Goal: Task Accomplishment & Management: Manage account settings

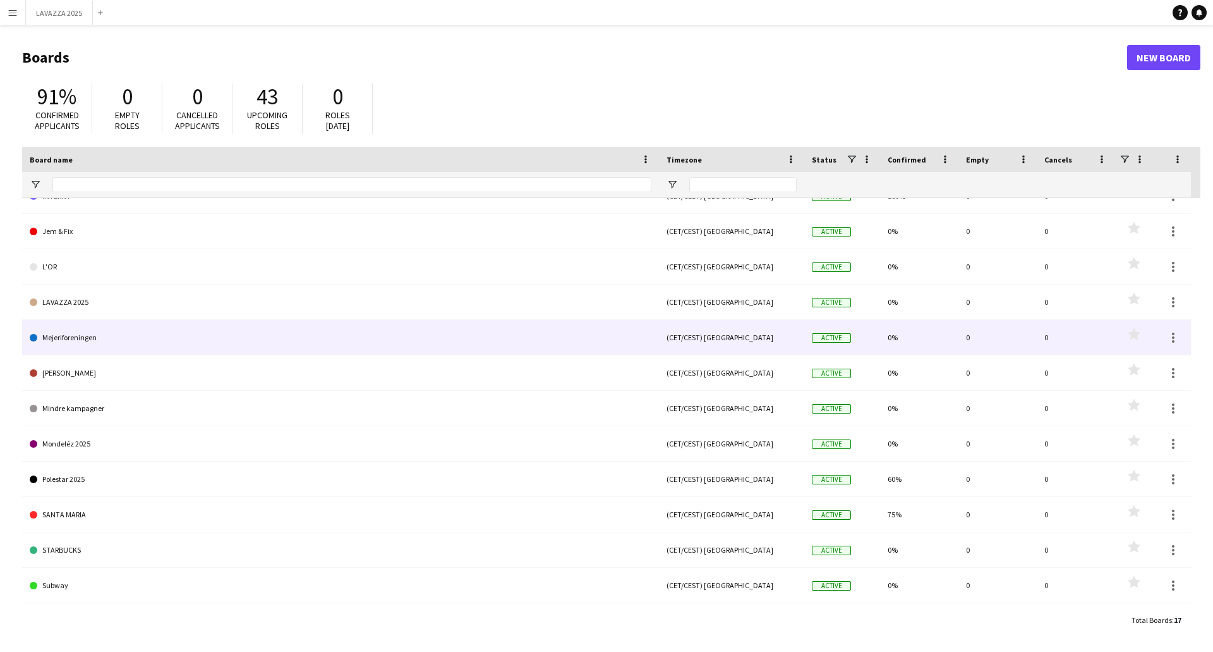
scroll to position [192, 0]
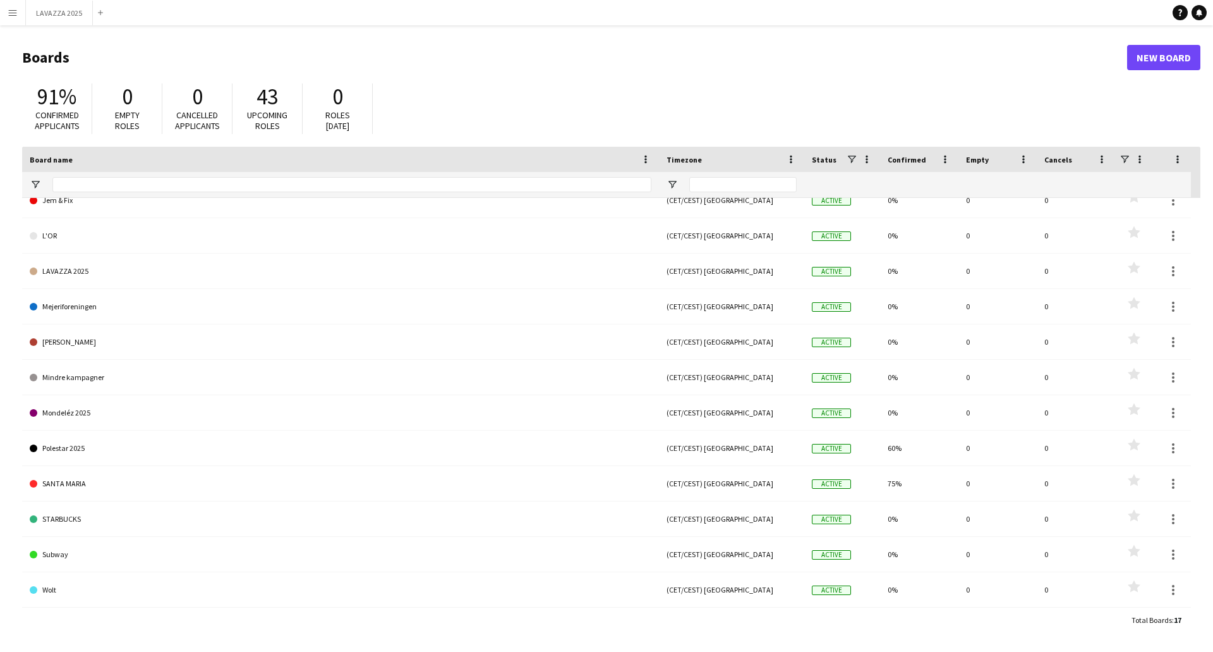
click at [263, 104] on span "43" at bounding box center [267, 97] width 21 height 28
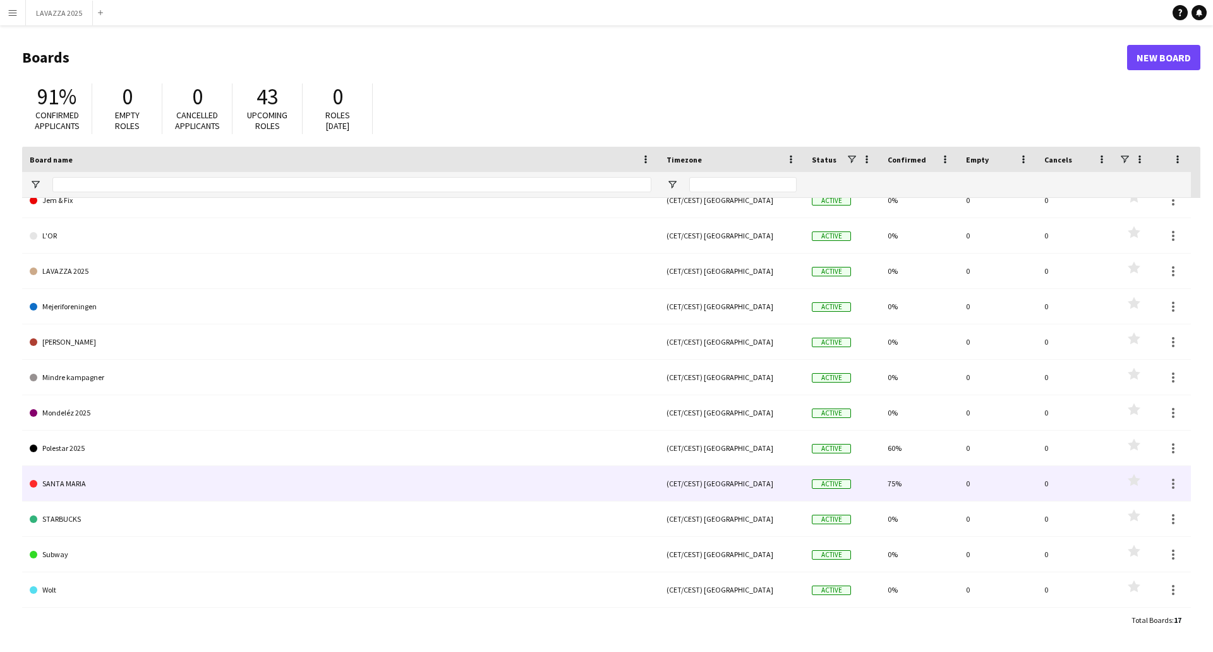
click at [333, 478] on link "SANTA MARIA" at bounding box center [341, 483] width 622 height 35
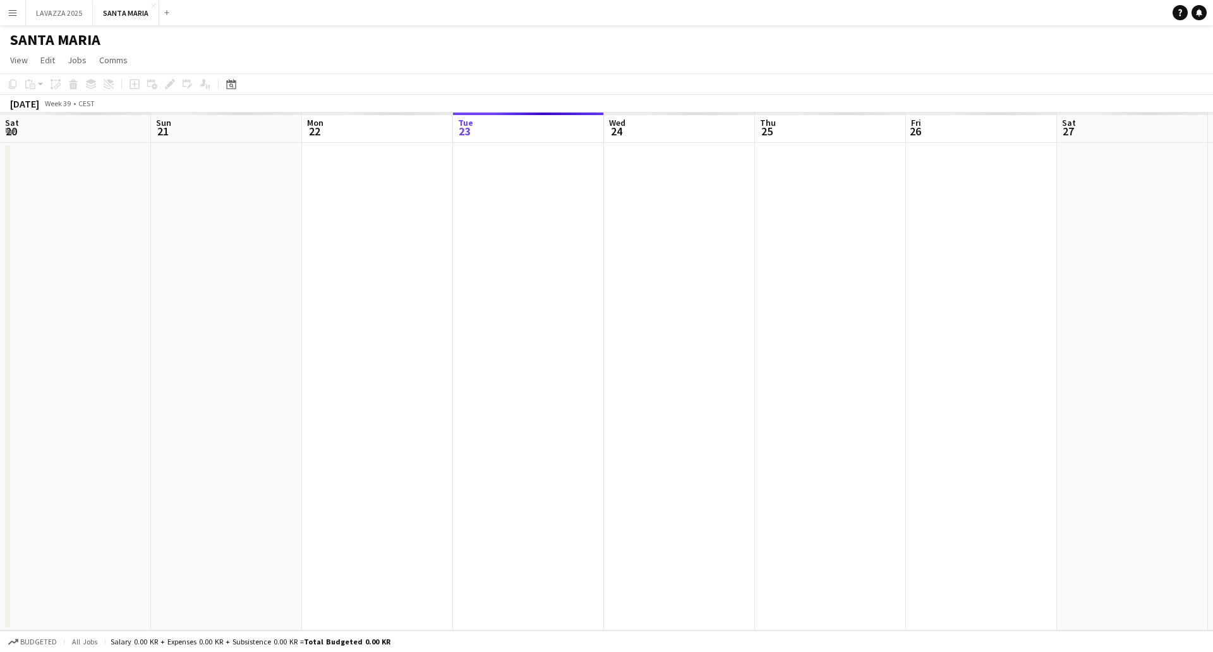
scroll to position [0, 302]
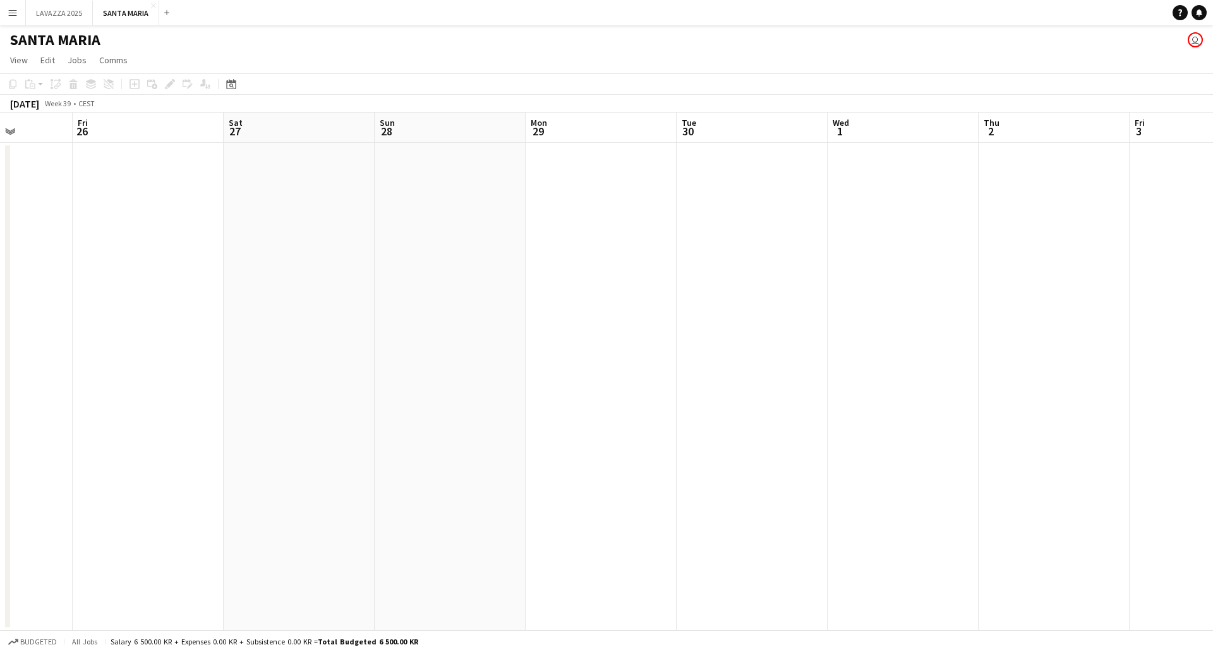
drag, startPoint x: 832, startPoint y: 254, endPoint x: 346, endPoint y: 222, distance: 487.0
click at [231, 224] on app-calendar-viewport "Tue 23 Wed 24 Thu 25 Fri 26 Sat 27 Sun 28 Mon 29 Tue 30 Wed 1 Thu 2 Fri 3 Sat 4…" at bounding box center [606, 371] width 1213 height 518
drag, startPoint x: 662, startPoint y: 210, endPoint x: 169, endPoint y: 209, distance: 492.9
click at [169, 209] on app-calendar-viewport "Sun 28 Mon 29 Tue 30 Wed 1 Thu 2 Fri 3 Sat 4 Sun 5 Mon 6 Tue 7 Wed 8 Thu 9 Fri …" at bounding box center [606, 371] width 1213 height 518
drag, startPoint x: 939, startPoint y: 217, endPoint x: 149, endPoint y: 217, distance: 789.9
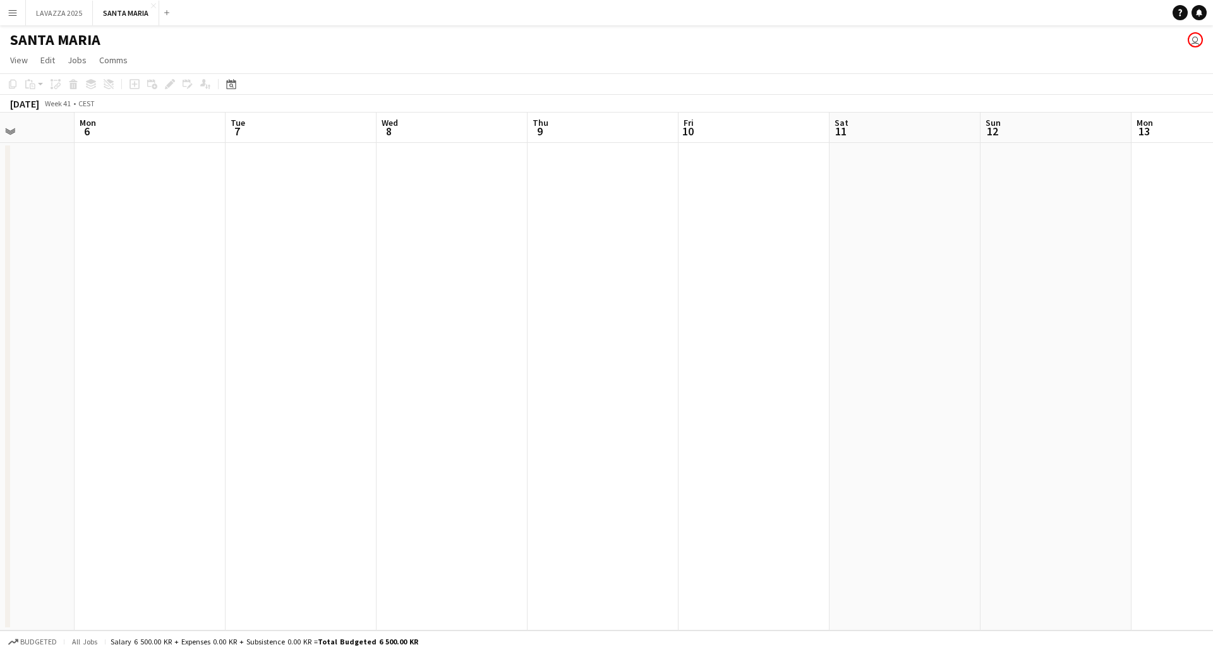
click at [149, 217] on app-calendar-viewport "Fri 3 Sat 4 Sun 5 Mon 6 Tue 7 Wed 8 Thu 9 Fri 10 Sat 11 Sun 12 Mon 13 Tue 14 We…" at bounding box center [606, 371] width 1213 height 518
drag, startPoint x: 1028, startPoint y: 238, endPoint x: 264, endPoint y: 238, distance: 764.0
click at [264, 238] on app-calendar-viewport "Thu 9 Fri 10 Sat 11 Sun 12 Mon 13 Tue 14 Wed 15 Thu 16 Fri 17 Sat 18 Sun 19 Mon…" at bounding box center [606, 371] width 1213 height 518
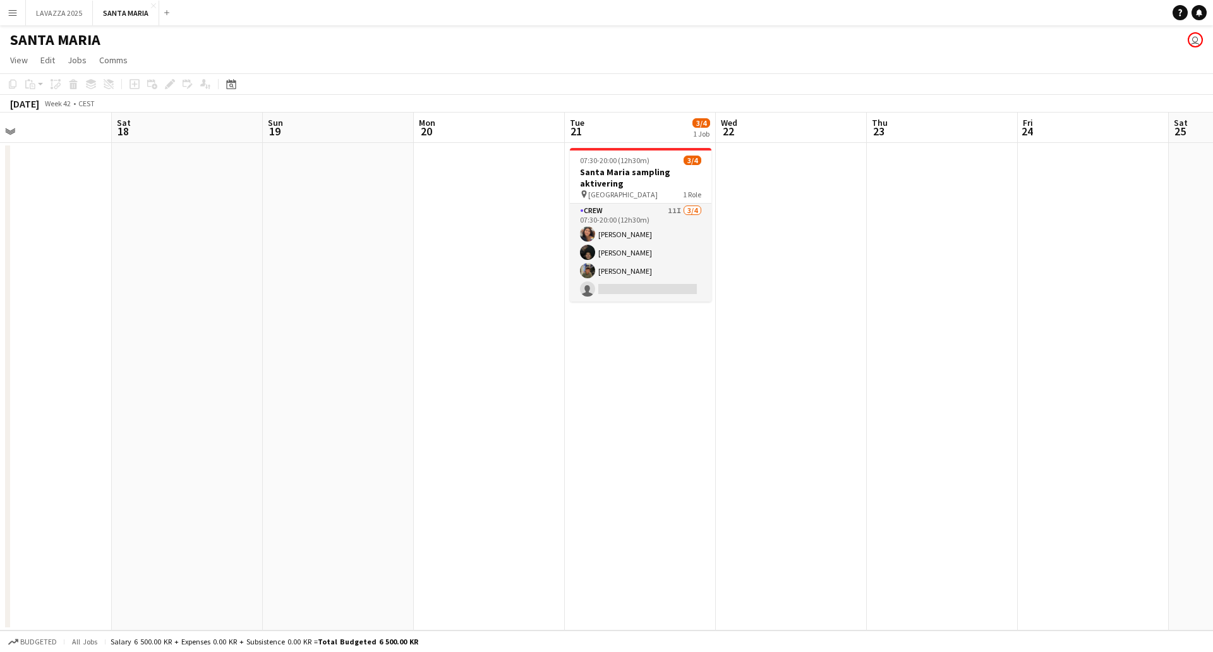
drag, startPoint x: 1158, startPoint y: 237, endPoint x: 447, endPoint y: 234, distance: 711.6
click at [447, 234] on app-calendar-viewport "Tue 14 Wed 15 Thu 16 Fri 17 Sat 18 Sun 19 Mon 20 Tue 21 3/4 1 Job Wed 22 Thu 23…" at bounding box center [606, 371] width 1213 height 518
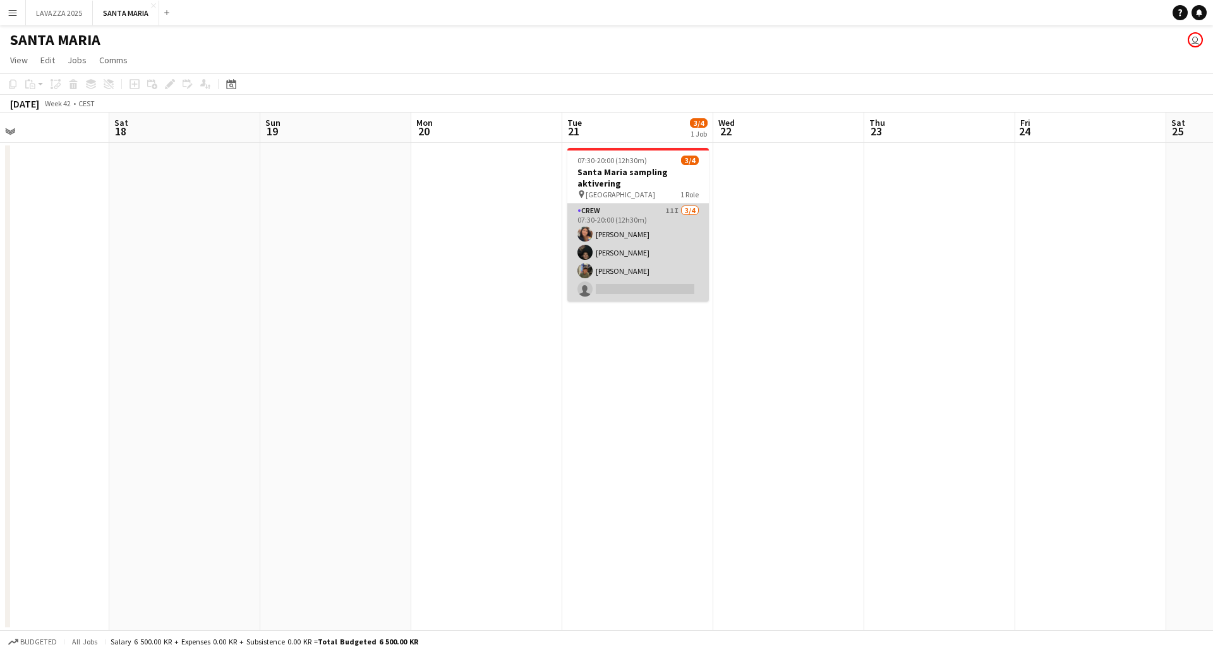
click at [630, 209] on app-card-role "Crew 11I [DATE] 07:30-20:00 (12h30m) [PERSON_NAME] [PERSON_NAME] [PERSON_NAME] …" at bounding box center [638, 252] width 142 height 98
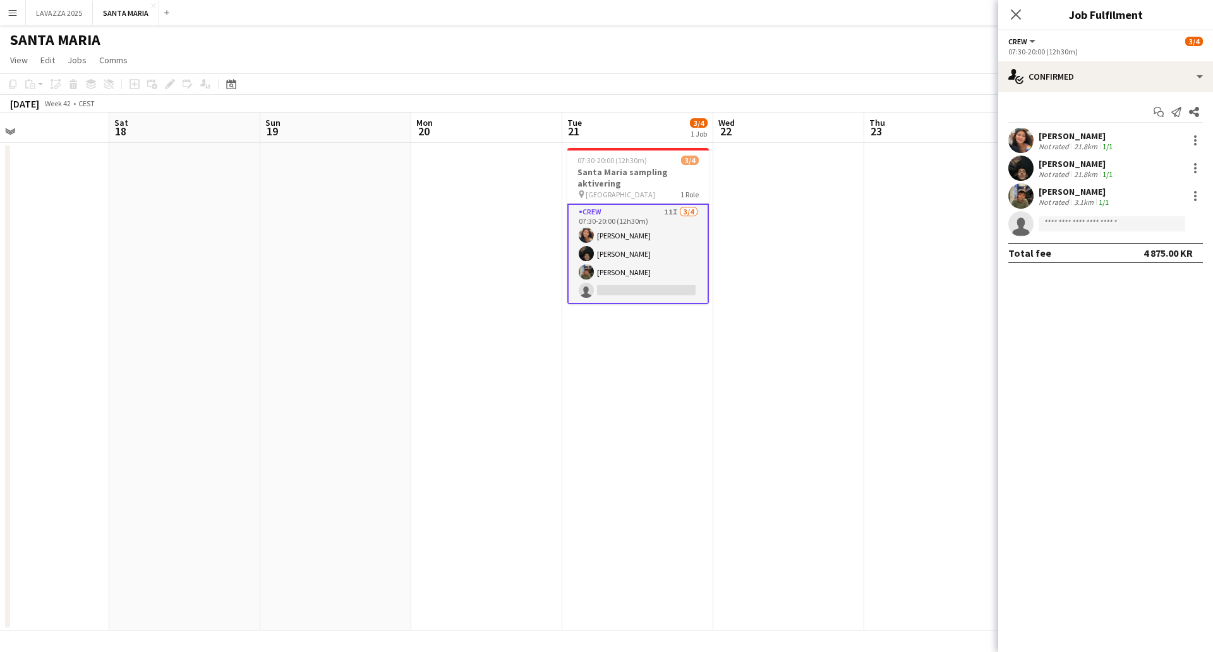
click at [1073, 190] on div "[PERSON_NAME]" at bounding box center [1075, 191] width 73 height 11
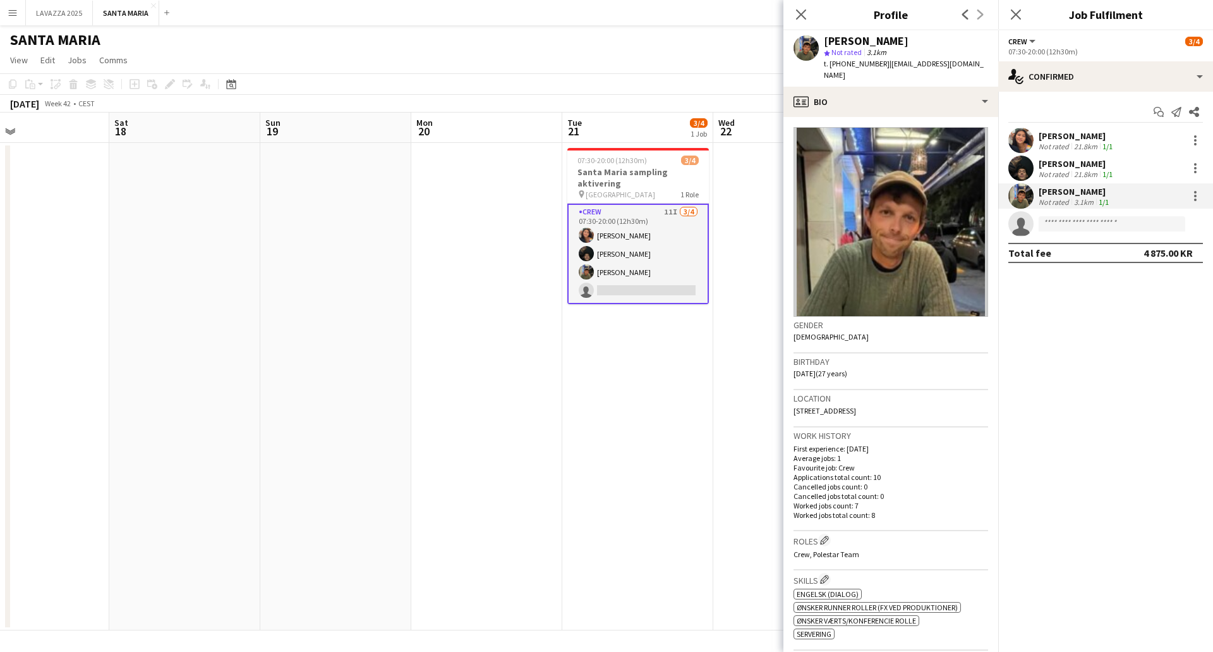
click at [1073, 190] on div "[PERSON_NAME]" at bounding box center [1075, 191] width 73 height 11
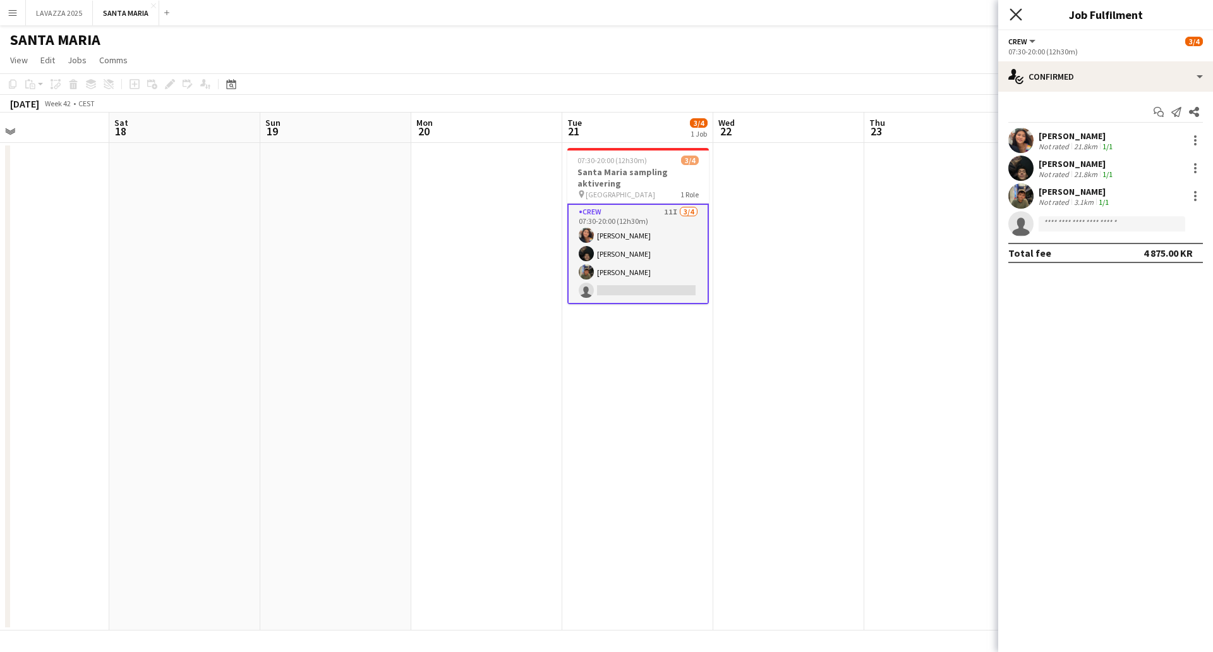
click at [1012, 16] on icon "Close pop-in" at bounding box center [1016, 14] width 12 height 12
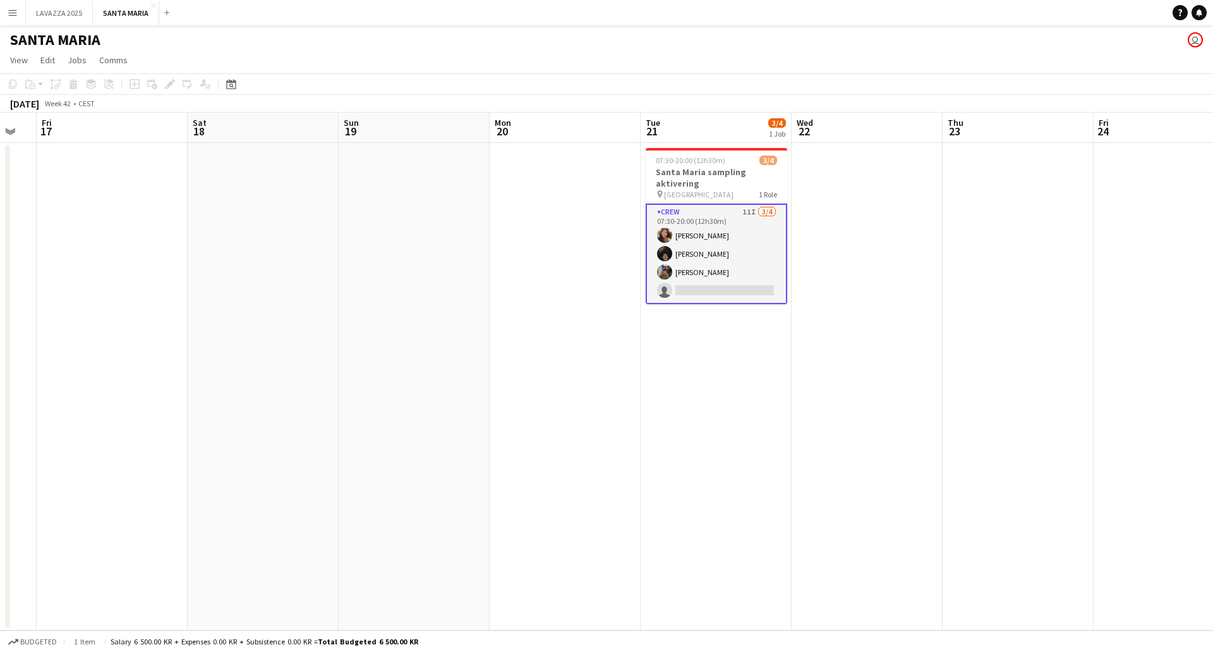
scroll to position [0, 382]
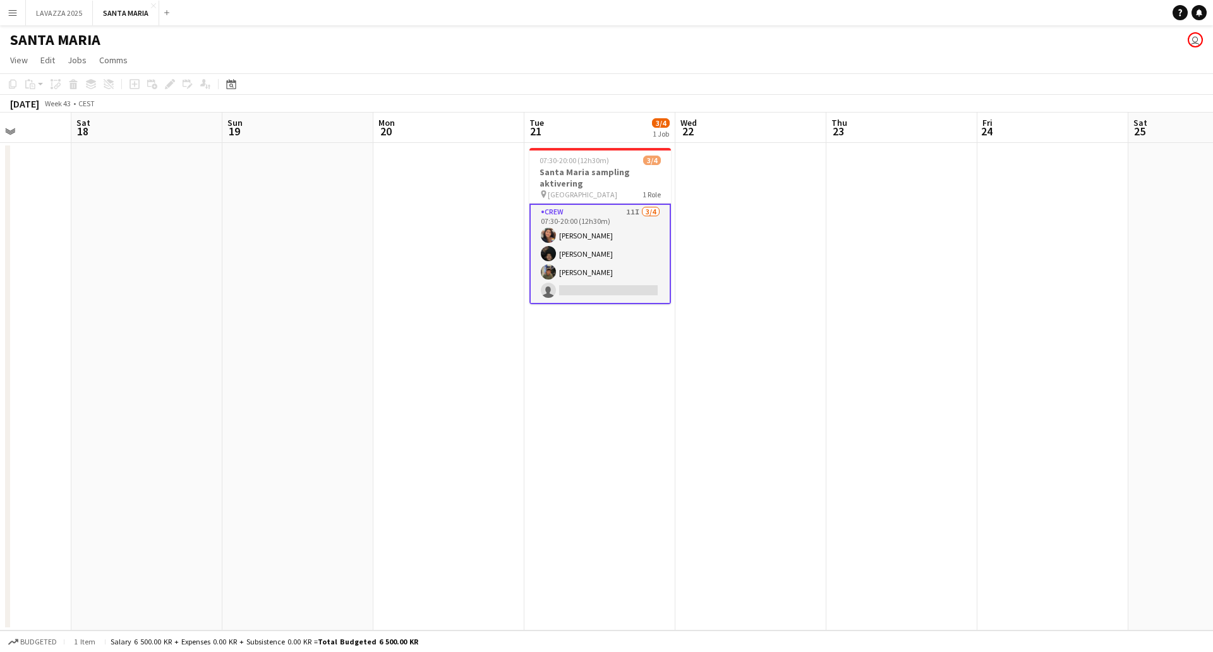
drag, startPoint x: 882, startPoint y: 274, endPoint x: 844, endPoint y: 270, distance: 38.1
click at [844, 270] on app-calendar-viewport "Wed 15 Thu 16 Fri 17 Sat 18 Sun 19 Mon 20 Tue 21 3/4 1 Job Wed 22 Thu 23 Fri 24…" at bounding box center [606, 371] width 1213 height 518
click at [151, 3] on app-icon "Close" at bounding box center [153, 5] width 5 height 5
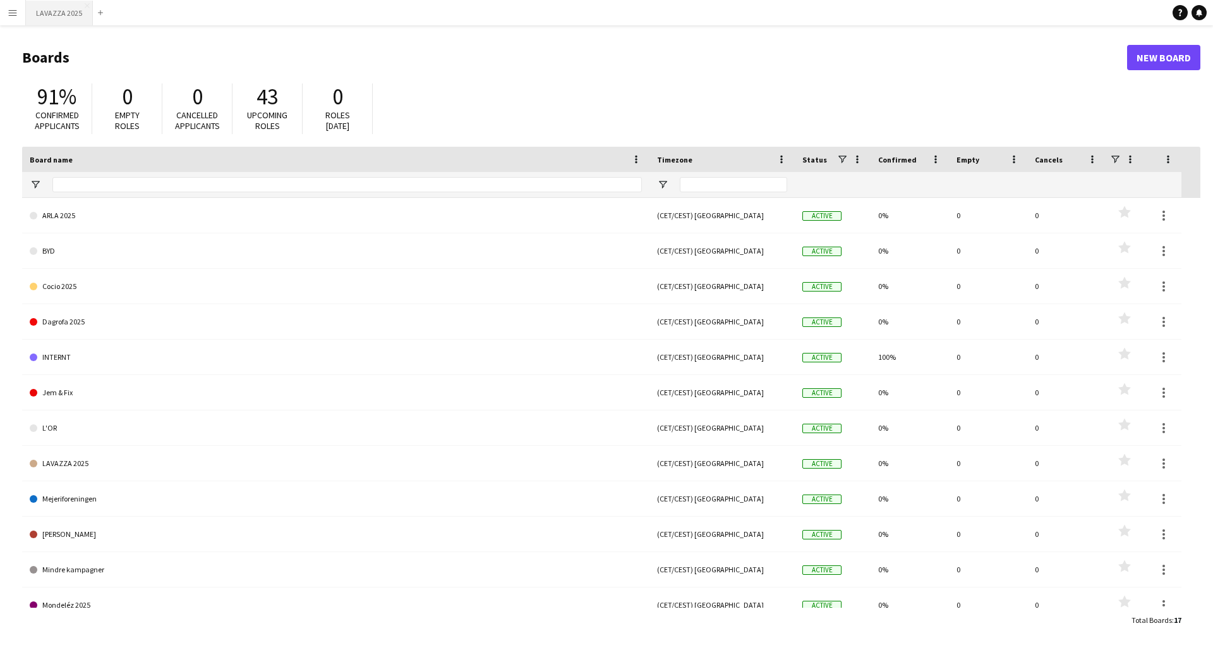
click at [77, 14] on button "LAVAZZA 2025 Close" at bounding box center [59, 13] width 67 height 25
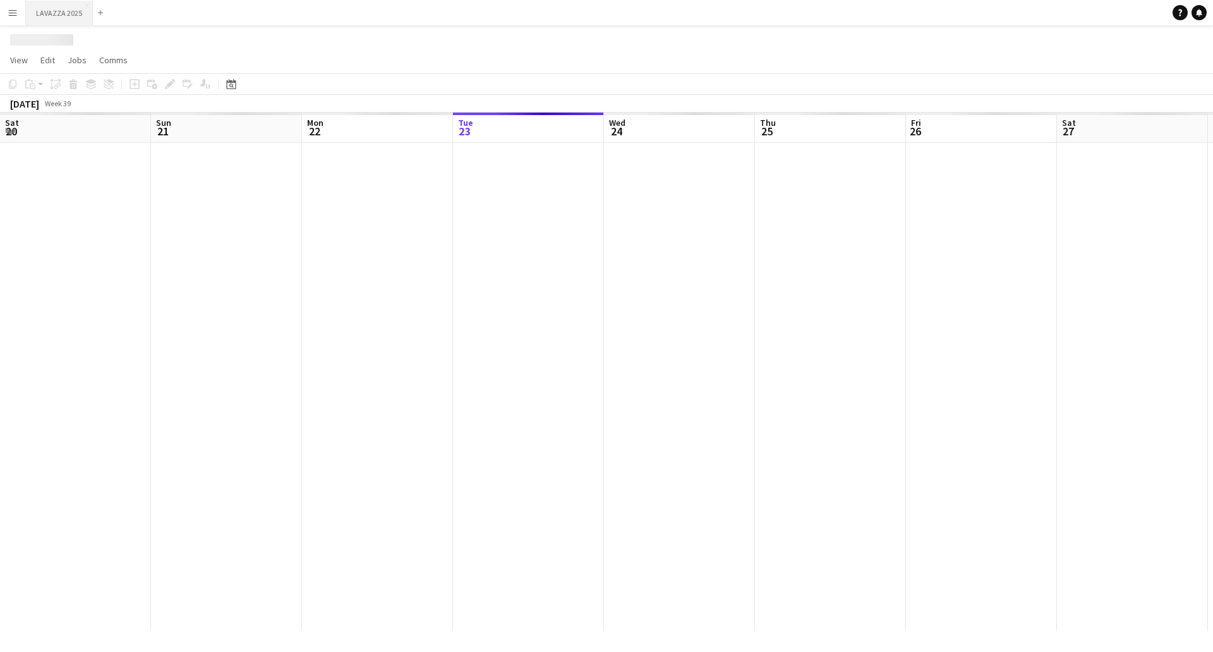
scroll to position [0, 302]
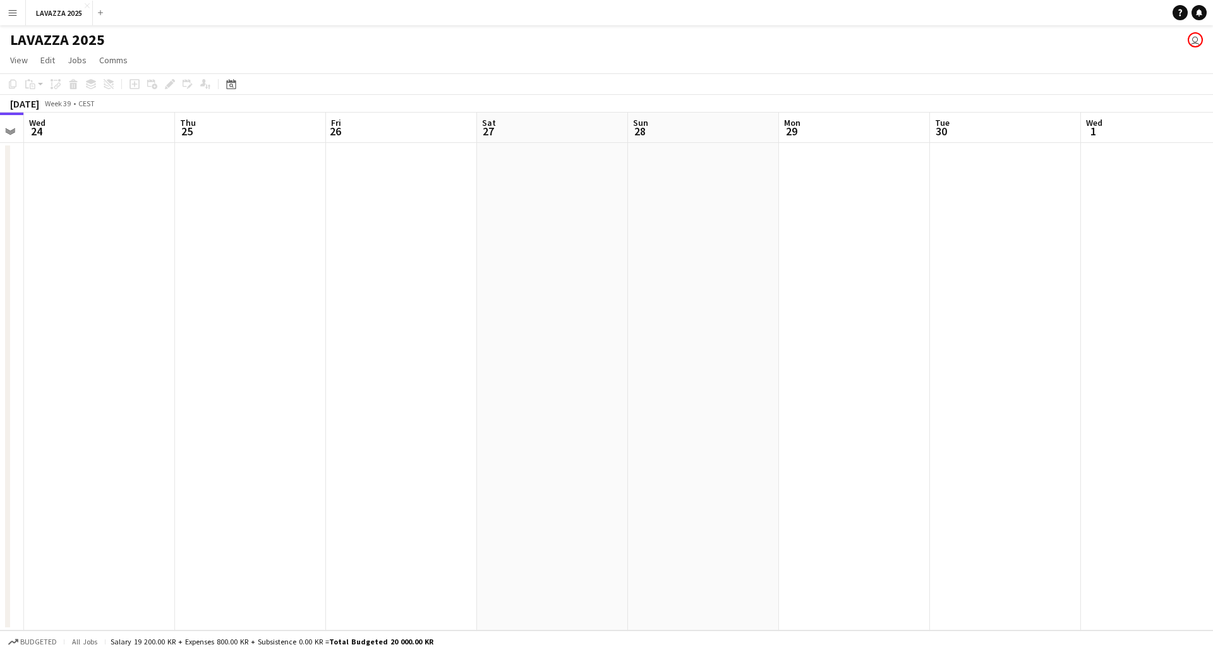
drag, startPoint x: 597, startPoint y: 236, endPoint x: 39, endPoint y: 229, distance: 558.0
click at [48, 227] on app-calendar-viewport "Sun 21 Mon 22 Tue 23 Wed 24 Thu 25 Fri 26 Sat 27 Sun 28 Mon 29 Tue 30 Wed 1 Thu…" at bounding box center [606, 371] width 1213 height 518
drag, startPoint x: 670, startPoint y: 200, endPoint x: -157, endPoint y: 175, distance: 828.2
click at [0, 175] on html "Menu Boards Boards Boards All jobs Status Workforce Workforce My Workforce Recr…" at bounding box center [606, 326] width 1213 height 652
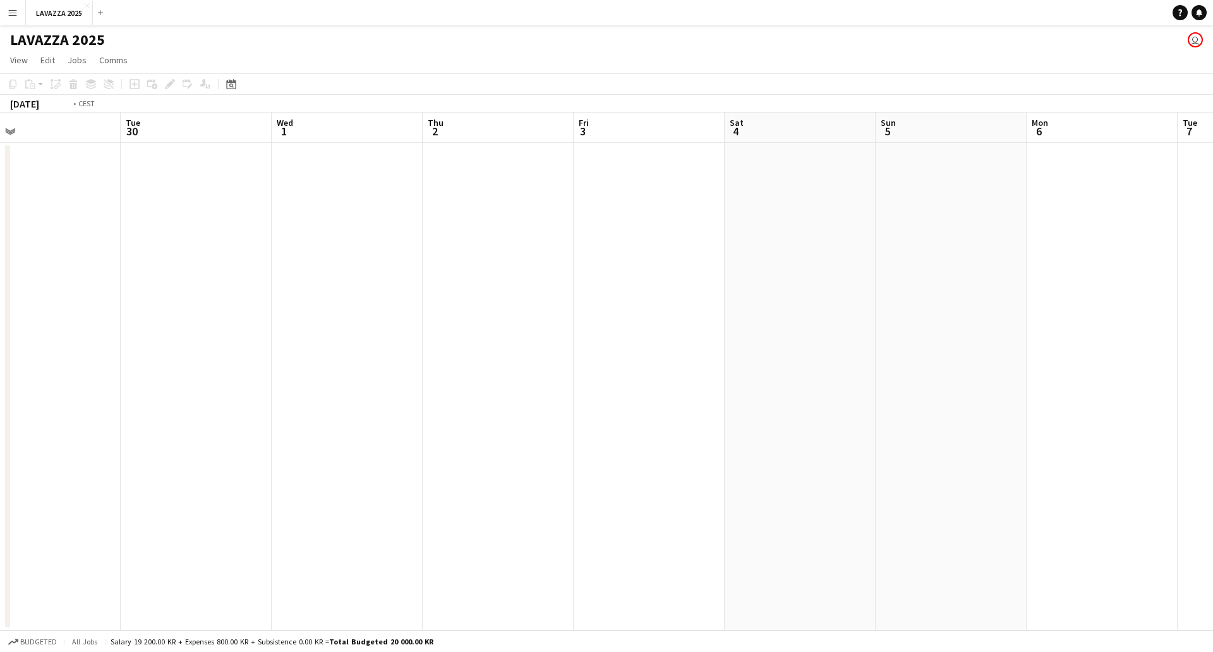
drag, startPoint x: 344, startPoint y: 216, endPoint x: 828, endPoint y: 230, distance: 484.3
click at [814, 230] on app-calendar-viewport "Sat 27 Sun 28 Mon 29 Tue 30 Wed 1 Thu 2 Fri 3 Sat 4 Sun 5 Mon 6 Tue 7 Wed 8 Thu…" at bounding box center [606, 371] width 1213 height 518
drag, startPoint x: 193, startPoint y: 202, endPoint x: 863, endPoint y: 172, distance: 670.5
click at [863, 172] on app-calendar-viewport "Sat 20 Sun 21 Mon 22 Tue 23 Wed 24 Thu 25 Fri 26 Sat 27 Sun 28 Mon 29 Tue 30 We…" at bounding box center [606, 371] width 1213 height 518
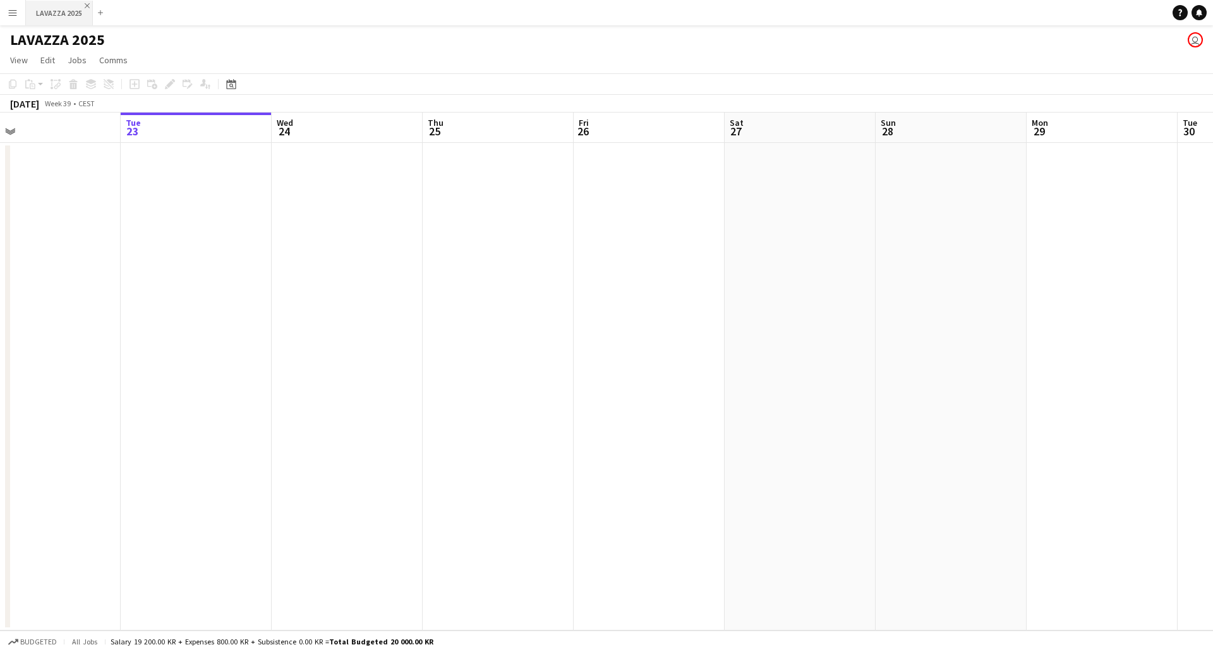
click at [86, 4] on app-icon "Close" at bounding box center [87, 5] width 5 height 5
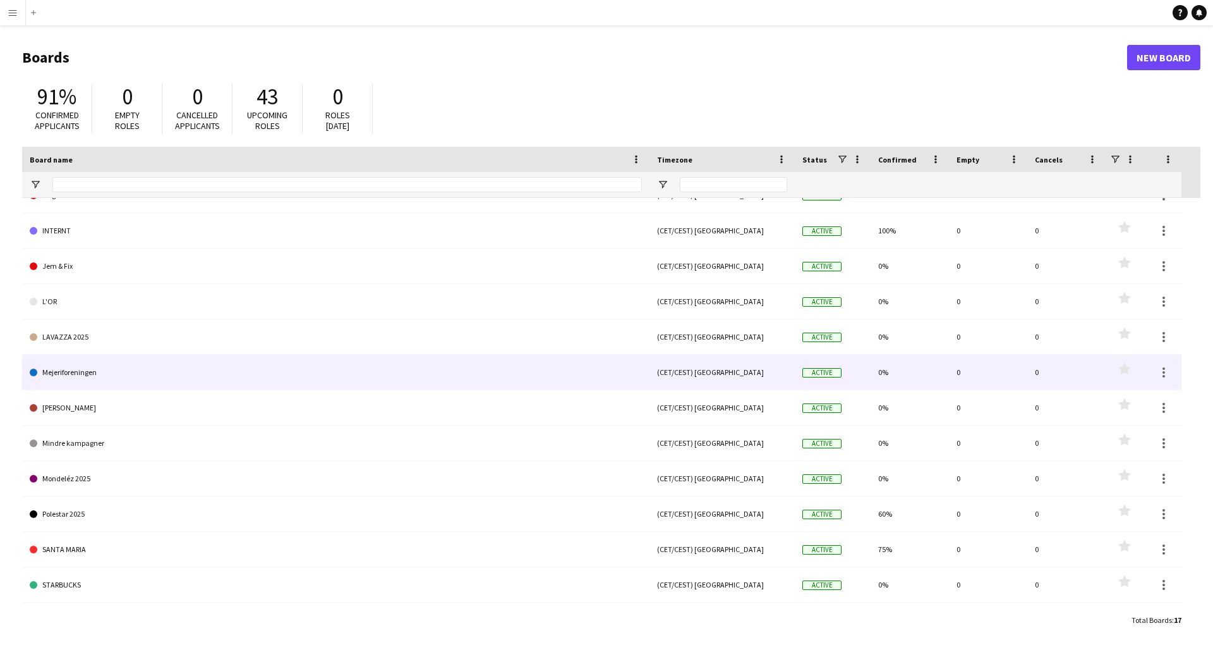
scroll to position [190, 0]
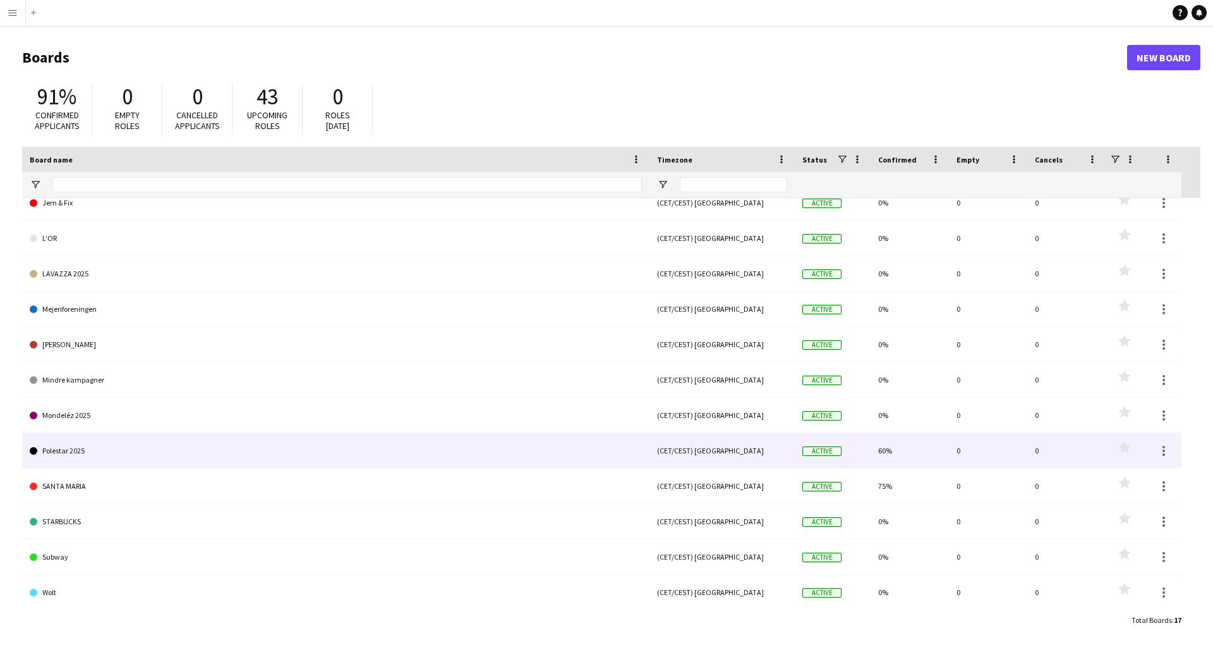
click at [238, 447] on link "Polestar 2025" at bounding box center [336, 450] width 612 height 35
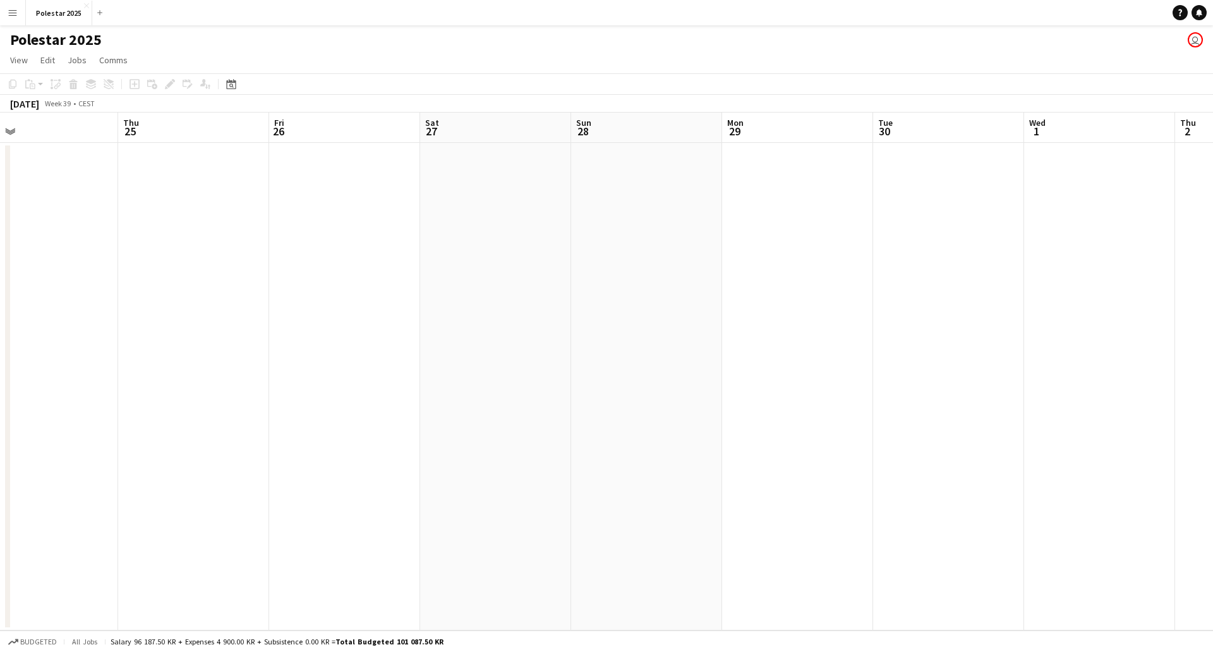
drag, startPoint x: 711, startPoint y: 318, endPoint x: 73, endPoint y: 336, distance: 637.9
click at [87, 332] on app-calendar-viewport "Sun 21 Mon 22 Tue 23 Wed 24 Thu 25 Fri 26 Sat 27 Sun 28 Mon 29 Tue 30 Wed 1 Thu…" at bounding box center [606, 371] width 1213 height 518
drag, startPoint x: 911, startPoint y: 312, endPoint x: 253, endPoint y: 321, distance: 657.9
click at [225, 318] on app-calendar-viewport "Thu 25 Fri 26 Sat 27 Sun 28 Mon 29 Tue 30 Wed 1 Thu 2 Fri 3 Sat 4 Sun 5 Mon 6 T…" at bounding box center [606, 371] width 1213 height 518
drag, startPoint x: 1113, startPoint y: 317, endPoint x: 401, endPoint y: 385, distance: 714.8
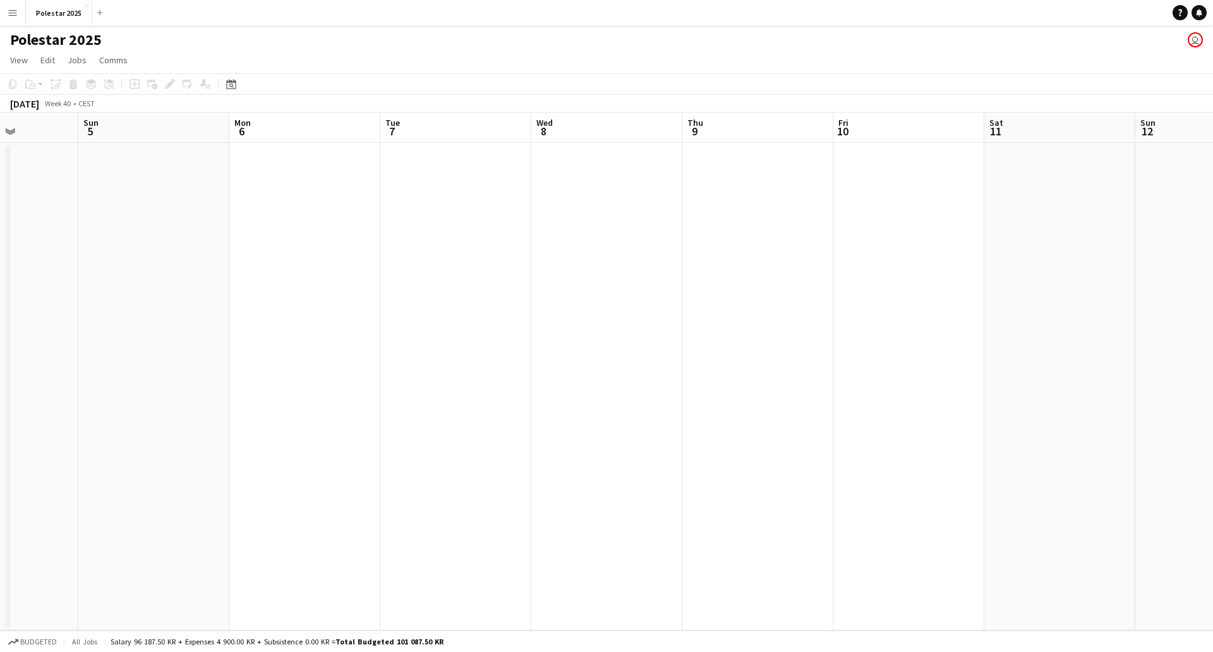
click at [401, 385] on app-calendar-viewport "Thu 2 Fri 3 Sat 4 Sun 5 Mon 6 Tue 7 Wed 8 Thu 9 Fri 10 Sat 11 Sun 12 Mon 13 Tue…" at bounding box center [606, 371] width 1213 height 518
drag, startPoint x: 1084, startPoint y: 336, endPoint x: 627, endPoint y: 357, distance: 457.4
click at [422, 421] on app-calendar-viewport "Tue 7 Wed 8 Thu 9 Fri 10 Sat 11 Sun 12 Mon 13 Tue 14 Wed 15 Thu 16 Fri 17 Sat 1…" at bounding box center [606, 371] width 1213 height 518
drag, startPoint x: 1038, startPoint y: 303, endPoint x: 393, endPoint y: 349, distance: 646.2
click at [393, 349] on app-calendar-viewport "Wed 8 Thu 9 Fri 10 Sat 11 Sun 12 Mon 13 Tue 14 Wed 15 Thu 16 Fri 17 Sat 18 Sun …" at bounding box center [606, 371] width 1213 height 518
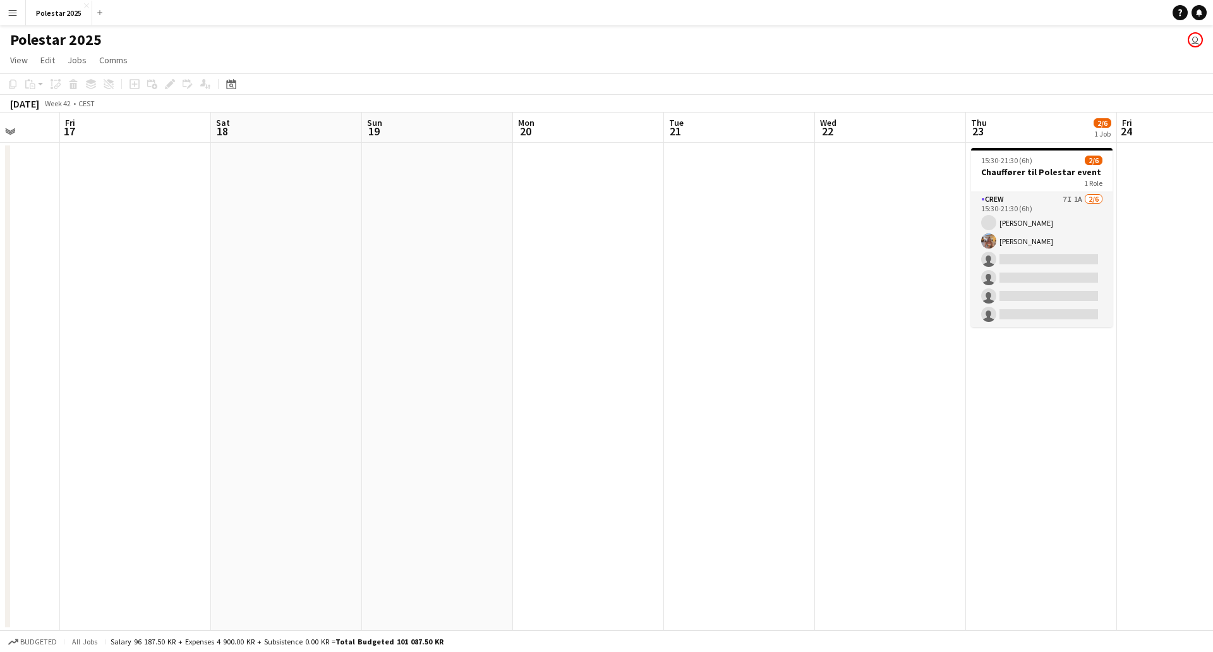
drag, startPoint x: 1044, startPoint y: 264, endPoint x: 520, endPoint y: 336, distance: 528.9
click at [520, 336] on app-calendar-viewport "Tue 14 Wed 15 Thu 16 Fri 17 Sat 18 Sun 19 Mon 20 Tue 21 Wed 22 Thu 23 2/6 1 Job…" at bounding box center [606, 371] width 1213 height 518
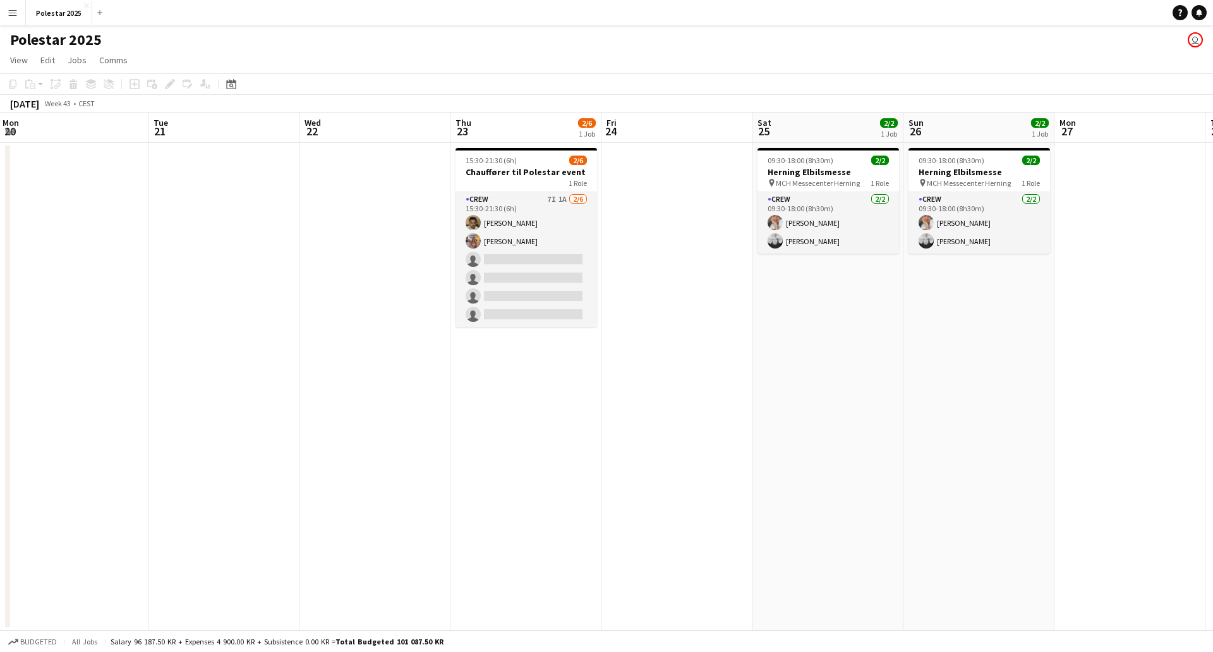
drag, startPoint x: 748, startPoint y: 322, endPoint x: 382, endPoint y: 329, distance: 366.6
click at [383, 329] on app-calendar-viewport "Fri 17 Sat 18 Sun 19 Mon 20 Tue 21 Wed 22 Thu 23 2/6 1 Job Fri 24 Sat 25 2/2 1 …" at bounding box center [606, 371] width 1213 height 518
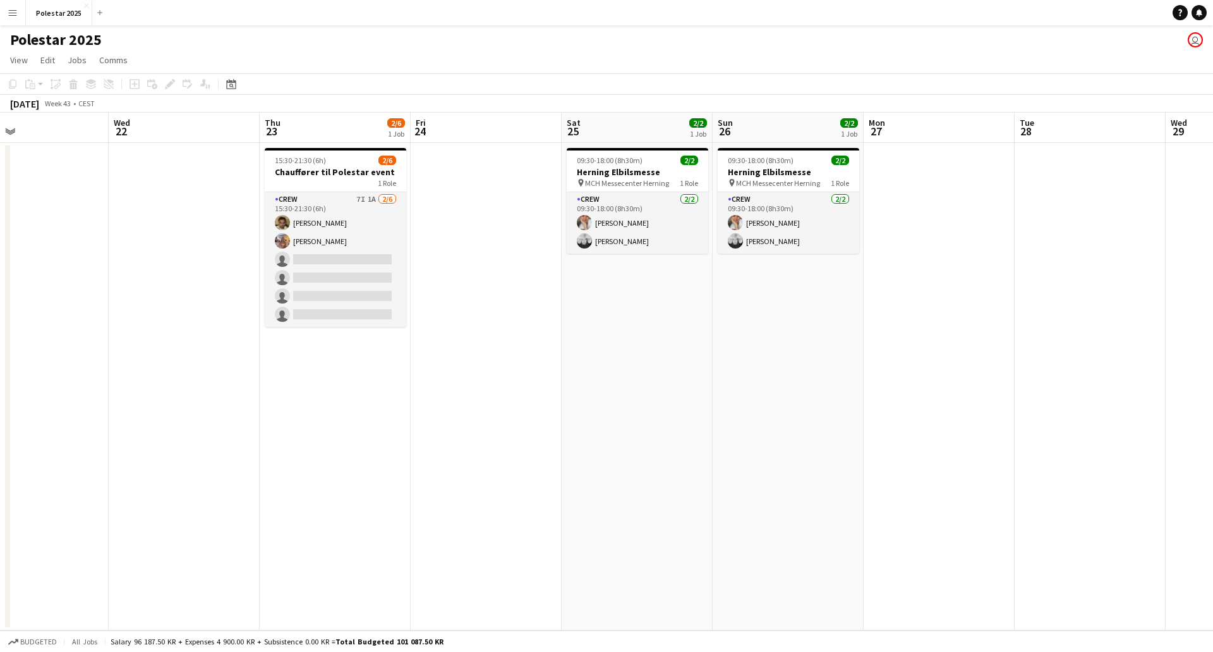
scroll to position [0, 497]
drag, startPoint x: 670, startPoint y: 351, endPoint x: 480, endPoint y: 351, distance: 189.6
click at [480, 351] on app-calendar-viewport "Sat 18 Sun 19 Mon 20 Tue 21 Wed 22 Thu 23 2/6 1 Job Fri 24 Sat 25 2/2 1 Job Sun…" at bounding box center [606, 371] width 1213 height 518
click at [84, 4] on app-icon "Close" at bounding box center [86, 5] width 5 height 5
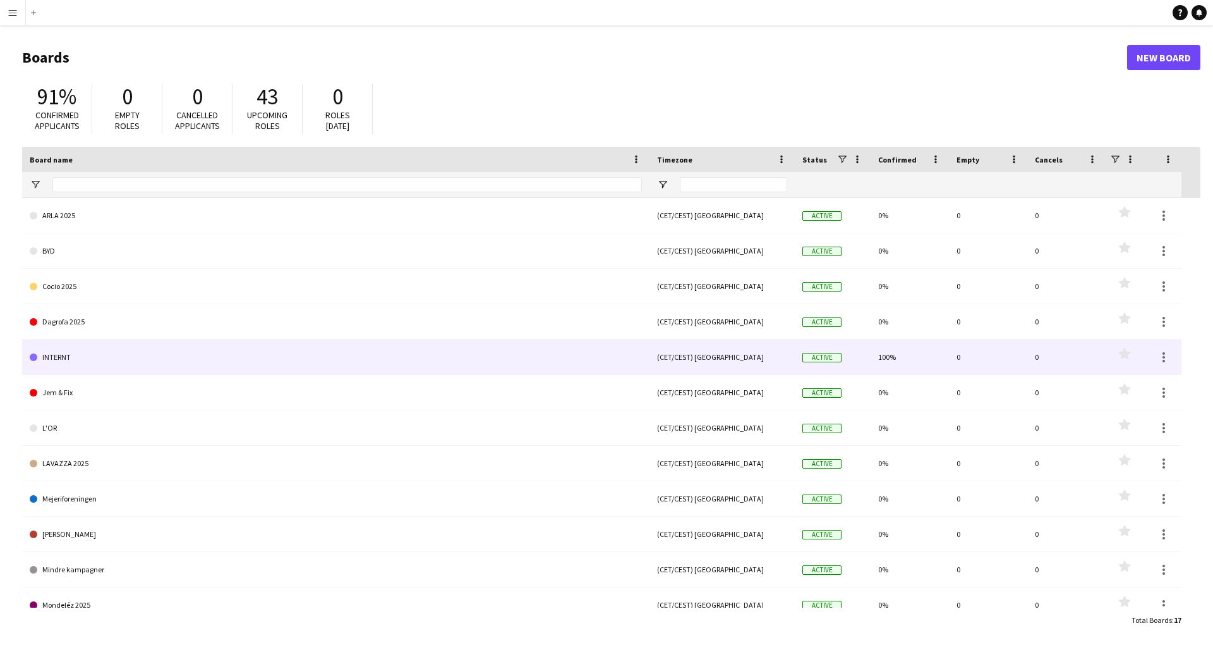
click at [342, 342] on link "INTERNT" at bounding box center [336, 356] width 612 height 35
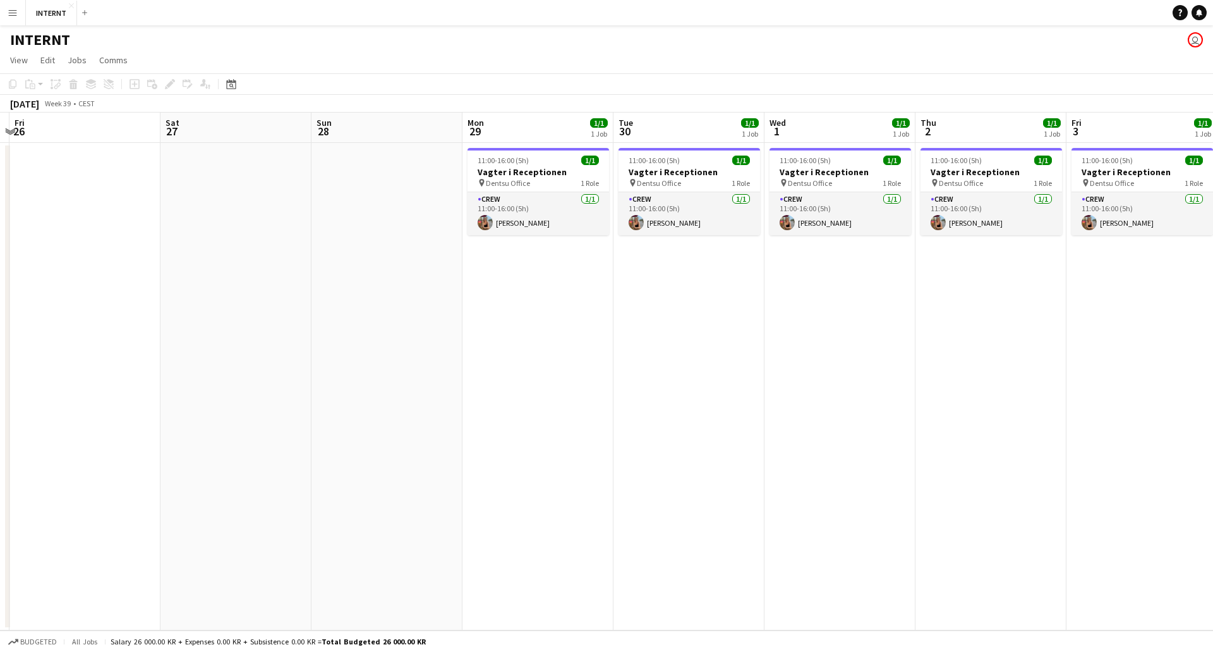
drag, startPoint x: 693, startPoint y: 329, endPoint x: 114, endPoint y: 333, distance: 578.2
click at [98, 333] on app-calendar-viewport "Tue 23 Wed 24 Thu 25 Fri 26 Sat 27 Sun 28 Mon 29 1/1 1 Job Tue 30 1/1 1 Job Wed…" at bounding box center [606, 371] width 1213 height 518
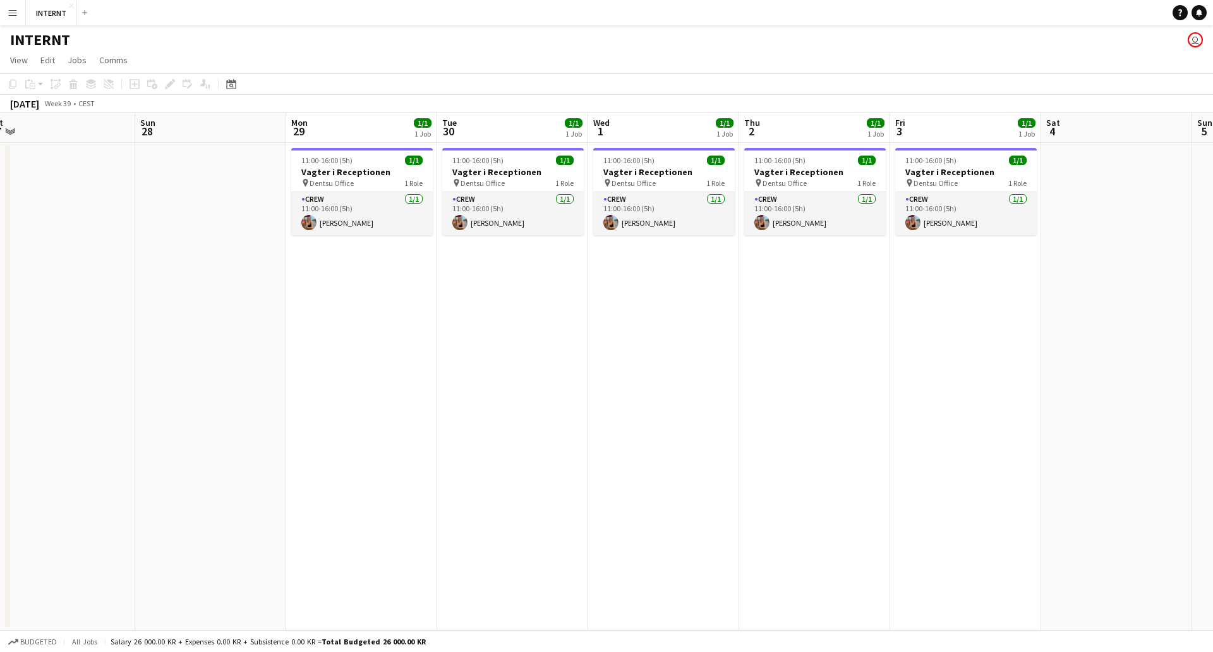
drag, startPoint x: 852, startPoint y: 354, endPoint x: 676, endPoint y: 358, distance: 176.4
click at [676, 358] on app-calendar-viewport "Wed 24 Thu 25 Fri 26 Sat 27 Sun 28 Mon 29 1/1 1 Job Tue 30 1/1 1 Job Wed 1 1/1 …" at bounding box center [606, 371] width 1213 height 518
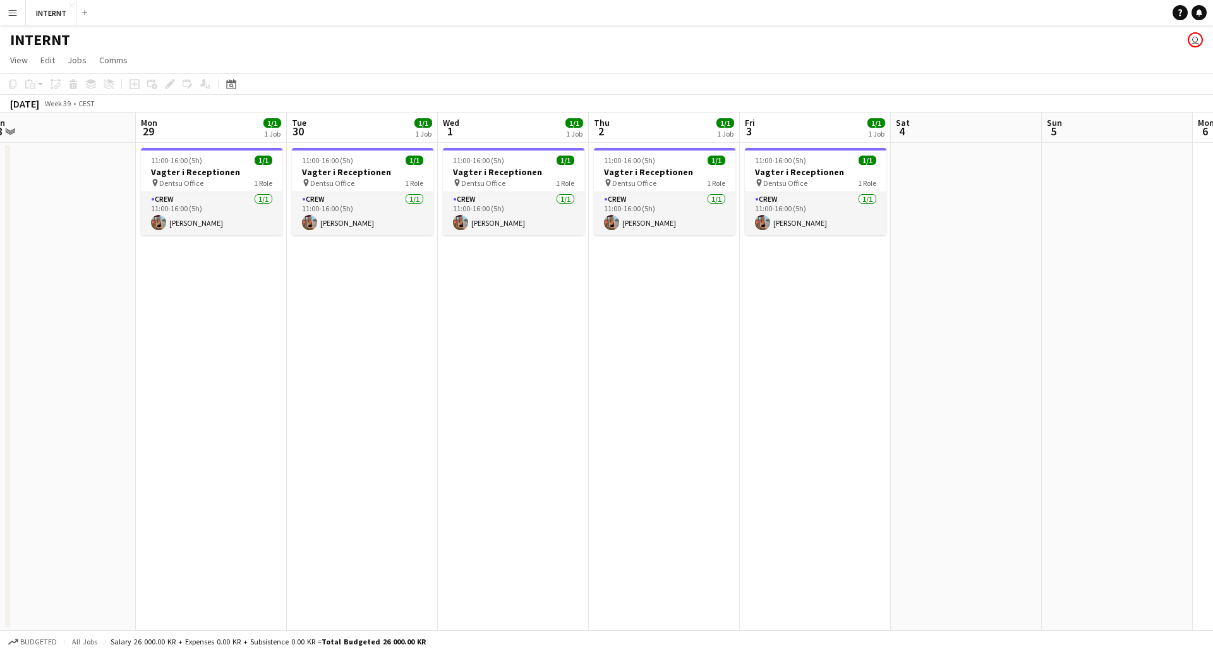
drag, startPoint x: 660, startPoint y: 364, endPoint x: 482, endPoint y: 376, distance: 179.2
click at [482, 376] on app-calendar-viewport "Thu 25 Fri 26 Sat 27 Sun 28 Mon 29 1/1 1 Job Tue 30 1/1 1 Job Wed 1 1/1 1 Job T…" at bounding box center [606, 371] width 1213 height 518
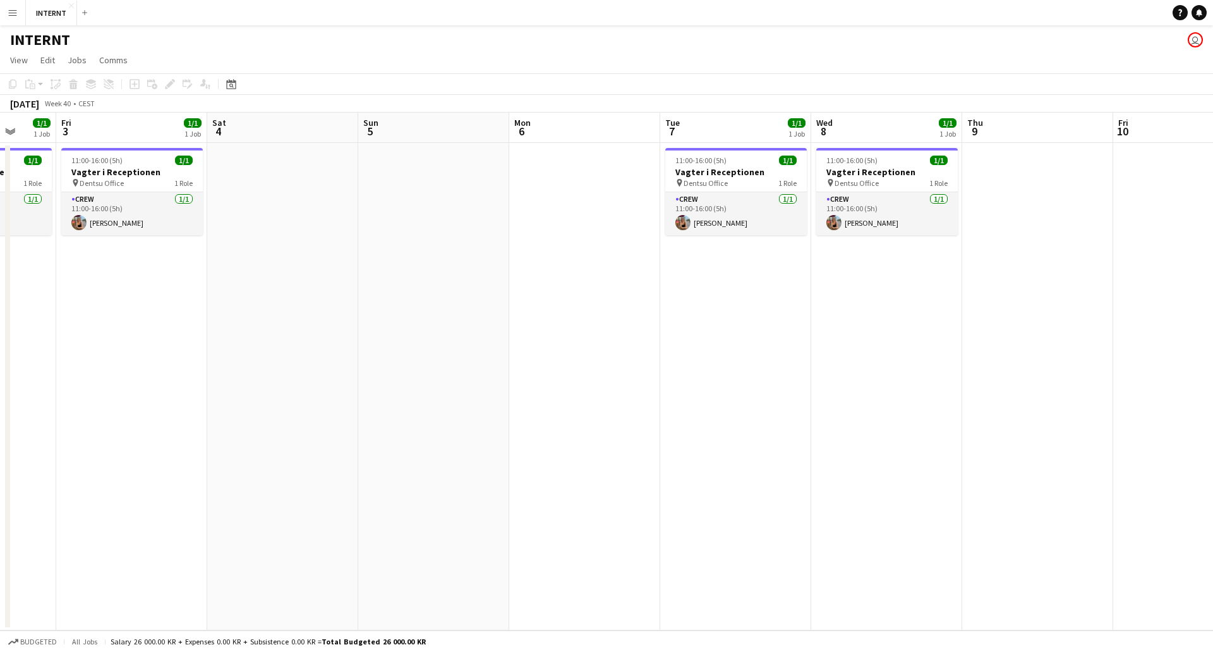
scroll to position [0, 421]
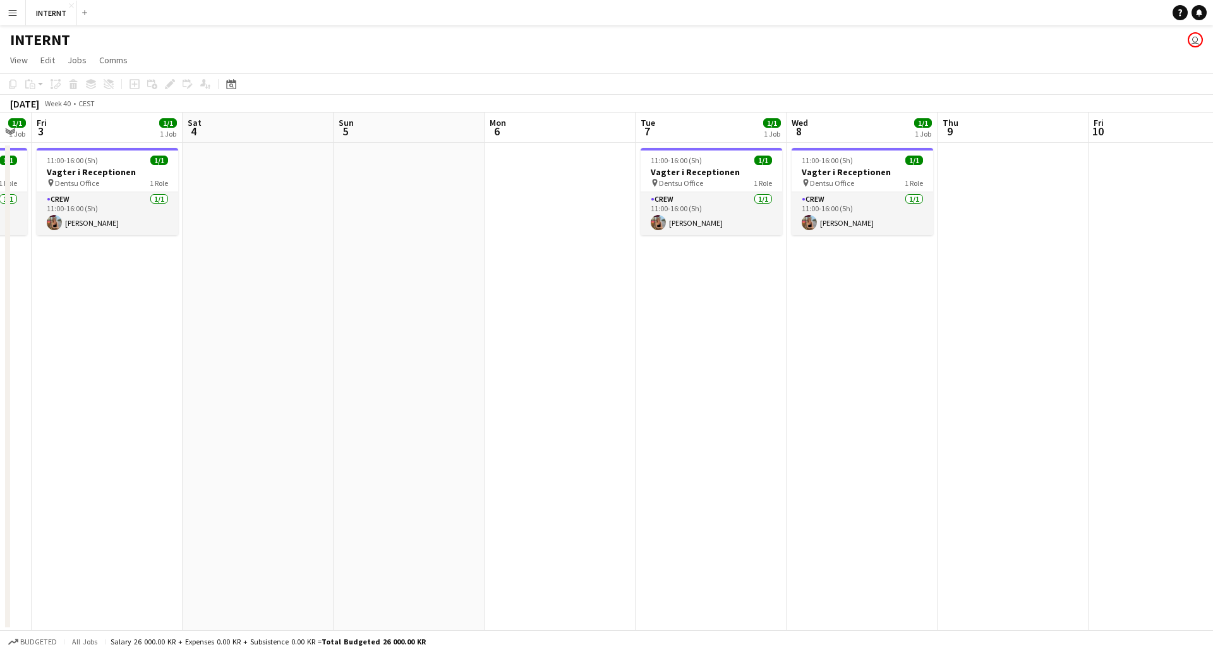
drag, startPoint x: 1070, startPoint y: 310, endPoint x: 391, endPoint y: 342, distance: 680.7
click at [391, 342] on app-calendar-viewport "Tue 30 1/1 1 Job Wed 1 1/1 1 Job Thu 2 1/1 1 Job Fri 3 1/1 1 Job Sat 4 Sun 5 Mo…" at bounding box center [606, 371] width 1213 height 518
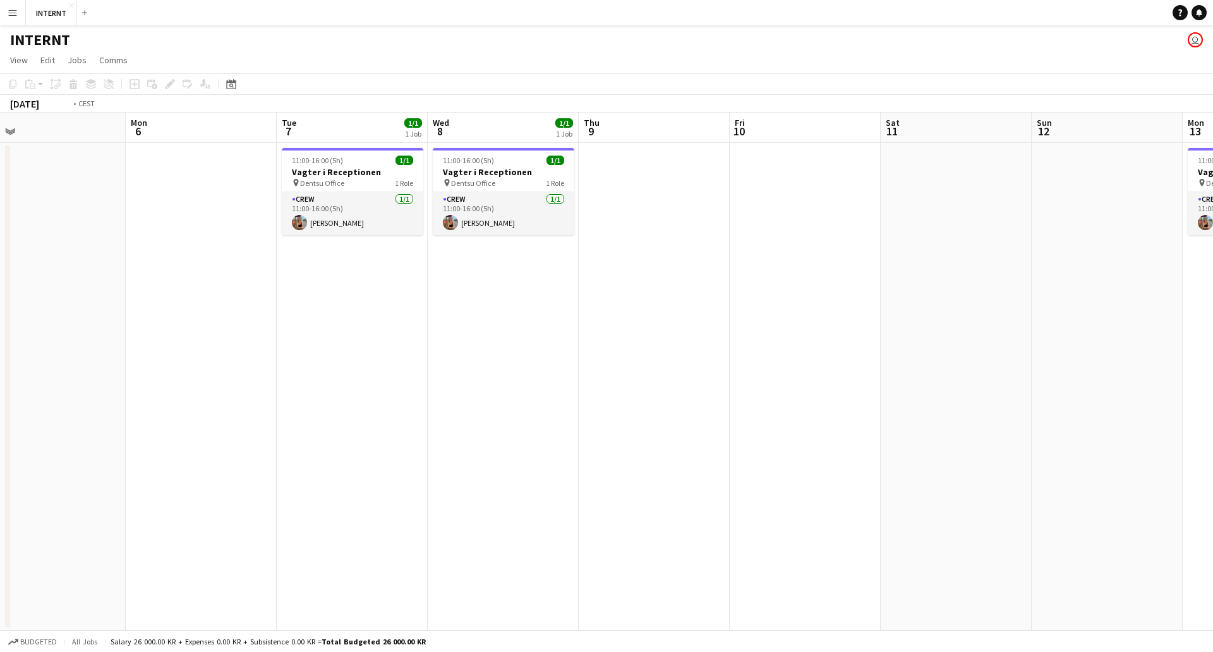
drag, startPoint x: 865, startPoint y: 311, endPoint x: 404, endPoint y: 344, distance: 461.8
click at [325, 358] on app-calendar-viewport "Thu 2 1/1 1 Job Fri 3 1/1 1 Job Sat 4 Sun 5 Mon 6 Tue 7 1/1 1 Job Wed 8 1/1 1 J…" at bounding box center [606, 371] width 1213 height 518
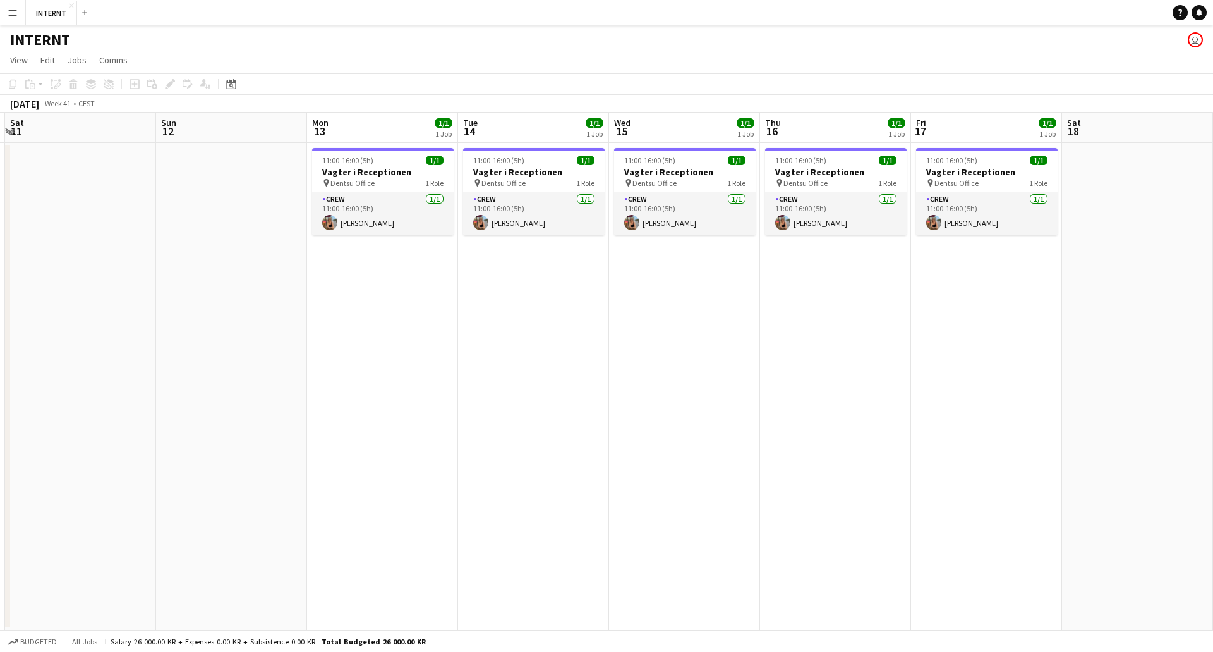
scroll to position [0, 449]
drag, startPoint x: 1079, startPoint y: 293, endPoint x: 384, endPoint y: 341, distance: 696.7
click at [384, 341] on app-calendar-viewport "Wed 8 1/1 1 Job Thu 9 Fri 10 Sat 11 Sun 12 Mon 13 1/1 1 Job Tue 14 1/1 1 Job We…" at bounding box center [606, 371] width 1213 height 518
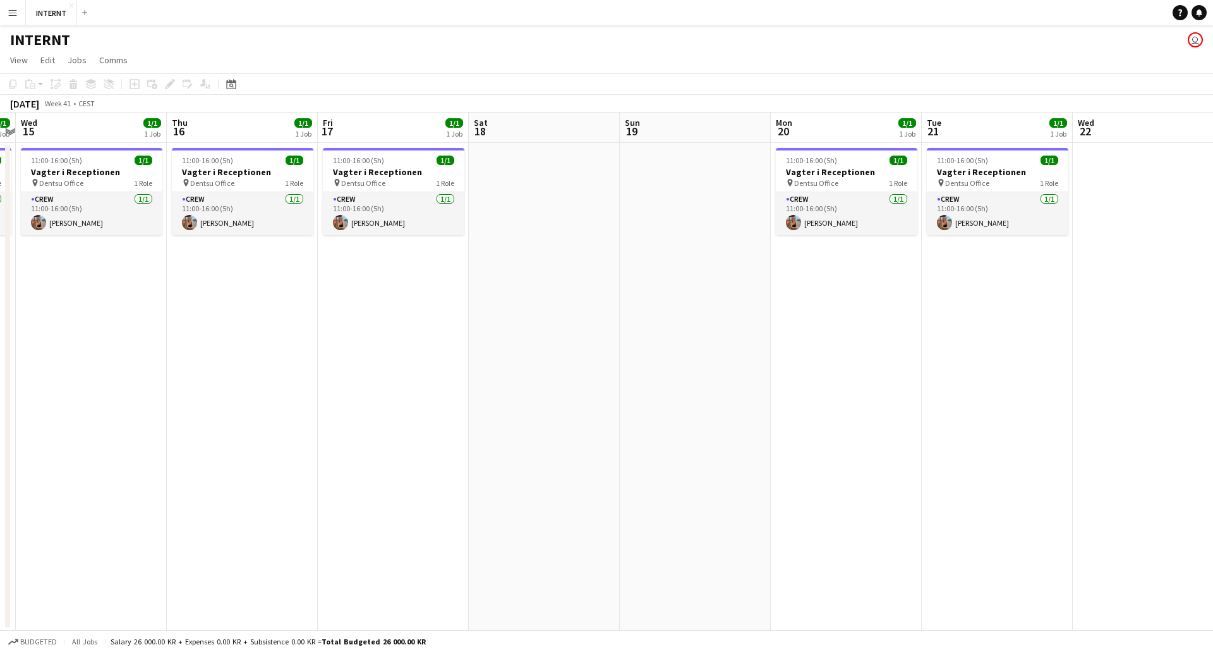
drag, startPoint x: 1005, startPoint y: 332, endPoint x: 472, endPoint y: 356, distance: 533.3
click at [412, 367] on app-calendar-viewport "Sun 12 Mon 13 1/1 1 Job Tue 14 1/1 1 Job Wed 15 1/1 1 Job Thu 16 1/1 1 Job Fri …" at bounding box center [606, 371] width 1213 height 518
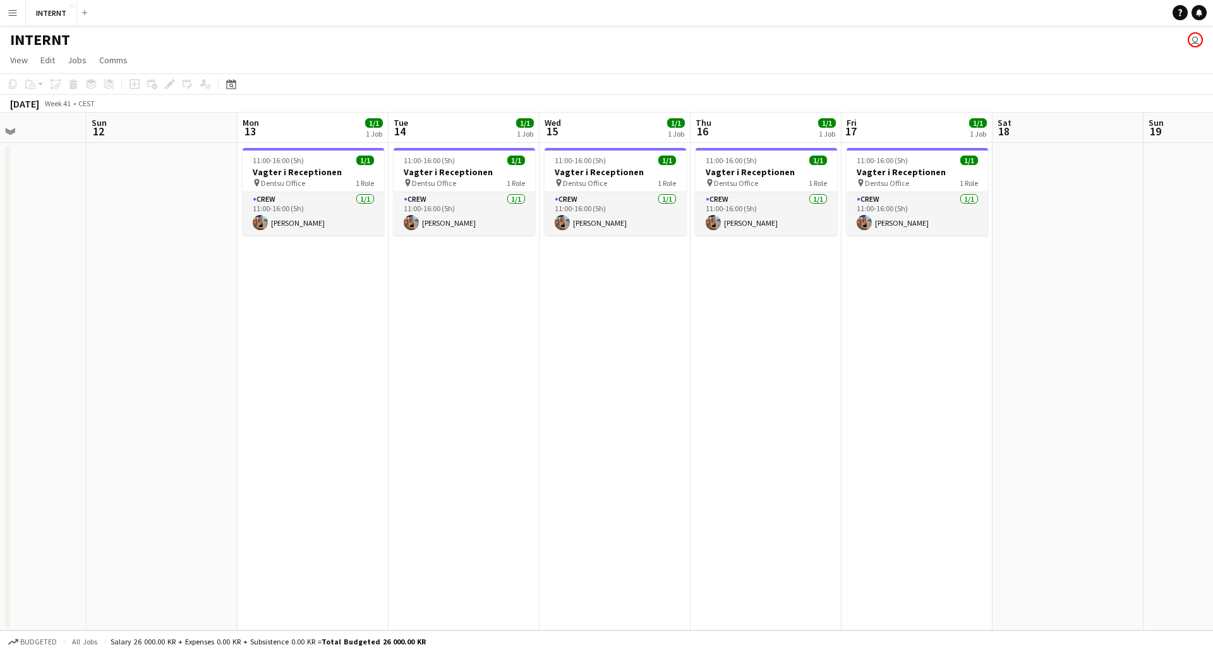
scroll to position [0, 322]
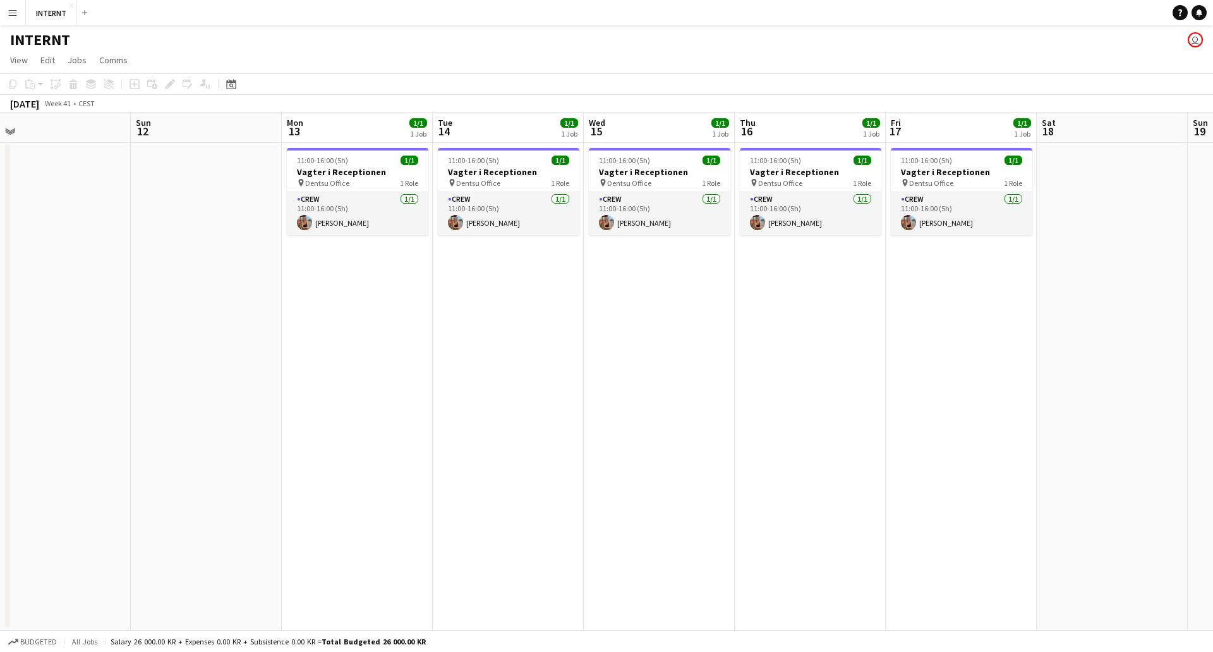
drag, startPoint x: 495, startPoint y: 356, endPoint x: 1213, endPoint y: 356, distance: 717.2
click at [1213, 356] on app-calendar-viewport "Thu 9 Fri 10 Sat 11 Sun 12 Mon 13 1/1 1 Job Tue 14 1/1 1 Job Wed 15 1/1 1 Job T…" at bounding box center [606, 371] width 1213 height 518
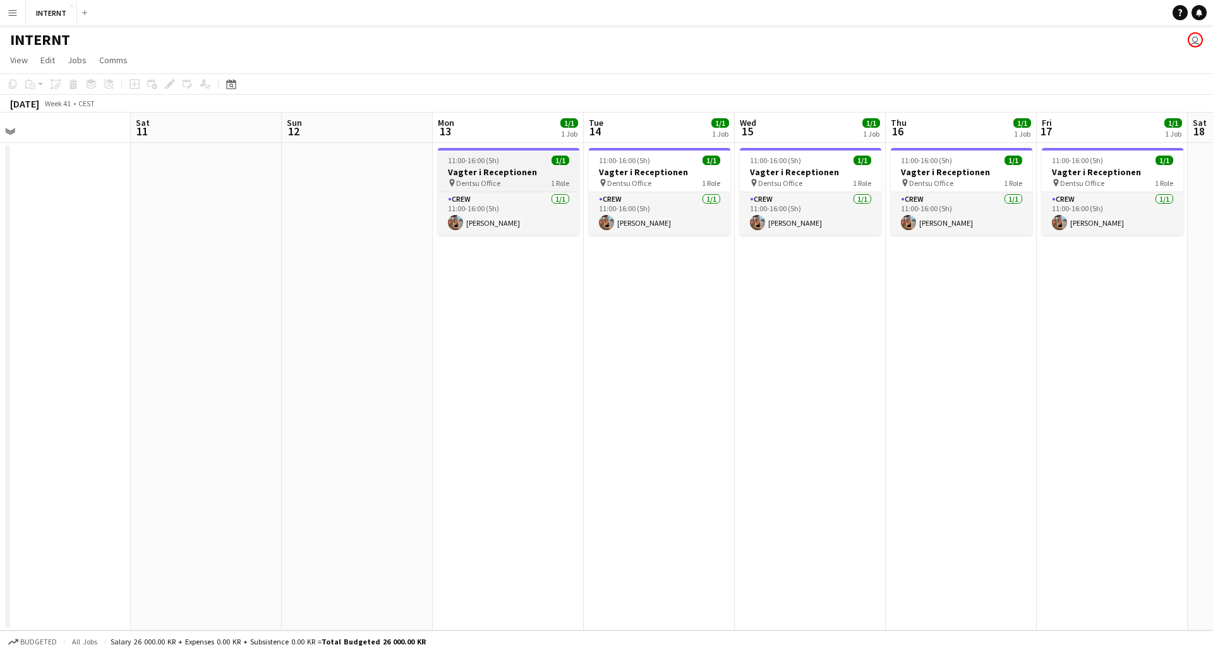
click at [495, 173] on h3 "Vagter i Receptionen" at bounding box center [509, 171] width 142 height 11
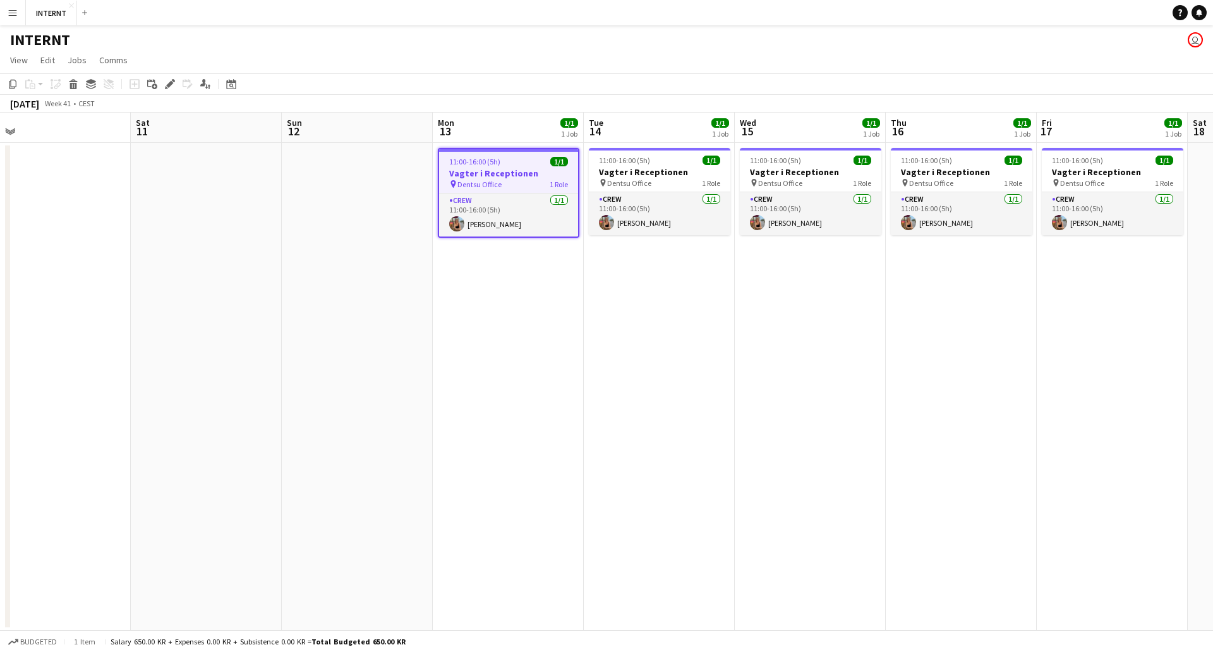
click at [499, 169] on h3 "Vagter i Receptionen" at bounding box center [508, 172] width 139 height 11
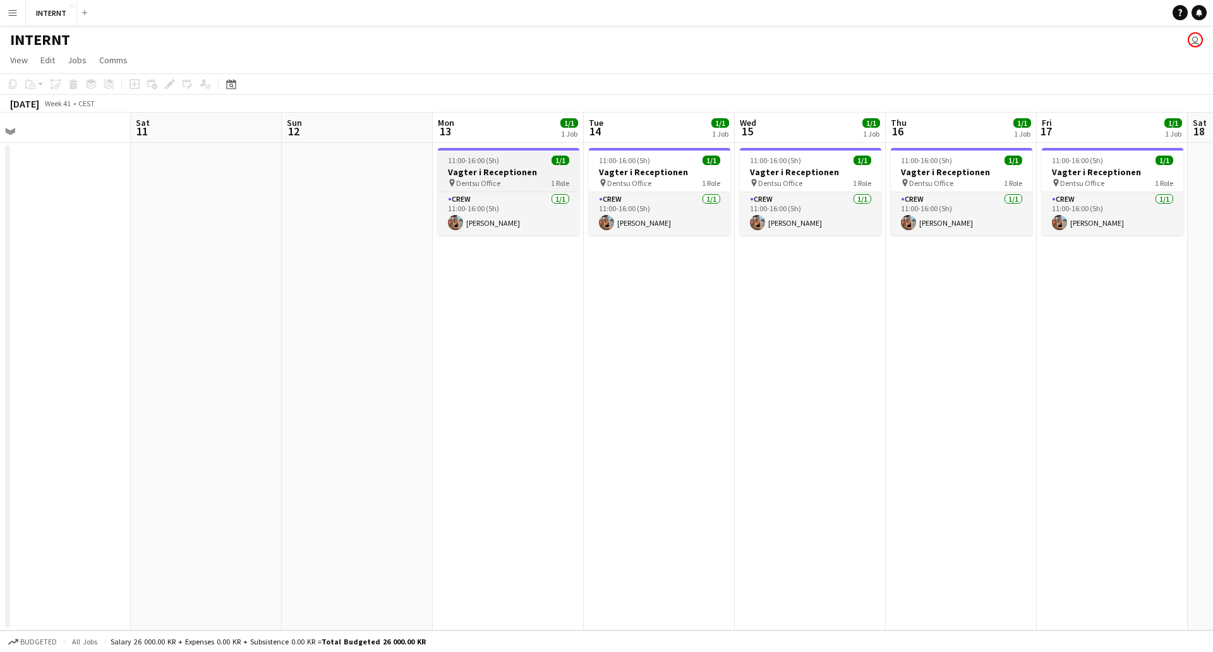
click at [499, 169] on h3 "Vagter i Receptionen" at bounding box center [509, 171] width 142 height 11
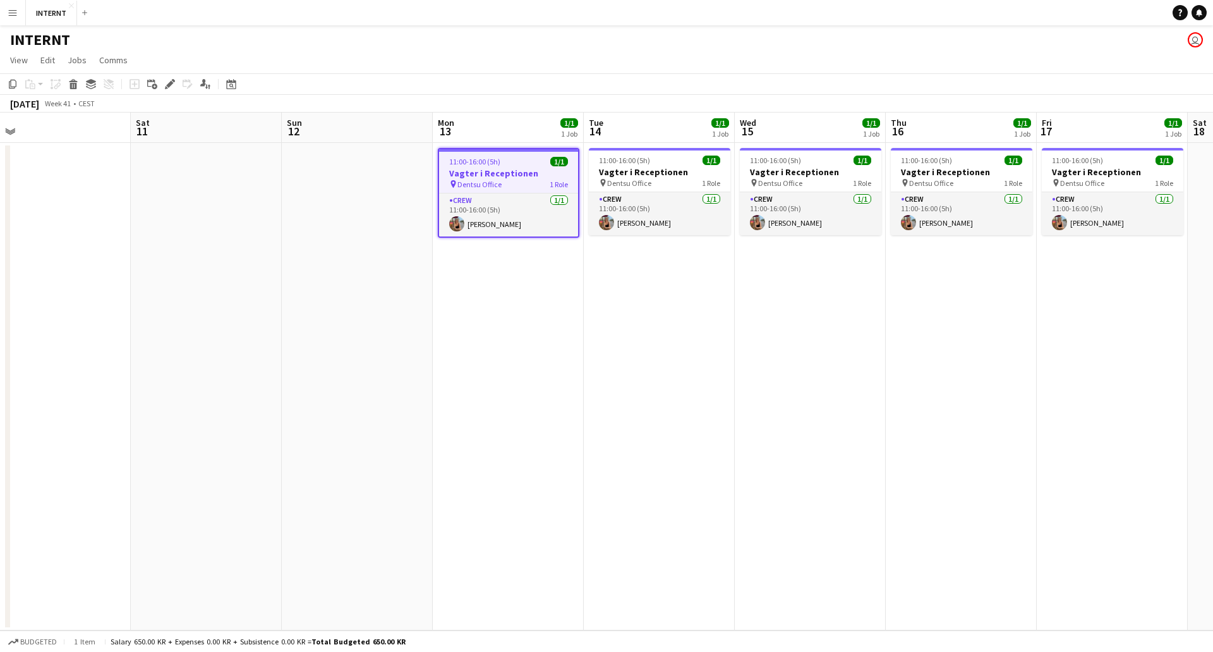
click at [499, 169] on h3 "Vagter i Receptionen" at bounding box center [508, 172] width 139 height 11
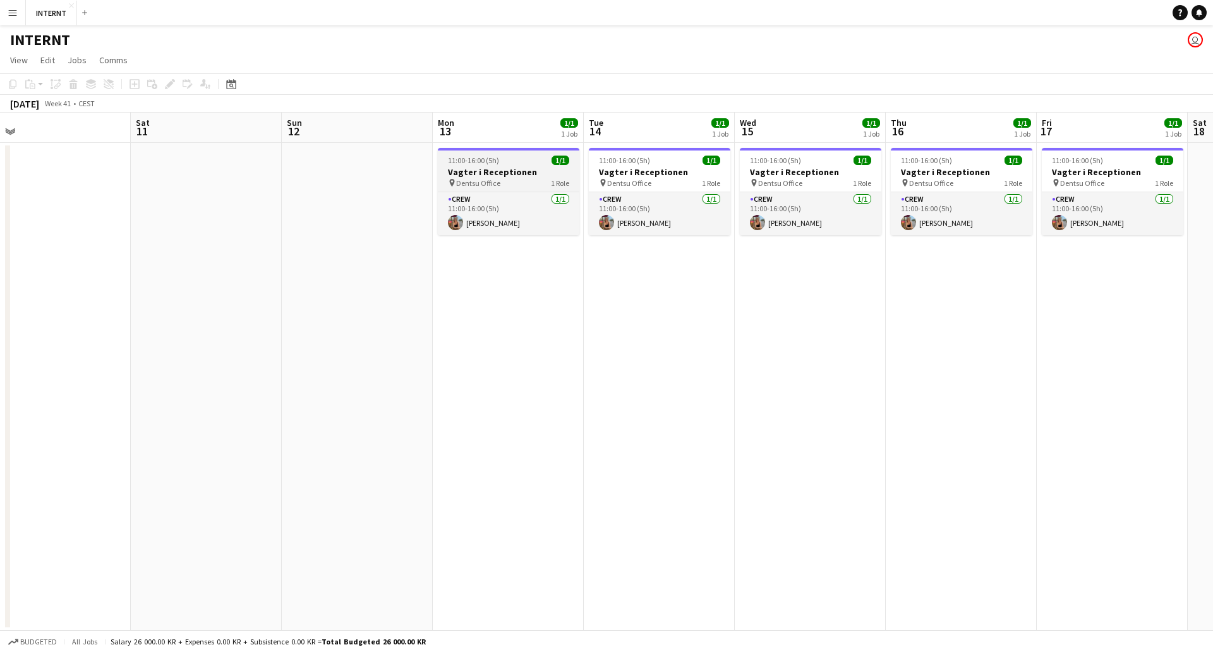
click at [499, 169] on h3 "Vagter i Receptionen" at bounding box center [509, 171] width 142 height 11
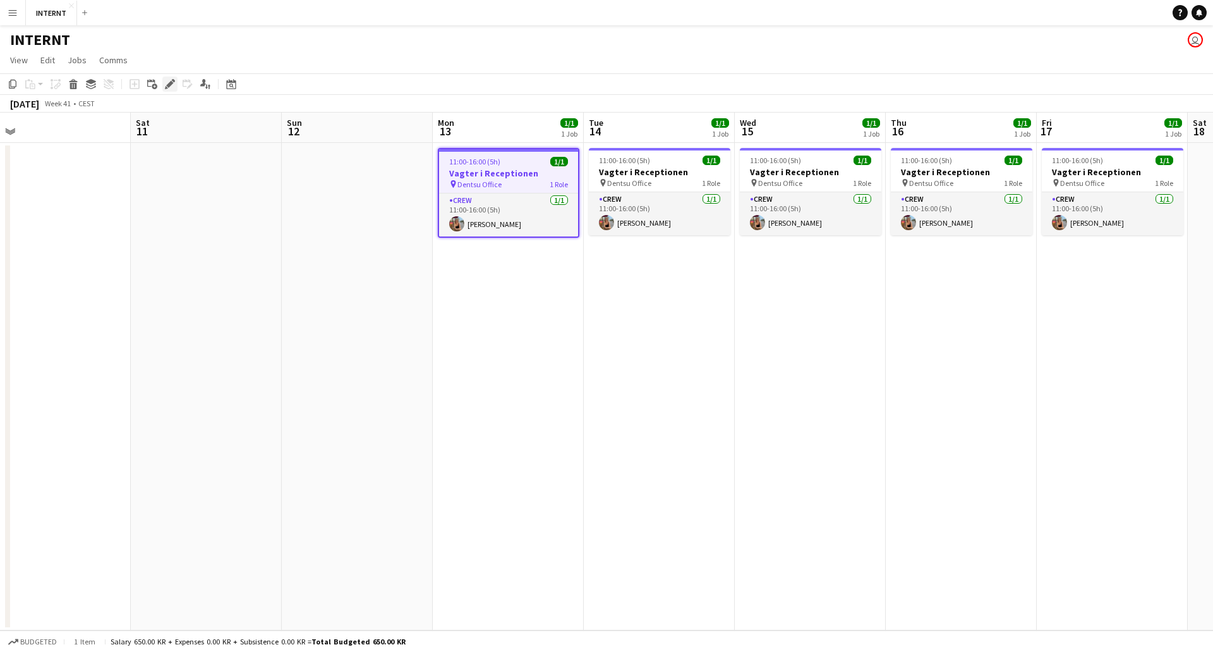
click at [172, 90] on div "Edit" at bounding box center [169, 83] width 15 height 15
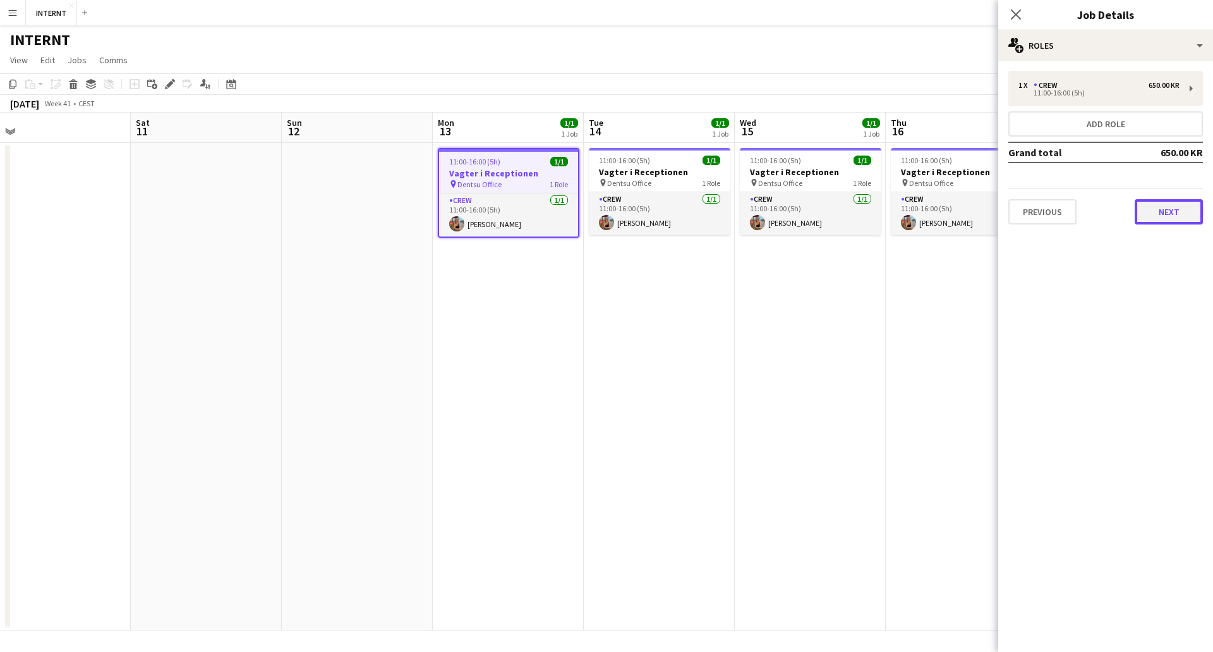
click at [1167, 215] on button "Next" at bounding box center [1169, 211] width 68 height 25
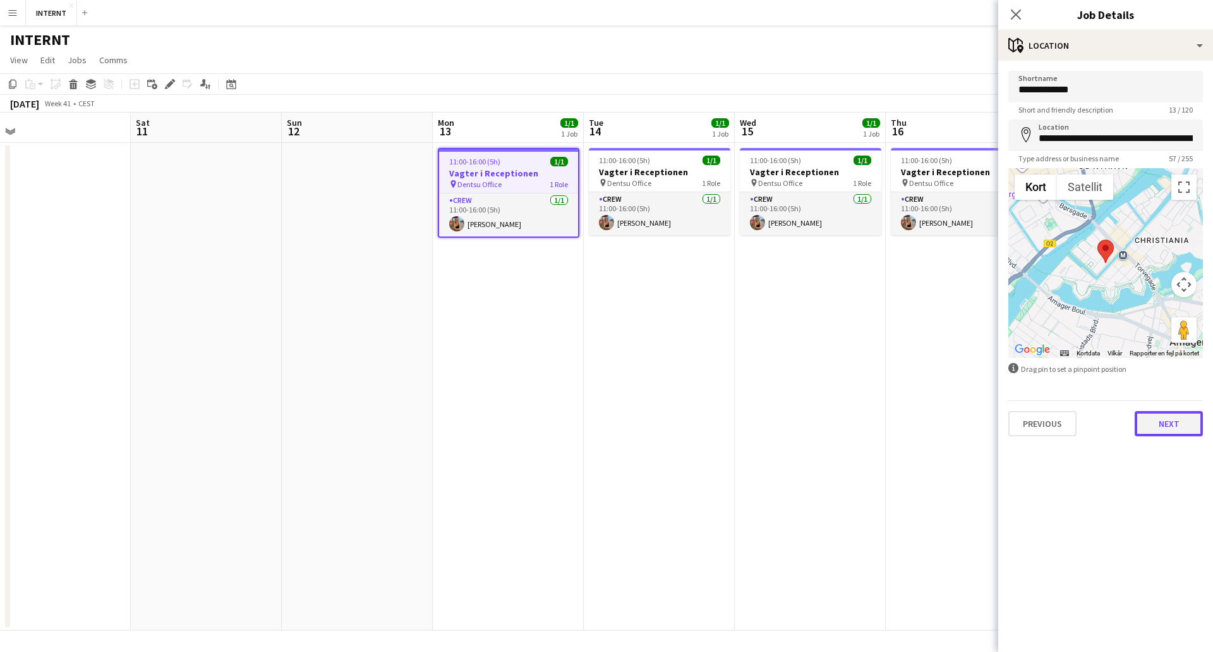
click at [1174, 424] on button "Next" at bounding box center [1169, 423] width 68 height 25
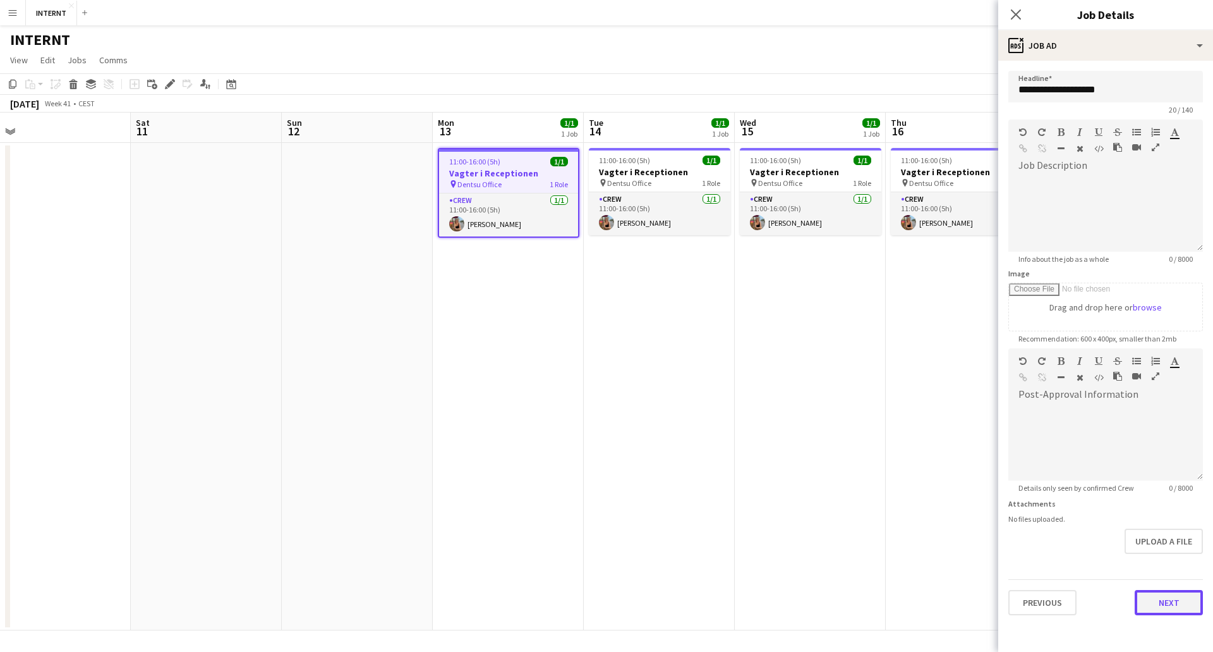
click at [1179, 603] on button "Next" at bounding box center [1169, 602] width 68 height 25
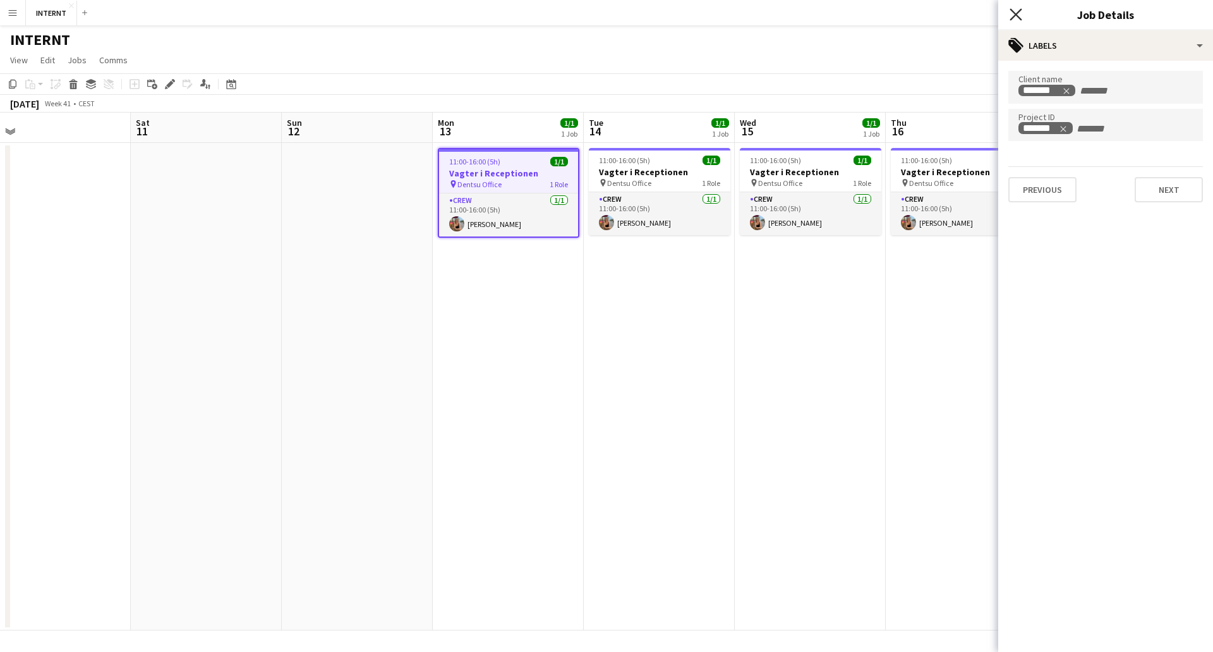
click at [1016, 12] on icon "Close pop-in" at bounding box center [1016, 14] width 12 height 12
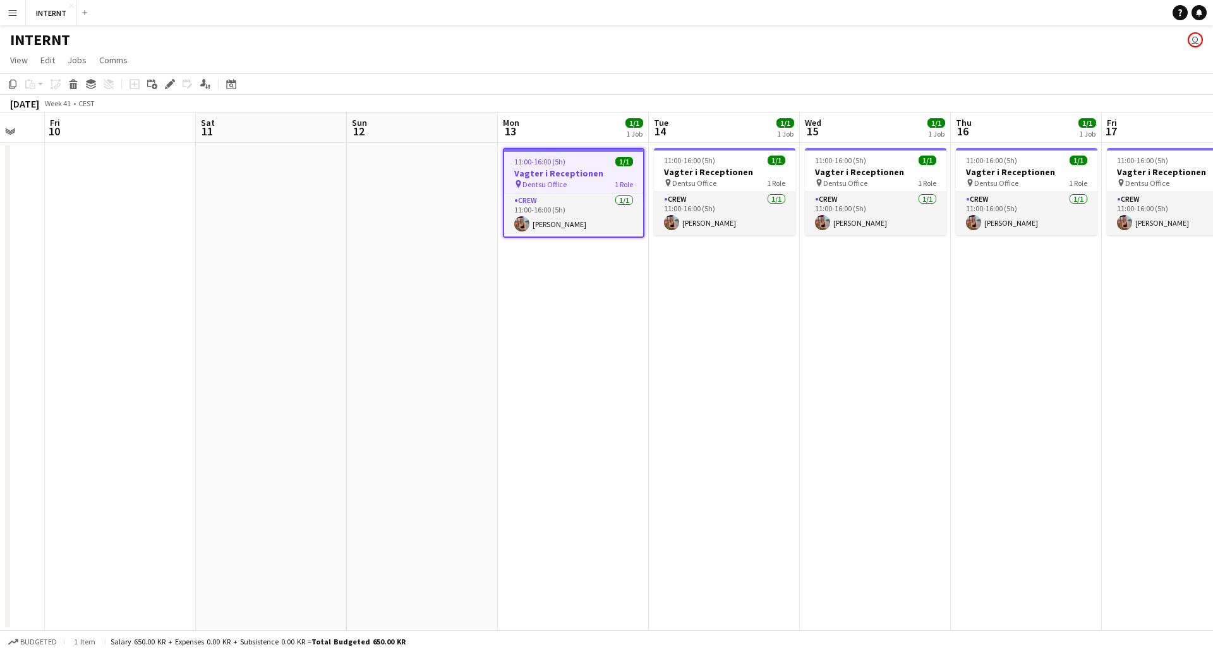
drag, startPoint x: 531, startPoint y: 404, endPoint x: 1213, endPoint y: 374, distance: 682.5
click at [1213, 375] on app-calendar-viewport "Wed 8 1/1 1 Job Thu 9 Fri 10 Sat 11 Sun 12 Mon 13 1/1 1 Job Tue 14 1/1 1 Job We…" at bounding box center [606, 371] width 1213 height 518
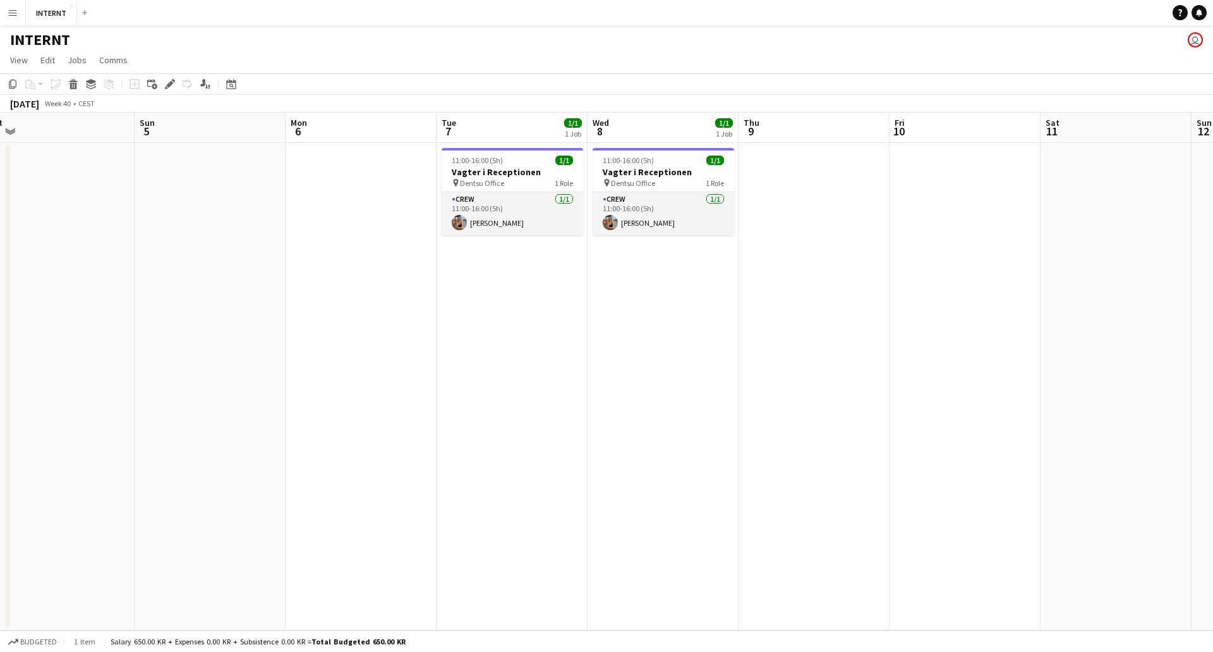
drag, startPoint x: 516, startPoint y: 391, endPoint x: 1196, endPoint y: 372, distance: 680.2
click at [1194, 373] on app-calendar-viewport "Thu 2 1/1 1 Job Fri 3 1/1 1 Job Sat 4 Sun 5 Mon 6 Tue 7 1/1 1 Job Wed 8 1/1 1 J…" at bounding box center [606, 371] width 1213 height 518
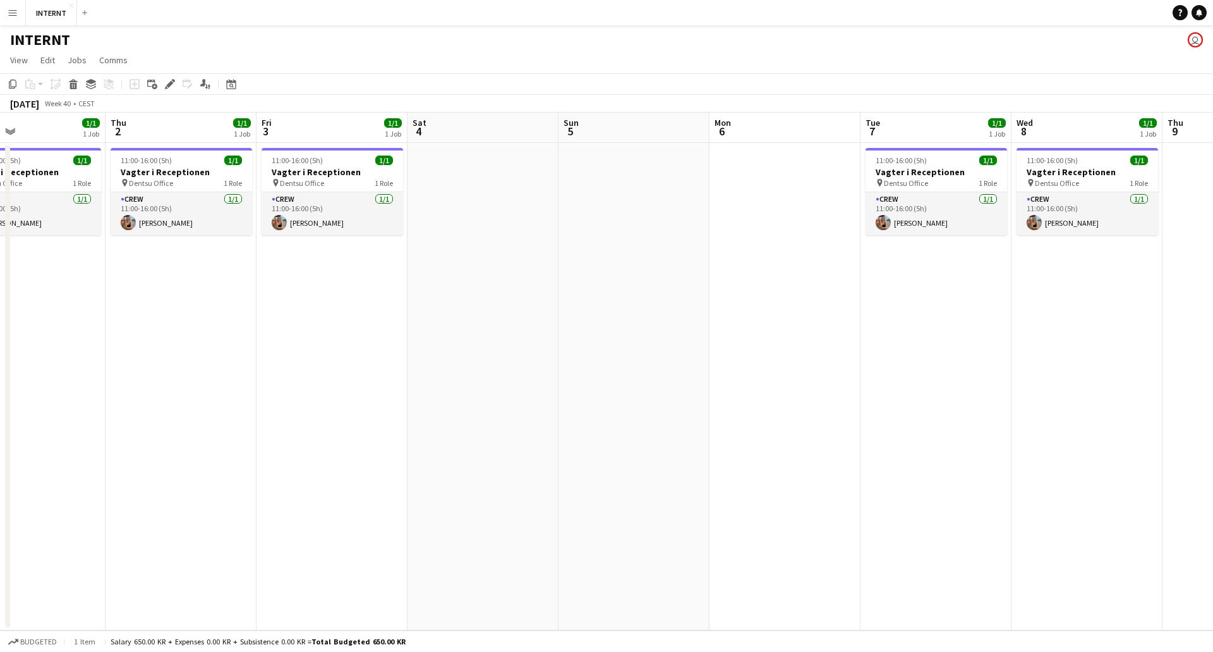
drag, startPoint x: 347, startPoint y: 386, endPoint x: 985, endPoint y: 347, distance: 638.8
click at [943, 358] on app-calendar-viewport "Mon 29 1/1 1 Job Tue 30 1/1 1 Job Wed 1 1/1 1 Job Thu 2 1/1 1 Job Fri 3 1/1 1 J…" at bounding box center [606, 371] width 1213 height 518
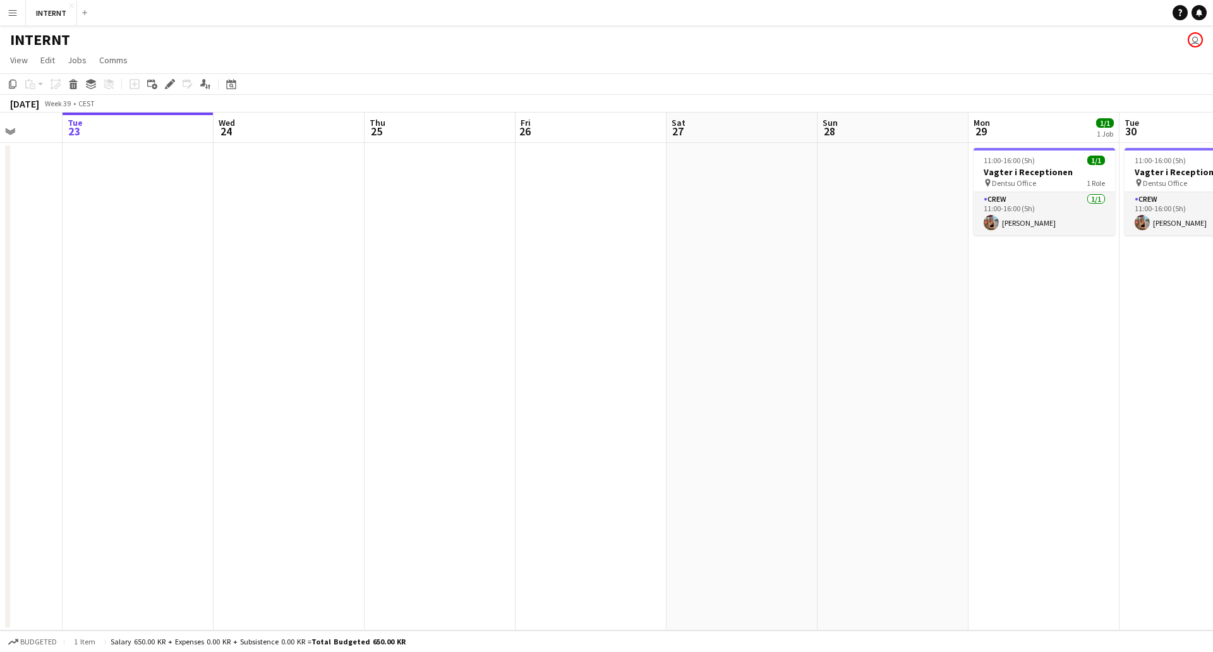
drag, startPoint x: 557, startPoint y: 356, endPoint x: 1192, endPoint y: 296, distance: 638.0
click at [1183, 298] on app-calendar-viewport "Sat 20 Sun 21 Mon 22 Tue 23 Wed 24 Thu 25 Fri 26 Sat 27 Sun 28 Mon 29 1/1 1 Job…" at bounding box center [606, 371] width 1213 height 518
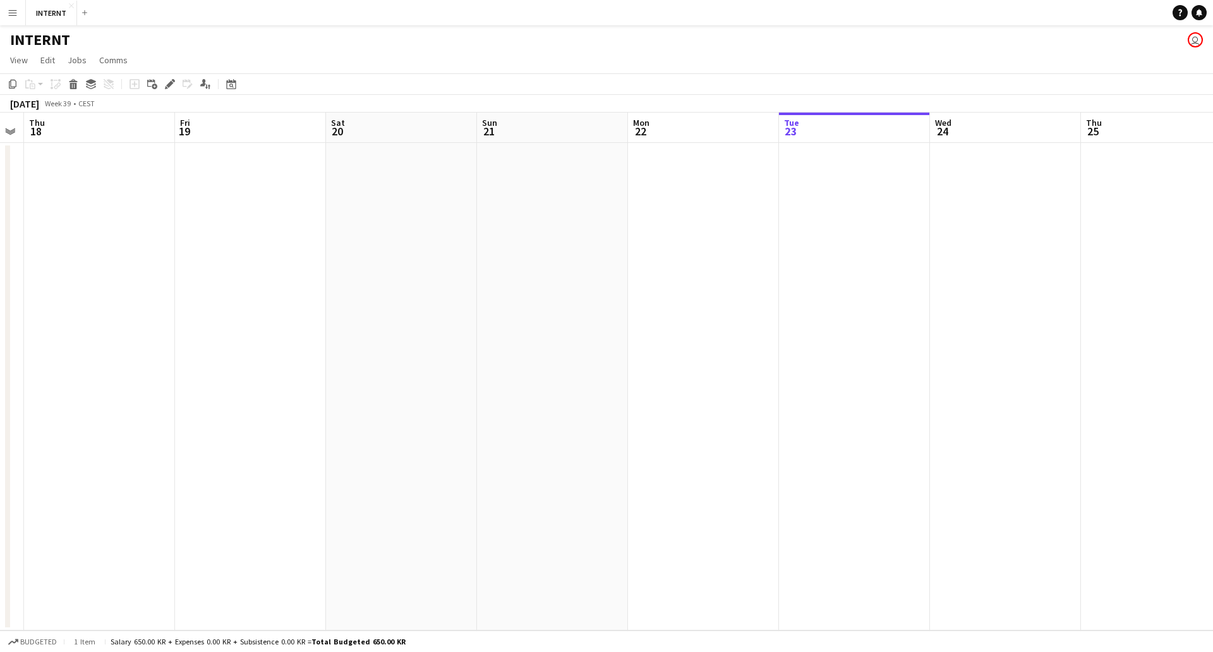
drag, startPoint x: 469, startPoint y: 368, endPoint x: 1213, endPoint y: 370, distance: 743.8
click at [1213, 371] on app-calendar-viewport "Tue 16 Wed 17 Thu 18 Fri 19 Sat 20 Sun 21 Mon 22 Tue 23 Wed 24 Thu 25 Fri 26 Sa…" at bounding box center [606, 371] width 1213 height 518
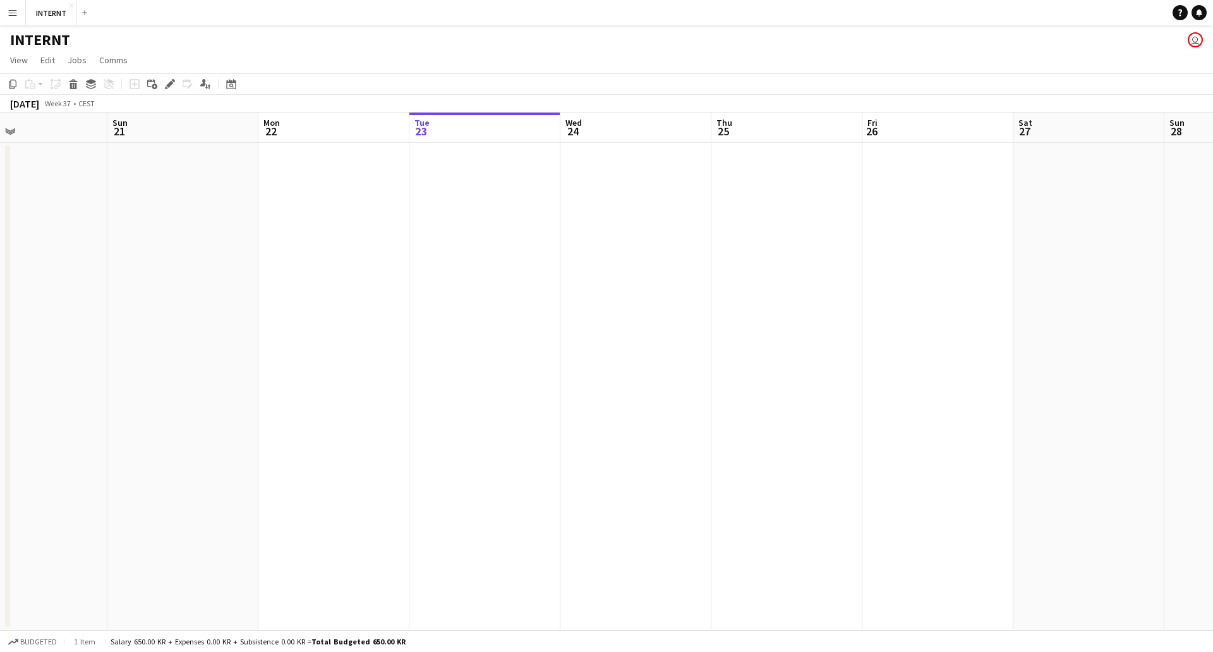
drag, startPoint x: 424, startPoint y: 367, endPoint x: -29, endPoint y: 392, distance: 453.8
click at [0, 392] on html "Menu Boards Boards Boards All jobs Status Workforce Workforce My Workforce Recr…" at bounding box center [606, 326] width 1213 height 652
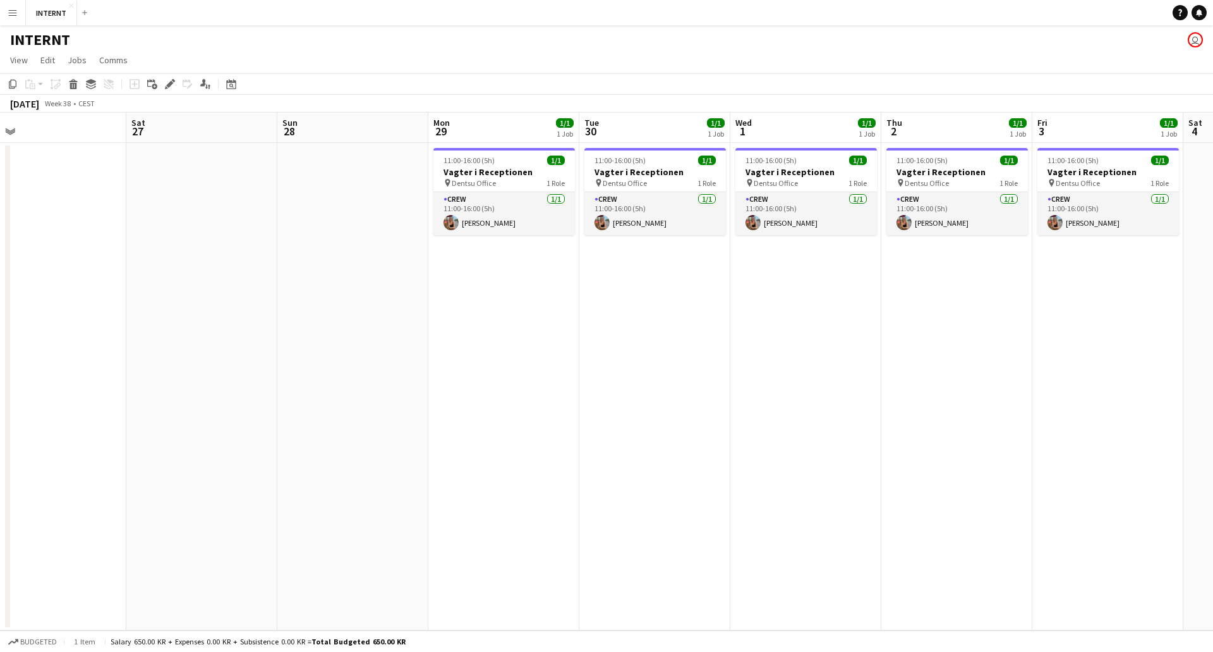
drag, startPoint x: 876, startPoint y: 321, endPoint x: 92, endPoint y: 337, distance: 784.4
click at [62, 345] on app-calendar-viewport "Tue 23 Wed 24 Thu 25 Fri 26 Sat 27 Sun 28 Mon 29 1/1 1 Job Tue 30 1/1 1 Job Wed…" at bounding box center [606, 371] width 1213 height 518
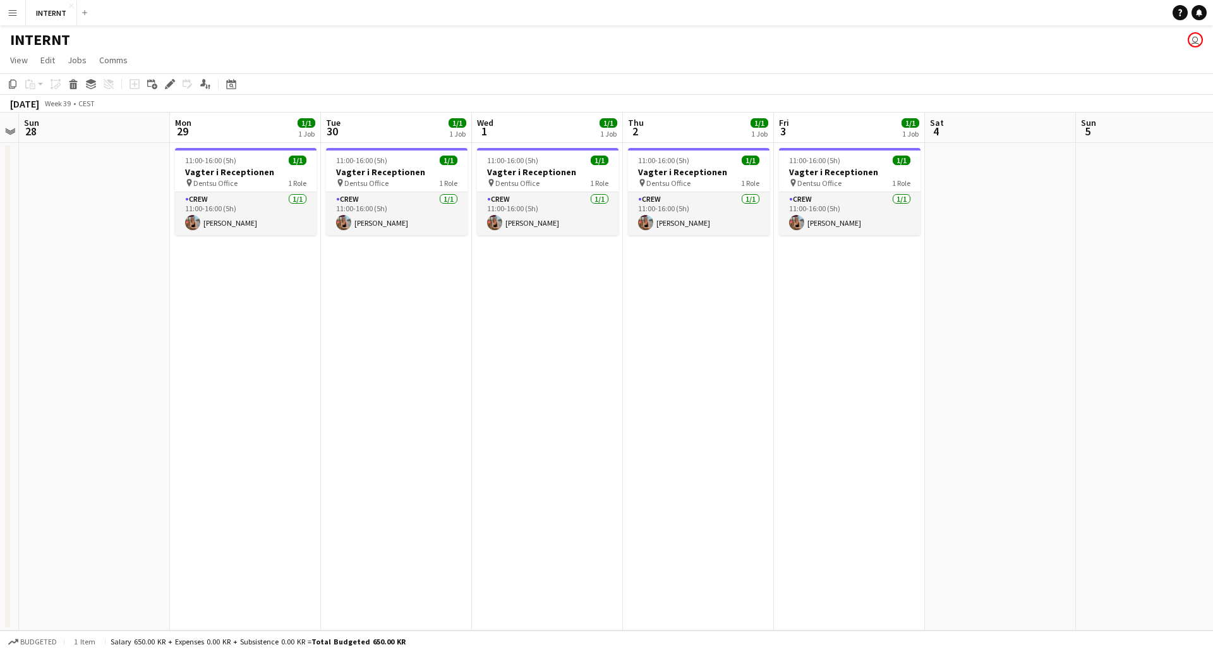
scroll to position [0, 447]
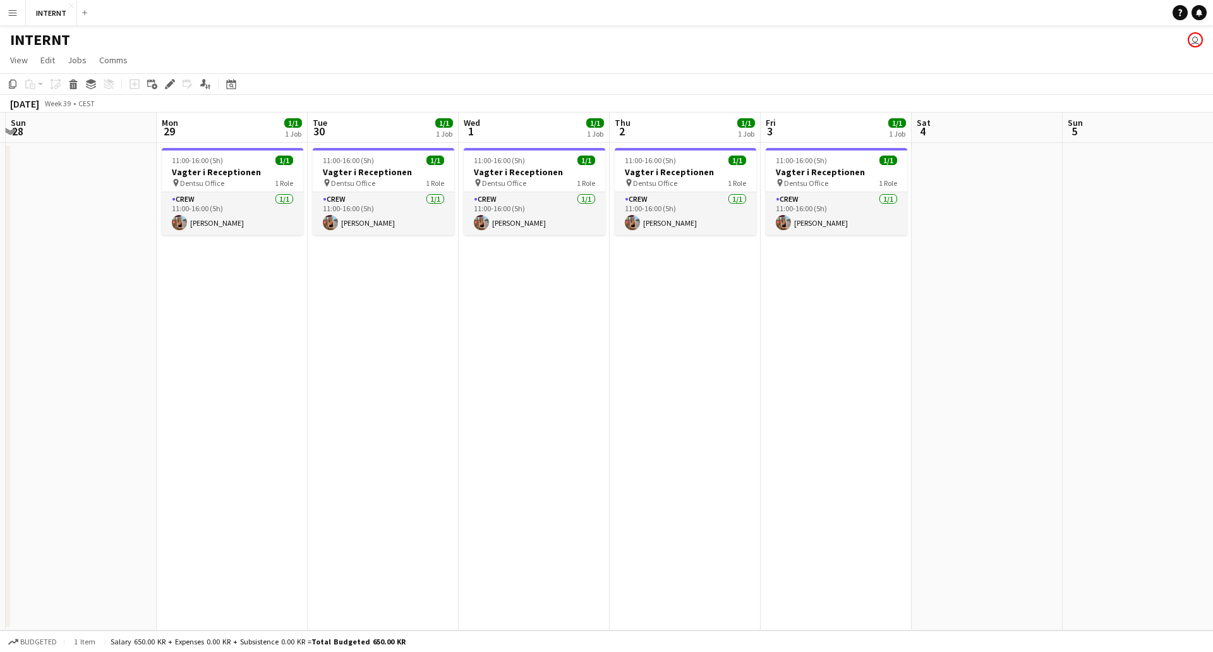
drag, startPoint x: 807, startPoint y: 318, endPoint x: 535, endPoint y: 338, distance: 272.5
click at [535, 338] on app-calendar-viewport "Thu 25 Fri 26 Sat 27 Sun 28 Mon 29 1/1 1 Job Tue 30 1/1 1 Job Wed 1 1/1 1 Job T…" at bounding box center [606, 371] width 1213 height 518
click at [69, 5] on app-icon "Close" at bounding box center [71, 5] width 5 height 5
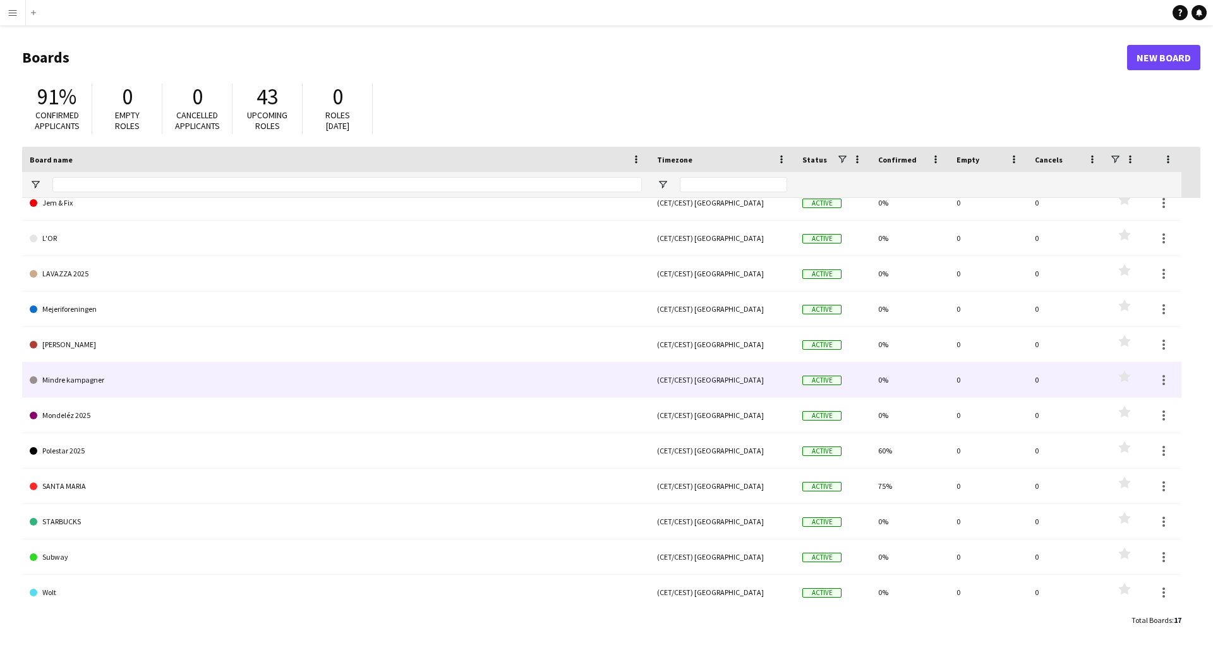
scroll to position [192, 0]
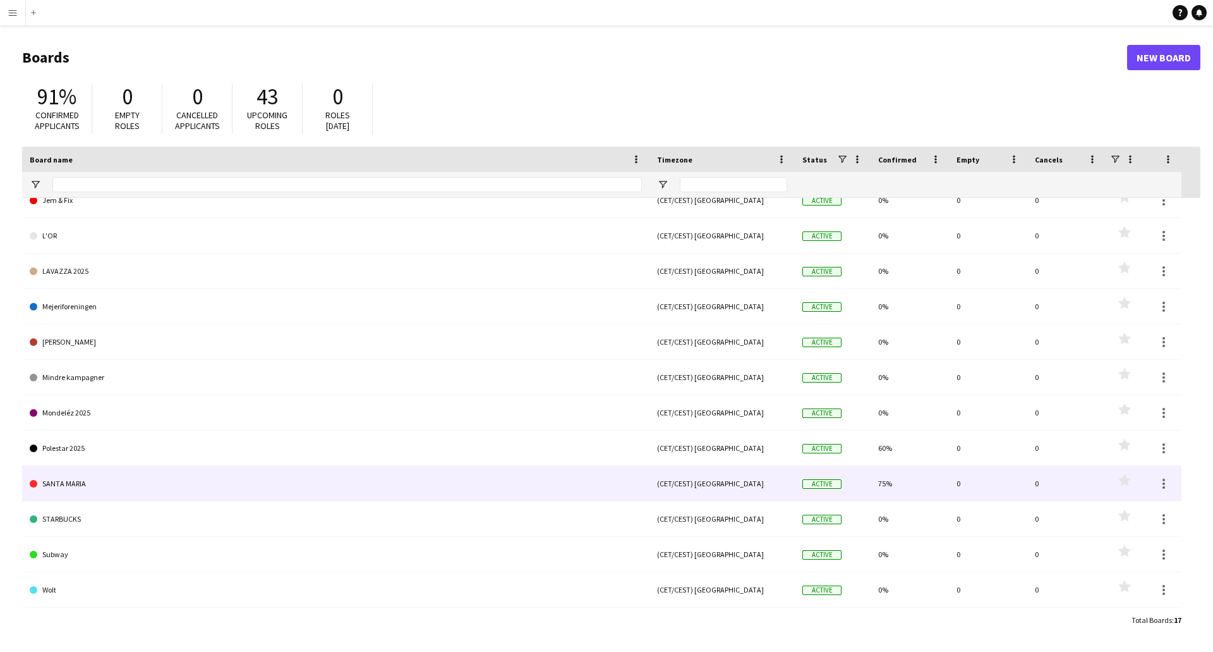
click at [292, 479] on link "SANTA MARIA" at bounding box center [336, 483] width 612 height 35
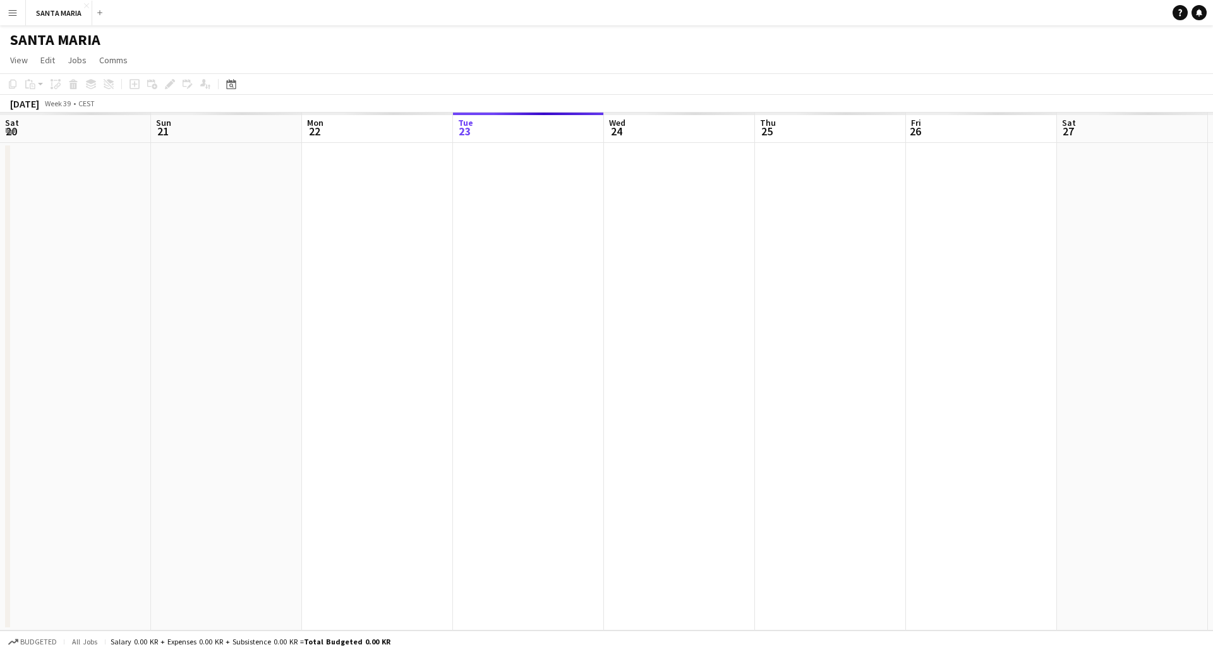
scroll to position [0, 302]
drag, startPoint x: 1091, startPoint y: 312, endPoint x: 307, endPoint y: 330, distance: 784.5
click at [310, 331] on app-calendar-viewport "Wed 24 Thu 25 Fri 26 Sat 27 Sun 28 Mon 29 Tue 30 Wed 1 Thu 2 Fri 3 Sat 4 Sun 5 …" at bounding box center [606, 371] width 1213 height 518
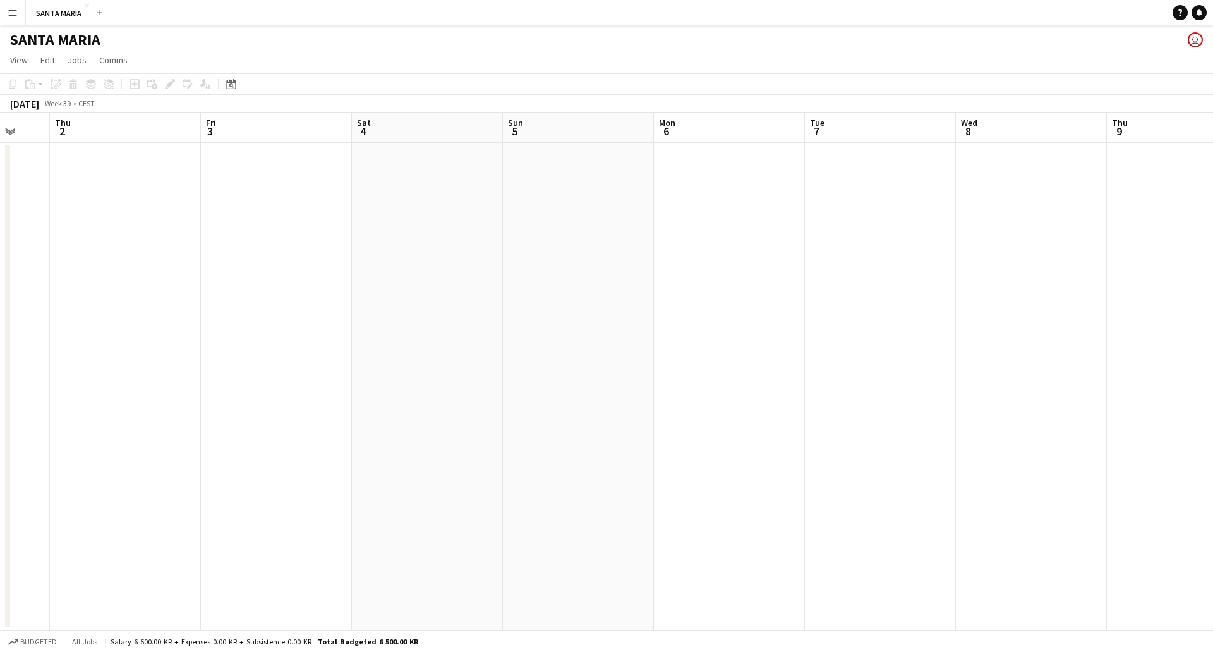
drag, startPoint x: 1007, startPoint y: 305, endPoint x: 393, endPoint y: 346, distance: 615.0
click at [313, 367] on app-calendar-viewport "Mon 29 Tue 30 Wed 1 Thu 2 Fri 3 Sat 4 Sun 5 Mon 6 Tue 7 Wed 8 Thu 9 Fri 10 Sat …" at bounding box center [606, 371] width 1213 height 518
drag, startPoint x: 807, startPoint y: 313, endPoint x: 279, endPoint y: 296, distance: 528.0
click at [267, 300] on app-calendar-viewport "Fri 3 Sat 4 Sun 5 Mon 6 Tue 7 Wed 8 Thu 9 Fri 10 Sat 11 Sun 12 Mon 13 Tue 14 We…" at bounding box center [606, 371] width 1213 height 518
drag, startPoint x: 889, startPoint y: 291, endPoint x: 462, endPoint y: 299, distance: 427.2
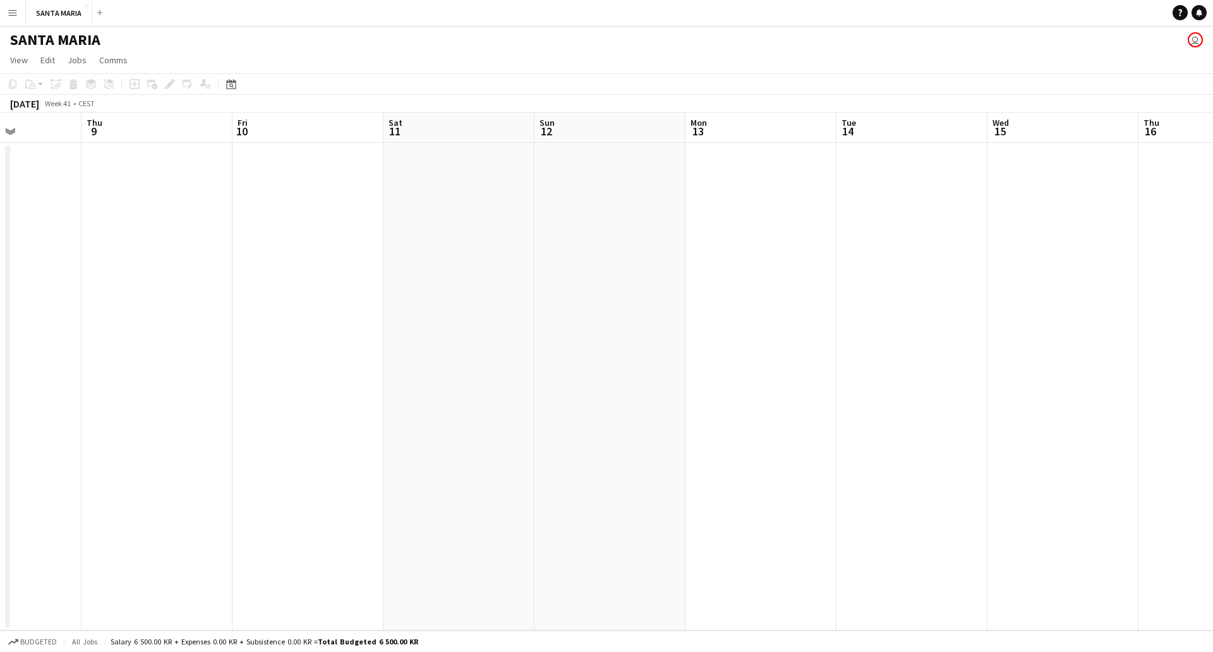
click at [373, 312] on app-calendar-viewport "Mon 6 Tue 7 Wed 8 Thu 9 Fri 10 Sat 11 Sun 12 Mon 13 Tue 14 Wed 15 Thu 16 Fri 17…" at bounding box center [606, 371] width 1213 height 518
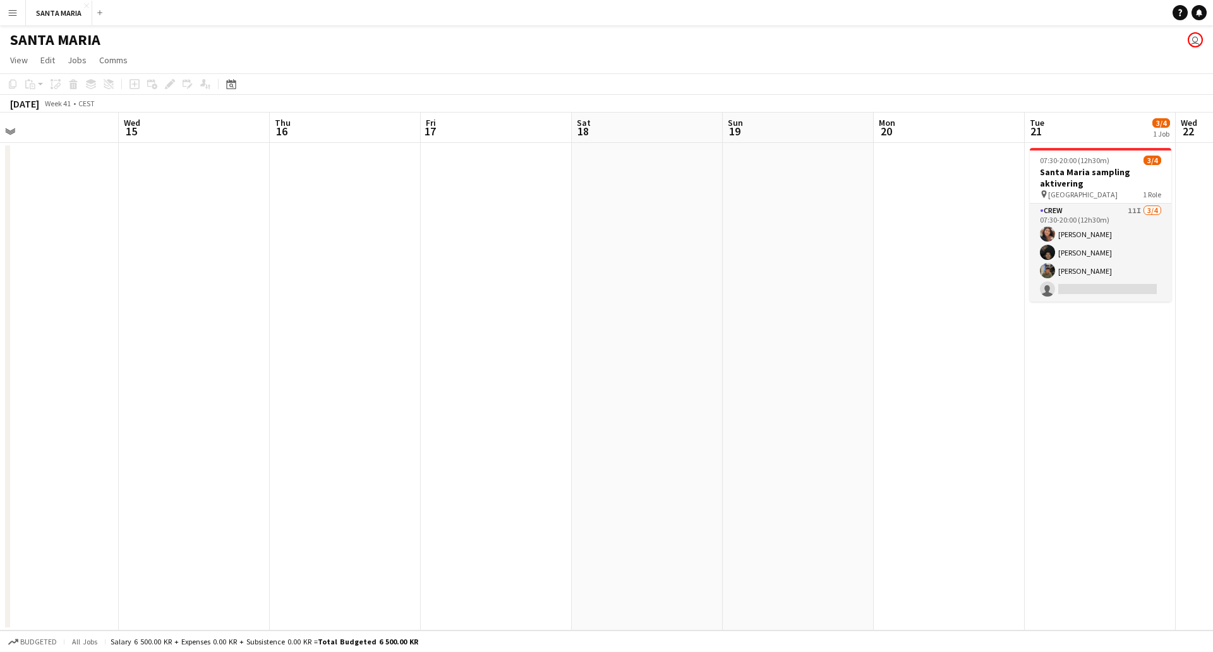
drag, startPoint x: 1047, startPoint y: 279, endPoint x: 387, endPoint y: 291, distance: 659.8
click at [330, 305] on app-calendar-viewport "Sat 11 Sun 12 Mon 13 Tue 14 Wed 15 Thu 16 Fri 17 Sat 18 Sun 19 Mon 20 Tue 21 3/…" at bounding box center [606, 371] width 1213 height 518
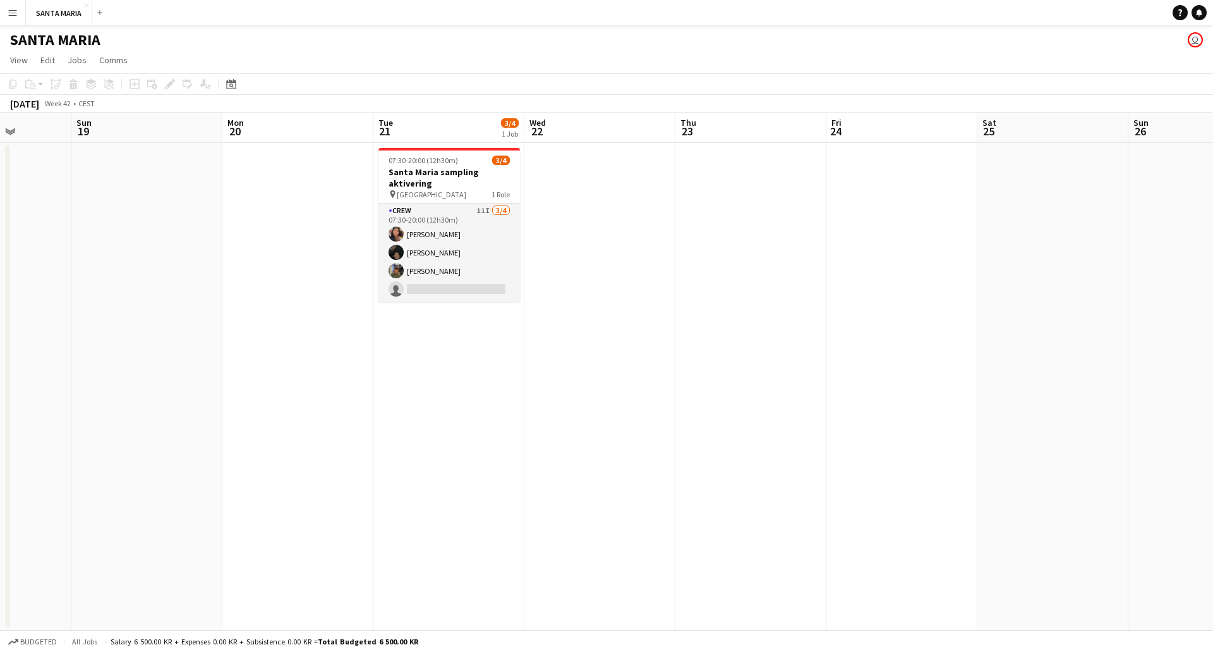
scroll to position [0, 387]
drag, startPoint x: 1031, startPoint y: 279, endPoint x: 380, endPoint y: 295, distance: 650.4
click at [380, 295] on app-calendar-viewport "Thu 16 Fri 17 Sat 18 Sun 19 Mon 20 Tue 21 3/4 1 Job Wed 22 Thu 23 Fri 24 Sat 25…" at bounding box center [606, 371] width 1213 height 518
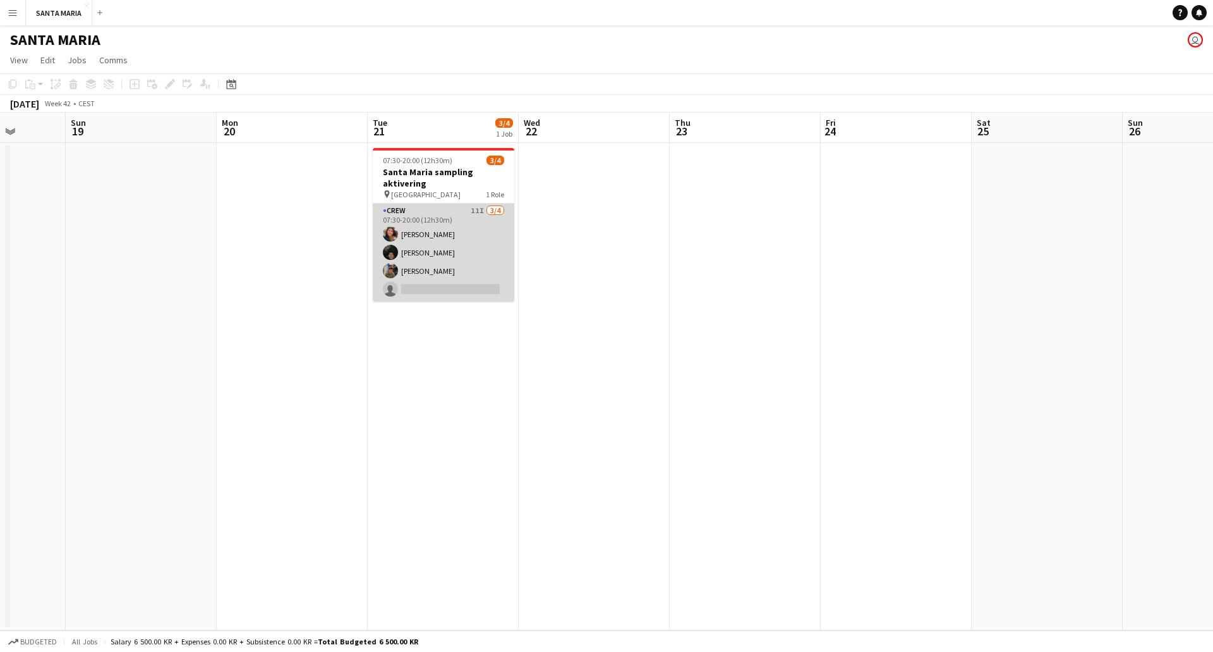
click at [430, 219] on app-card-role "Crew 11I [DATE] 07:30-20:00 (12h30m) [PERSON_NAME] [PERSON_NAME] [PERSON_NAME] …" at bounding box center [444, 252] width 142 height 98
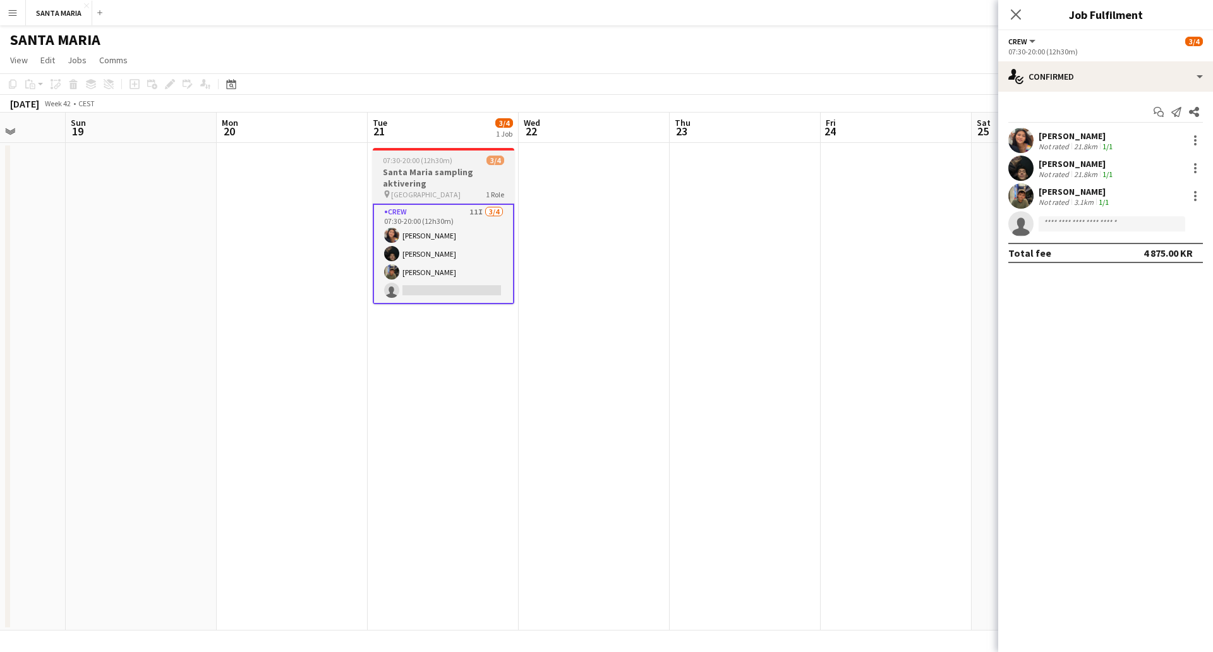
click at [427, 183] on h3 "Santa Maria sampling aktivering" at bounding box center [444, 177] width 142 height 23
click at [452, 461] on app-date-cell "07:30-20:00 (12h30m) 3/4 Santa Maria sampling aktivering pin Hovedbanegården 1 …" at bounding box center [443, 386] width 151 height 487
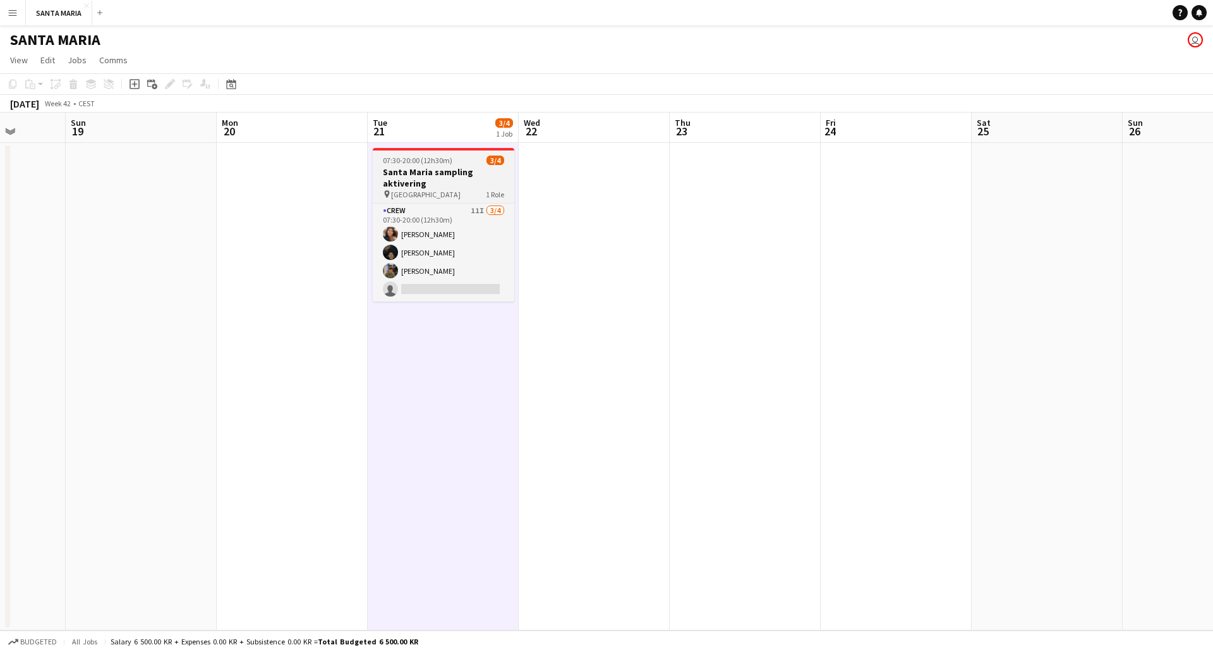
click at [420, 178] on h3 "Santa Maria sampling aktivering" at bounding box center [444, 177] width 142 height 23
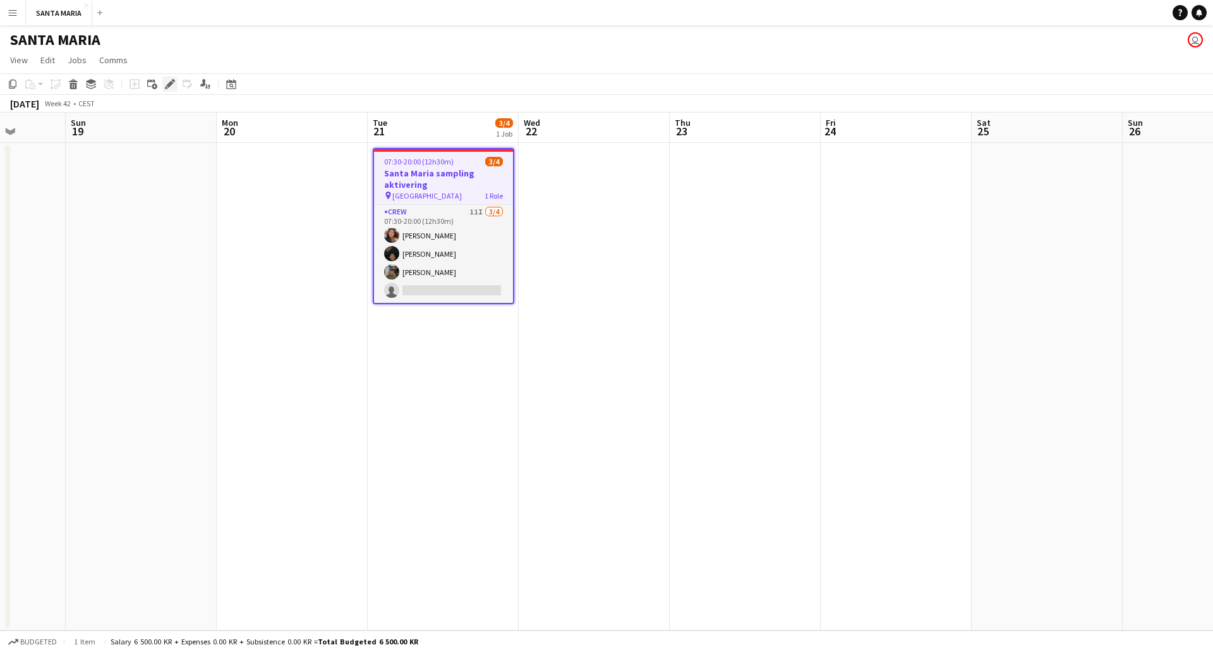
click at [174, 83] on icon "Edit" at bounding box center [170, 84] width 10 height 10
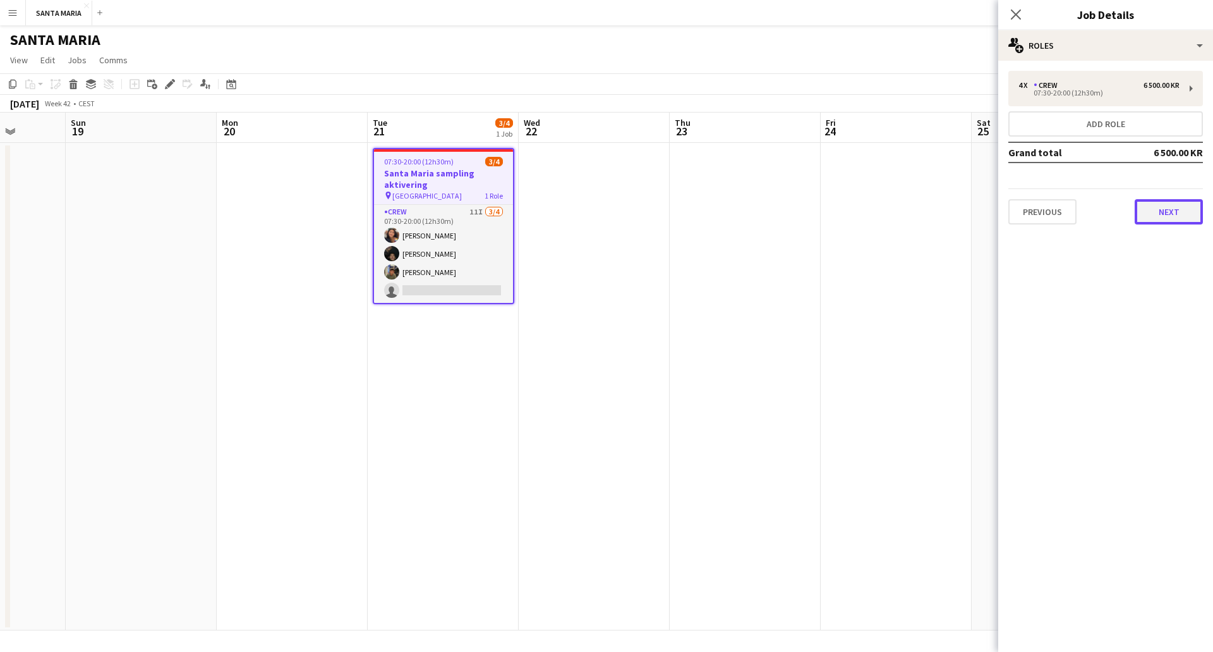
click at [1182, 210] on button "Next" at bounding box center [1169, 211] width 68 height 25
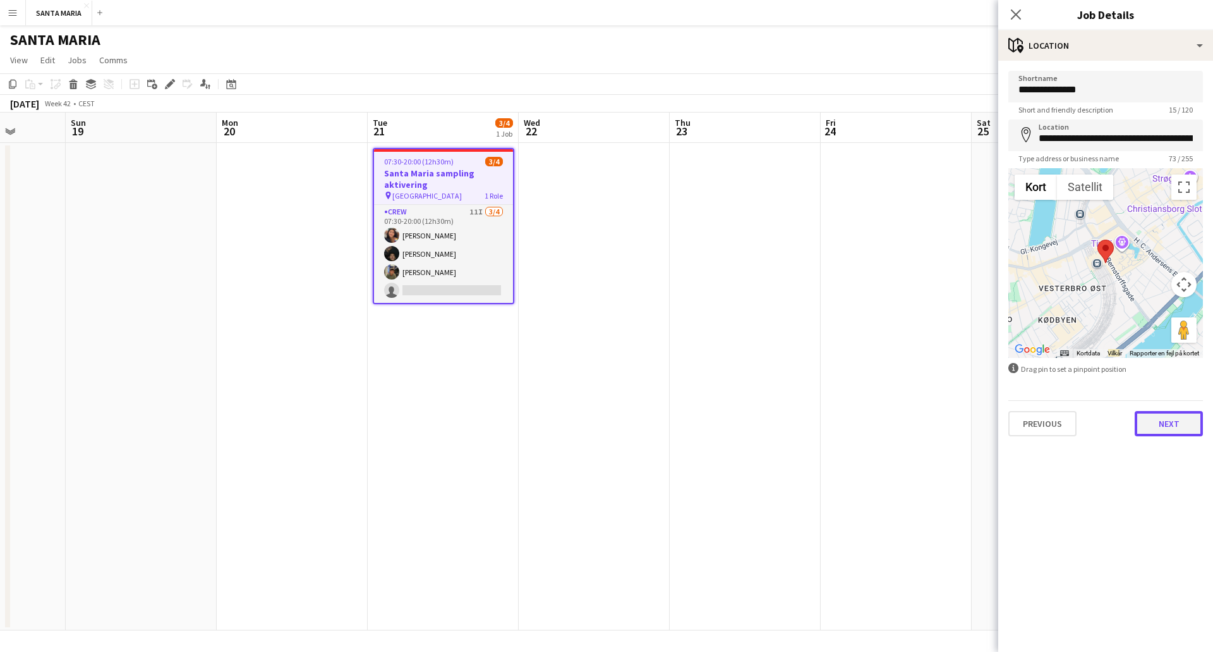
click at [1184, 434] on button "Next" at bounding box center [1169, 423] width 68 height 25
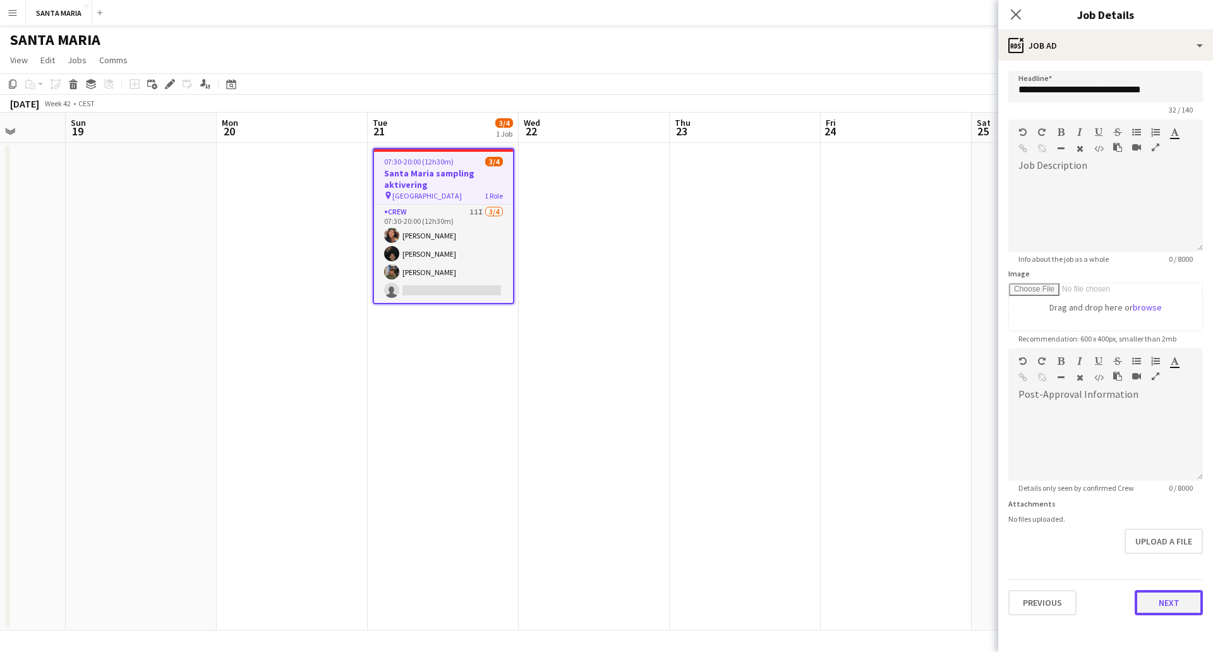
click at [1187, 605] on button "Next" at bounding box center [1169, 602] width 68 height 25
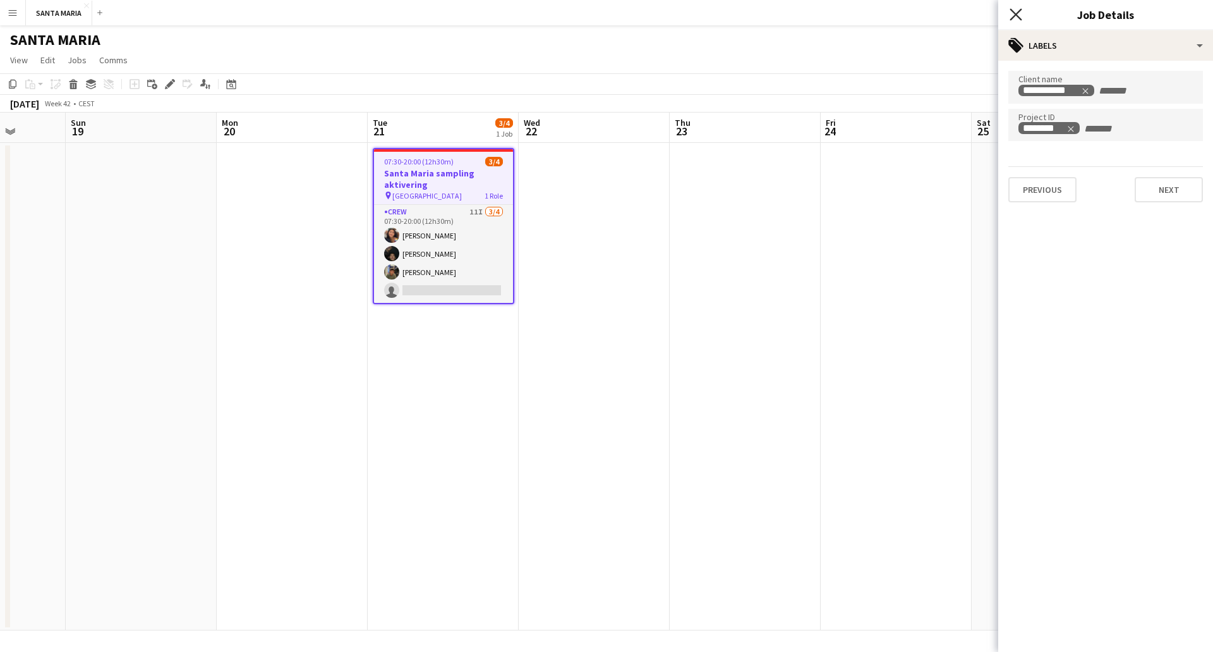
click at [1019, 15] on icon "Close pop-in" at bounding box center [1016, 14] width 12 height 12
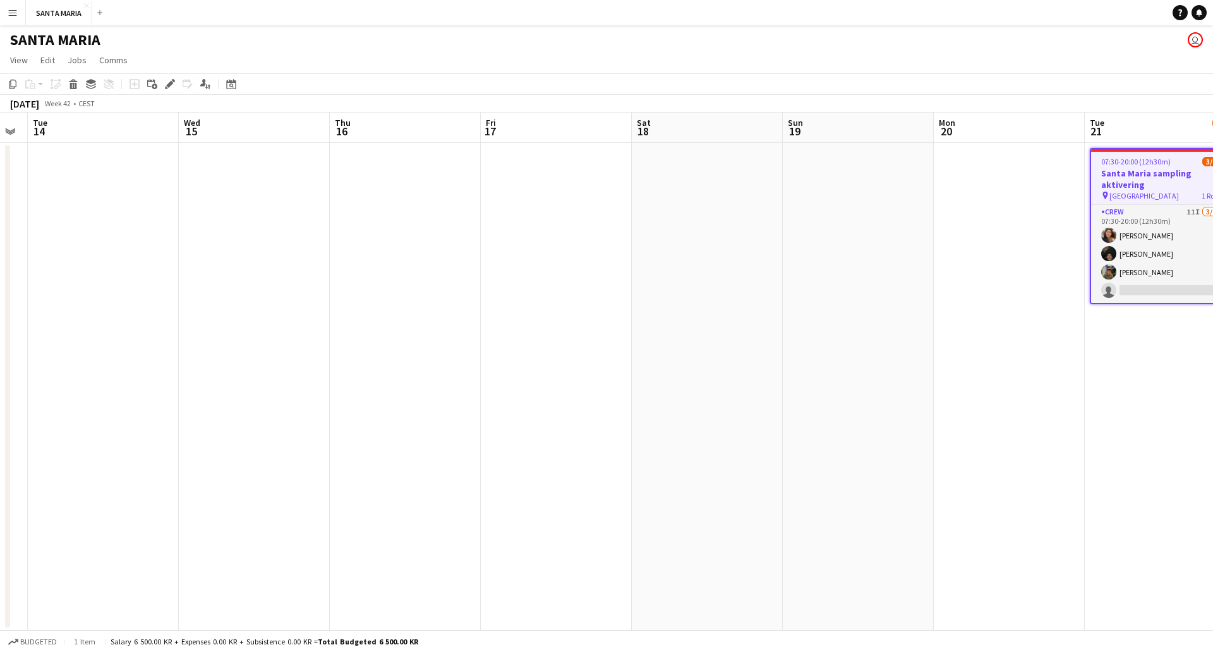
drag, startPoint x: 310, startPoint y: 357, endPoint x: 1065, endPoint y: 326, distance: 755.8
click at [1048, 332] on app-calendar-viewport "Sun 12 Mon 13 Tue 14 Wed 15 Thu 16 Fri 17 Sat 18 Sun 19 Mon 20 Tue 21 3/4 1 Job…" at bounding box center [606, 371] width 1213 height 518
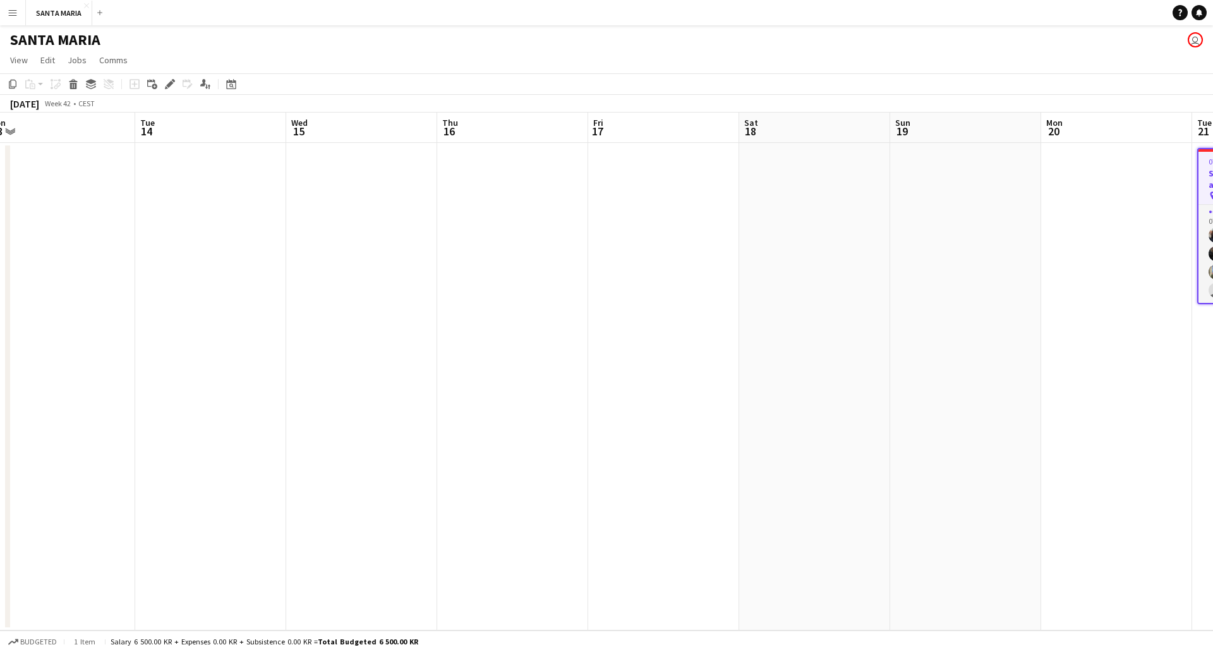
drag, startPoint x: 397, startPoint y: 296, endPoint x: 1063, endPoint y: 306, distance: 665.5
click at [1063, 306] on app-calendar-viewport "Sat 11 Sun 12 Mon 13 Tue 14 Wed 15 Thu 16 Fri 17 Sat 18 Sun 19 Mon 20 Tue 21 3/…" at bounding box center [606, 371] width 1213 height 518
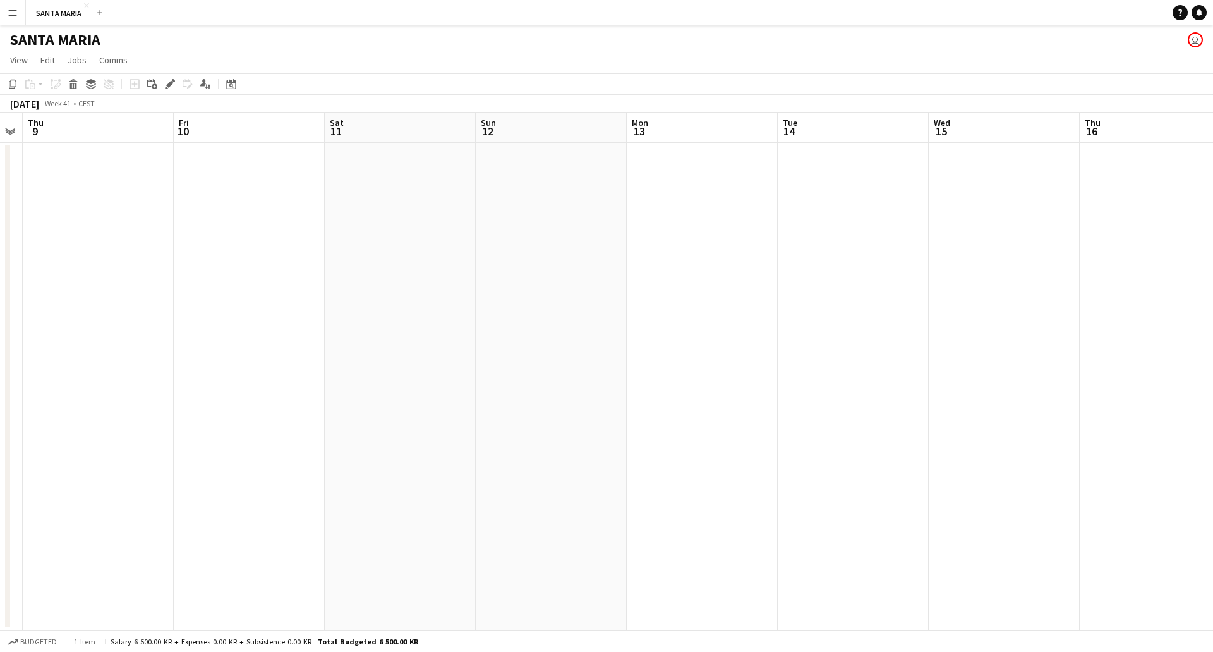
drag, startPoint x: 464, startPoint y: 334, endPoint x: 1205, endPoint y: 306, distance: 741.8
click at [1203, 307] on app-calendar-viewport "Tue 7 Wed 8 Thu 9 Fri 10 Sat 11 Sun 12 Mon 13 Tue 14 Wed 15 Thu 16 Fri 17 Sat 1…" at bounding box center [606, 371] width 1213 height 518
drag, startPoint x: 181, startPoint y: 209, endPoint x: 1063, endPoint y: 203, distance: 882.2
click at [1063, 203] on app-calendar-viewport "Fri 26 Sat 27 Sun 28 Mon 29 Tue 30 Wed 1 Thu 2 Fri 3 Sat 4 Sun 5 Mon 6 Tue 7 We…" at bounding box center [606, 371] width 1213 height 518
drag, startPoint x: 975, startPoint y: 210, endPoint x: 101, endPoint y: 125, distance: 878.0
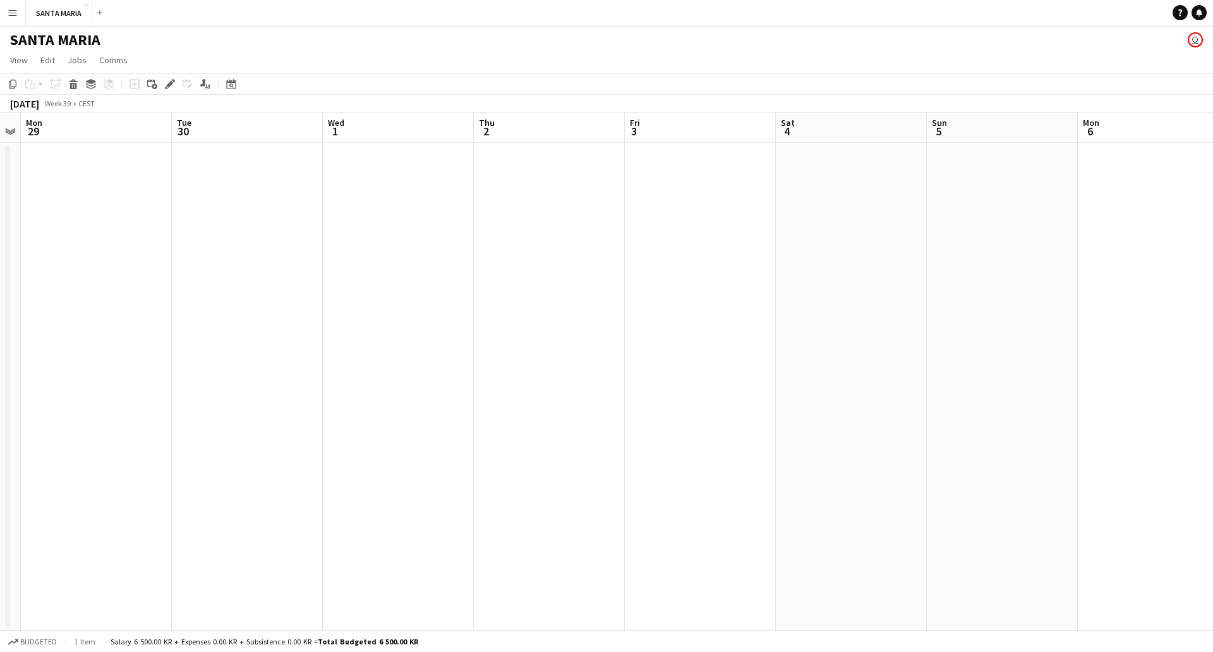
click at [101, 125] on app-calendar-viewport "Fri 26 Sat 27 Sun 28 Mon 29 Tue 30 Wed 1 Thu 2 Fri 3 Sat 4 Sun 5 Mon 6 Tue 7 We…" at bounding box center [606, 371] width 1213 height 518
drag, startPoint x: 1030, startPoint y: 227, endPoint x: 471, endPoint y: 257, distance: 559.4
click at [456, 257] on app-calendar-viewport "Wed 1 Thu 2 Fri 3 Sat 4 Sun 5 Mon 6 Tue 7 Wed 8 Thu 9 Fri 10 Sat 11 Sun 12 Mon …" at bounding box center [606, 371] width 1213 height 518
drag, startPoint x: 1001, startPoint y: 243, endPoint x: 250, endPoint y: 260, distance: 751.6
click at [250, 260] on app-calendar-viewport "Fri 10 Sat 11 Sun 12 Mon 13 Tue 14 Wed 15 Thu 16 Fri 17 Sat 18 Sun 19 Mon 20 Tu…" at bounding box center [606, 371] width 1213 height 518
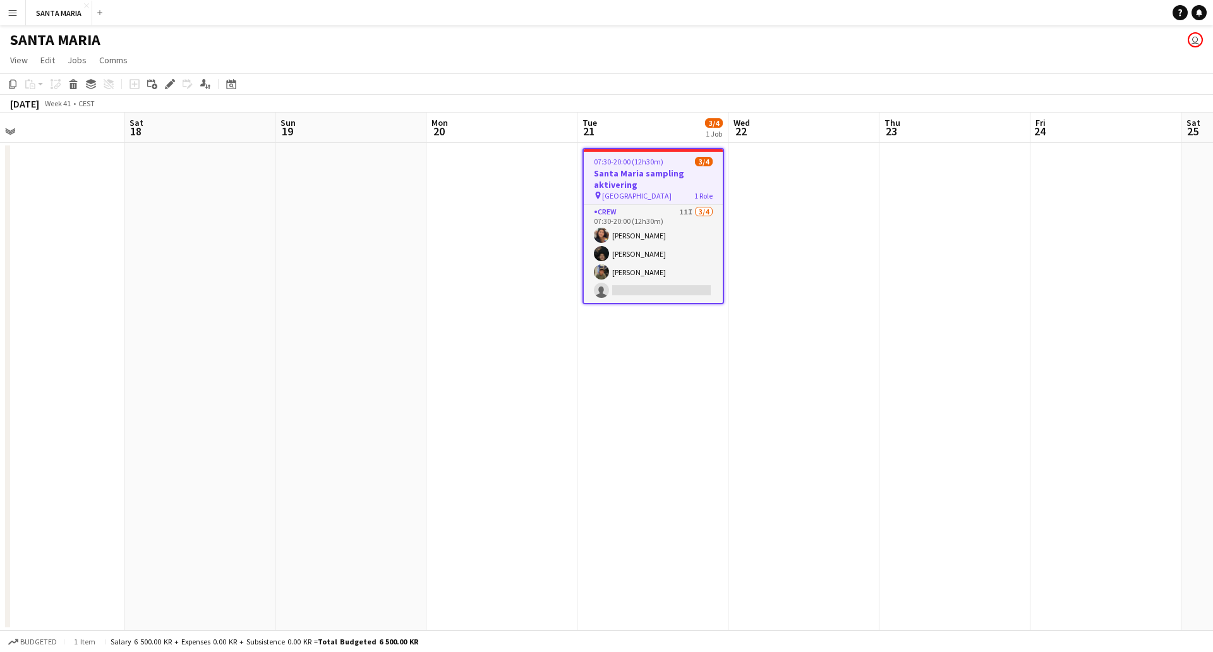
drag, startPoint x: 823, startPoint y: 255, endPoint x: 107, endPoint y: 258, distance: 715.3
click at [107, 258] on app-calendar-viewport "Tue 14 Wed 15 Thu 16 Fri 17 Sat 18 Sun 19 Mon 20 Tue 21 3/4 1 Job Wed 22 Thu 23…" at bounding box center [606, 371] width 1213 height 518
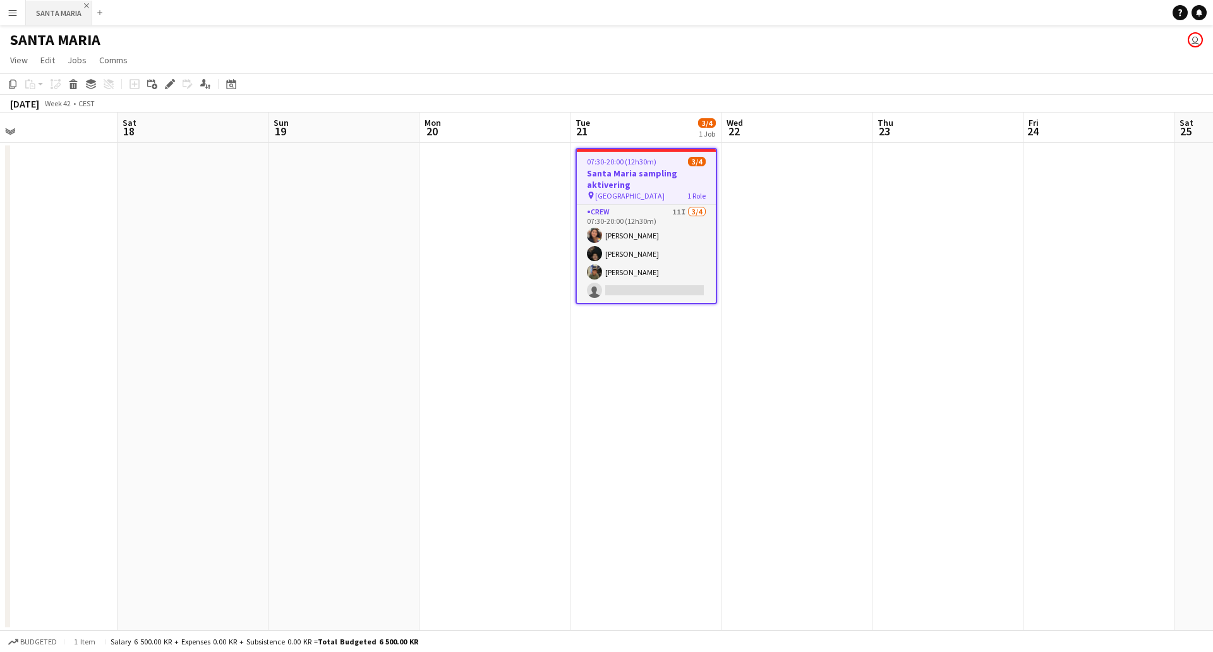
click at [87, 6] on app-icon "Close" at bounding box center [86, 5] width 5 height 5
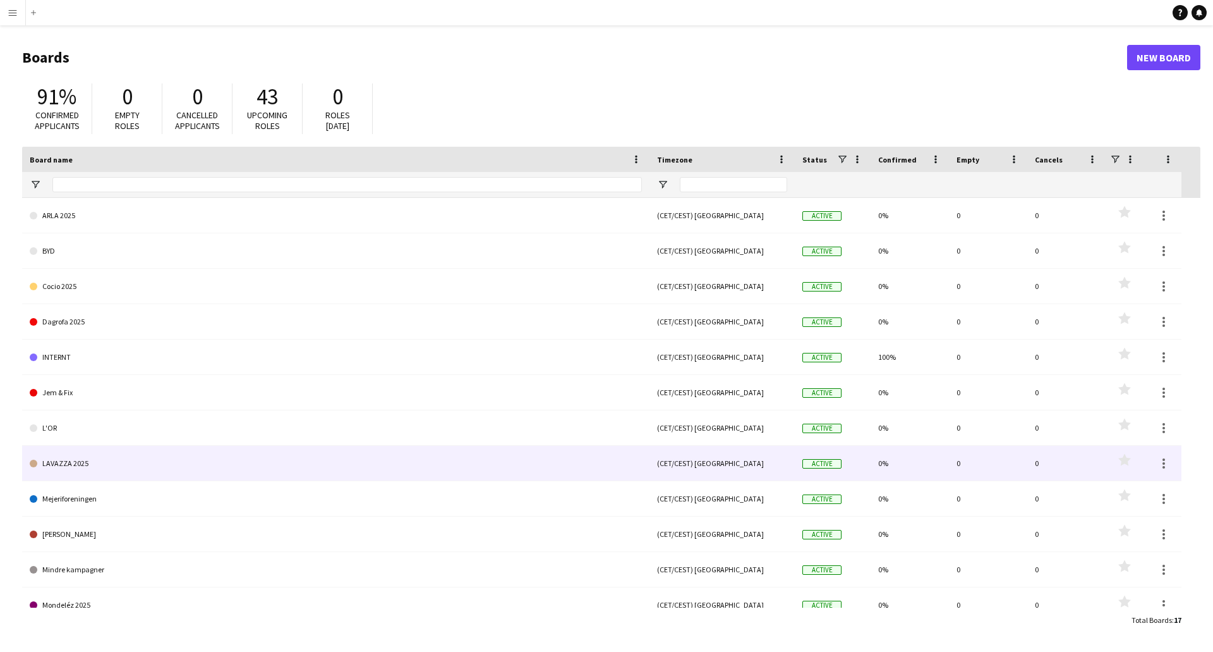
click at [131, 452] on link "LAVAZZA 2025" at bounding box center [336, 463] width 612 height 35
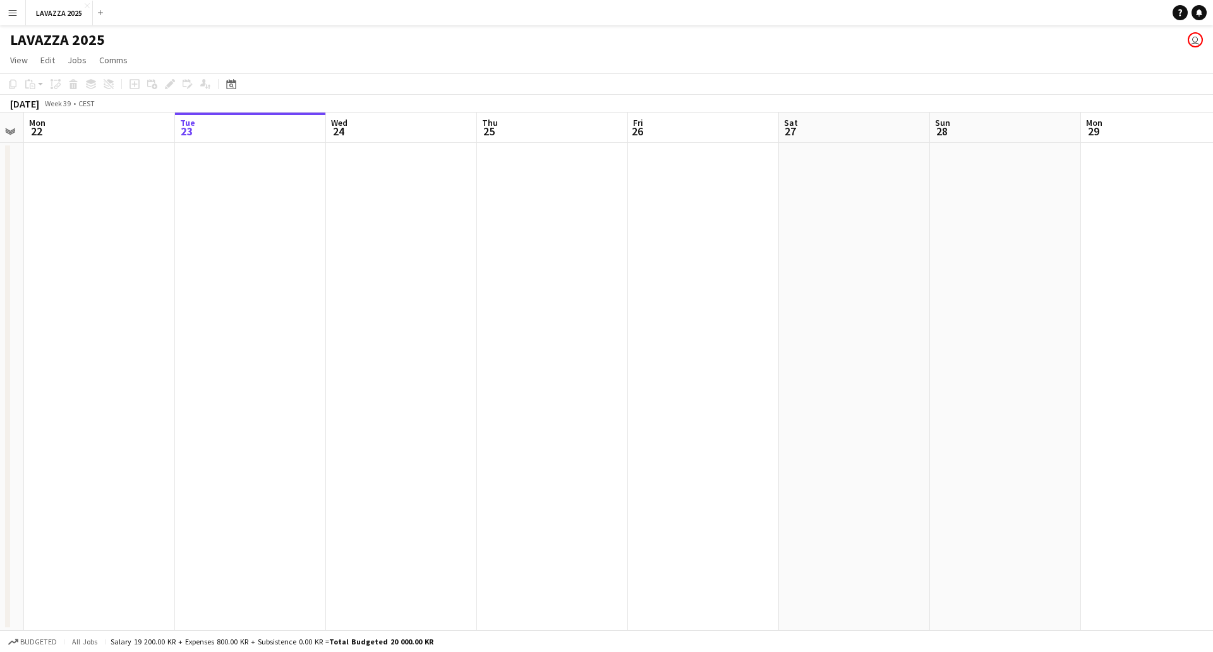
drag, startPoint x: 136, startPoint y: 434, endPoint x: 684, endPoint y: 312, distance: 561.2
click at [693, 312] on app-calendar-viewport "Sat 20 Sun 21 Mon 22 Tue 23 Wed 24 Thu 25 Fri 26 Sat 27 Sun 28 Mon 29 Tue 30 We…" at bounding box center [606, 371] width 1213 height 518
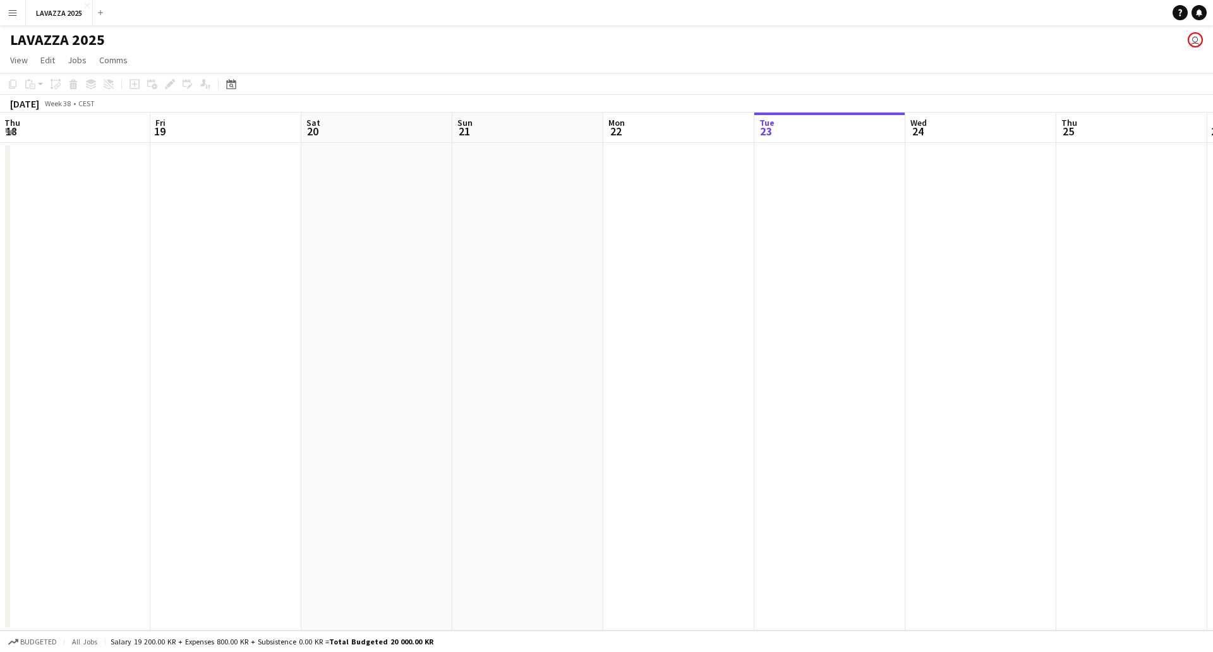
drag, startPoint x: 260, startPoint y: 380, endPoint x: 850, endPoint y: 342, distance: 590.8
click at [855, 344] on app-calendar-viewport "Tue 16 Wed 17 Thu 18 Fri 19 Sat 20 Sun 21 Mon 22 Tue 23 Wed 24 Thu 25 Fri 26 Sa…" at bounding box center [606, 371] width 1213 height 518
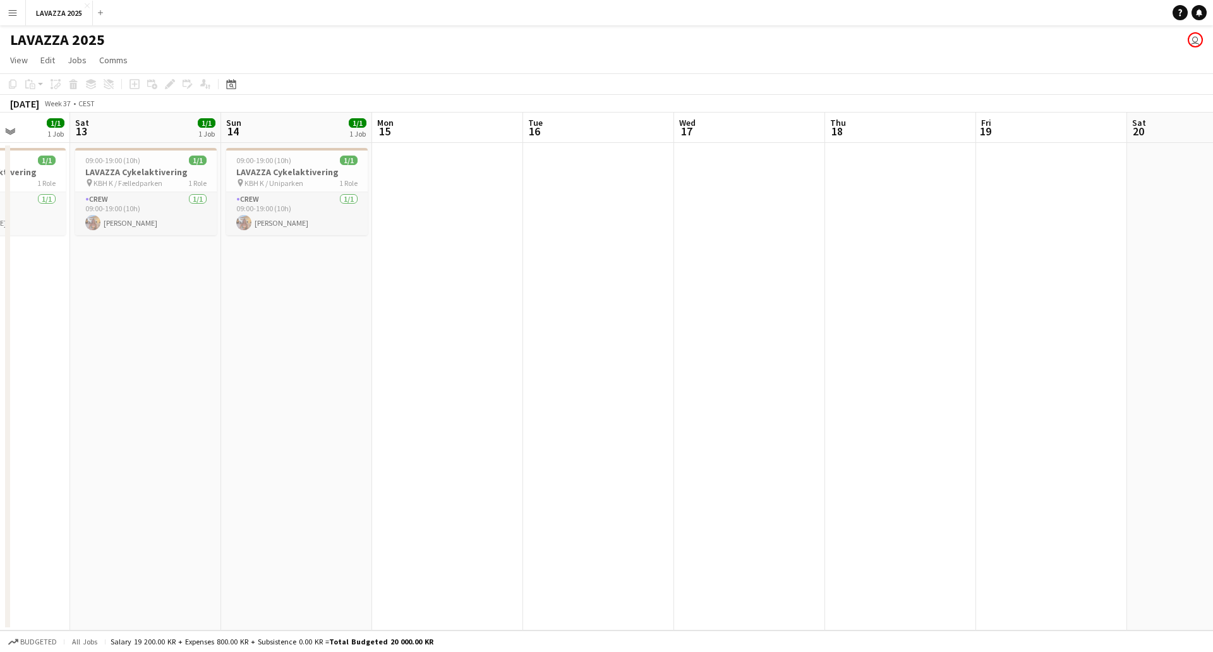
drag, startPoint x: 380, startPoint y: 368, endPoint x: 809, endPoint y: 356, distance: 429.2
click at [809, 356] on app-calendar-viewport "Wed 10 Thu 11 Fri 12 1/1 1 Job Sat 13 1/1 1 Job Sun 14 1/1 1 Job Mon 15 Tue 16 …" at bounding box center [606, 371] width 1213 height 518
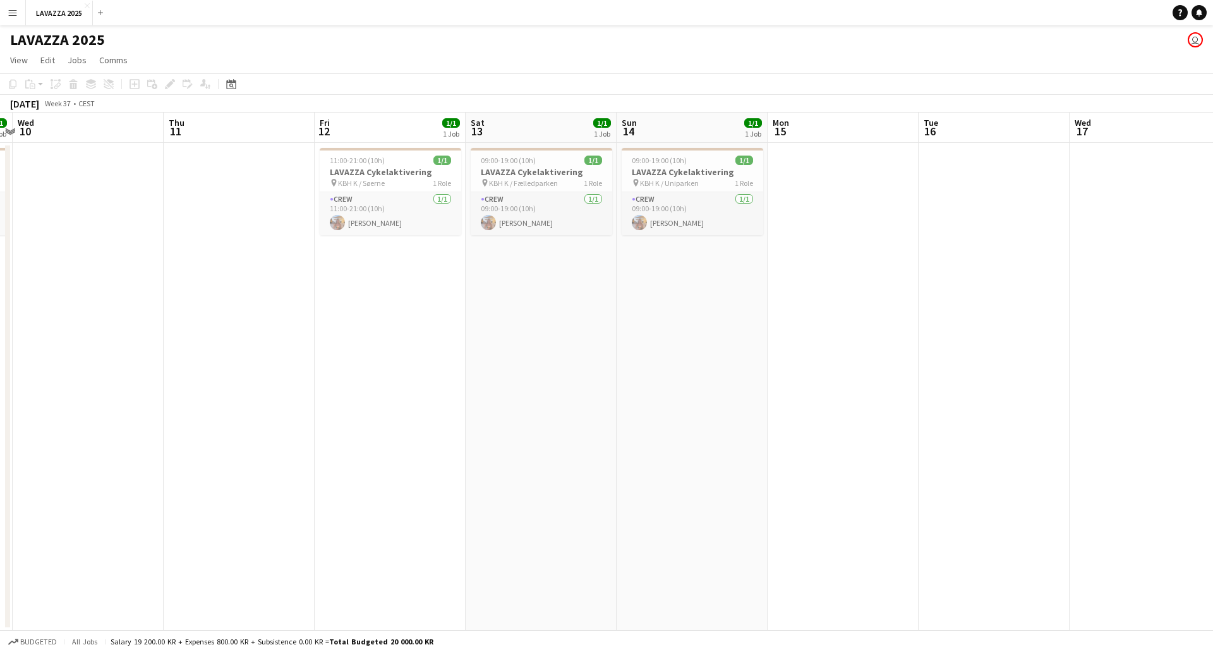
scroll to position [0, 285]
drag, startPoint x: 227, startPoint y: 398, endPoint x: 476, endPoint y: 401, distance: 249.0
click at [476, 401] on app-calendar-viewport "Mon 8 Tue 9 1/1 1 Job Wed 10 Thu 11 Fri 12 1/1 1 Job Sat 13 1/1 1 Job Sun 14 1/…" at bounding box center [606, 371] width 1213 height 518
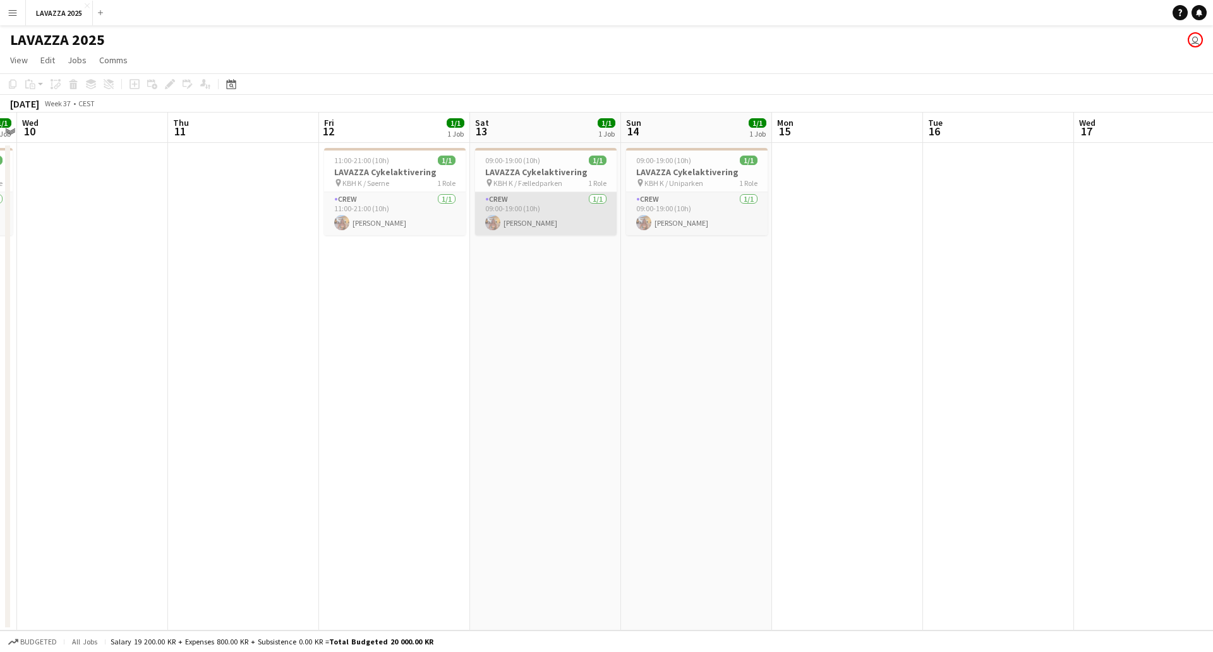
click at [565, 214] on app-card-role "Crew [DATE] 09:00-19:00 (10h) [PERSON_NAME]" at bounding box center [546, 213] width 142 height 43
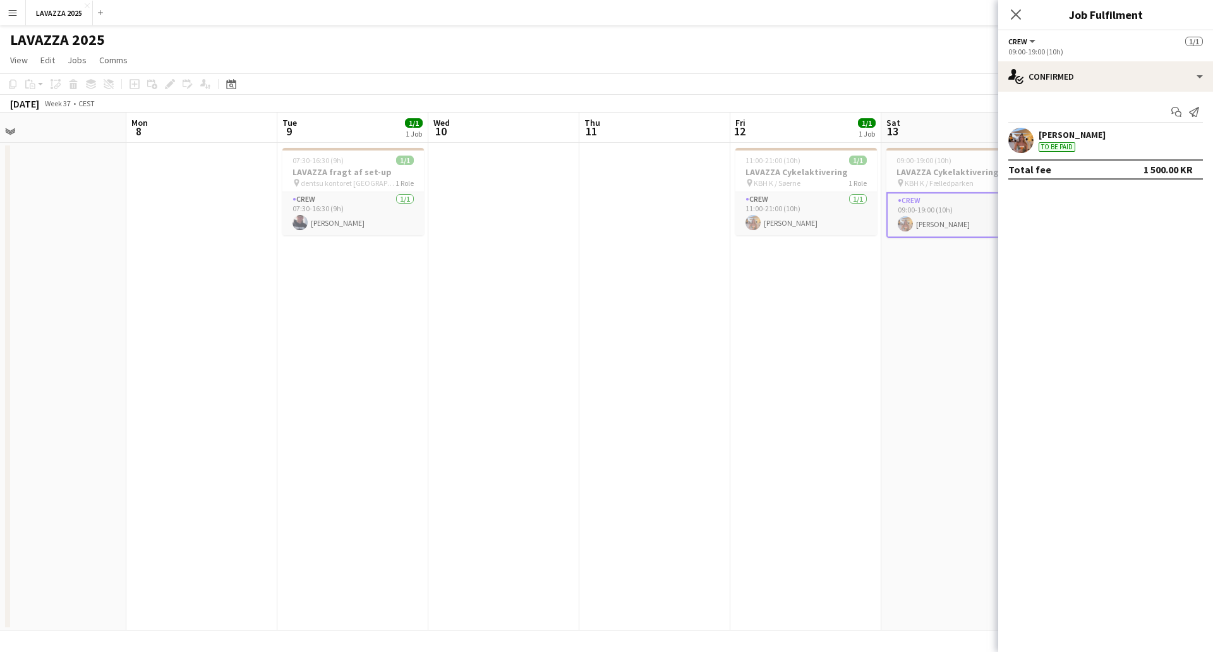
drag, startPoint x: 455, startPoint y: 373, endPoint x: 925, endPoint y: 346, distance: 470.9
click at [925, 346] on app-calendar-viewport "Fri 5 1/1 1 Job Sat 6 1/1 1 Job Sun 7 Mon 8 Tue 9 1/1 1 Job Wed 10 Thu 11 Fri 1…" at bounding box center [606, 371] width 1213 height 518
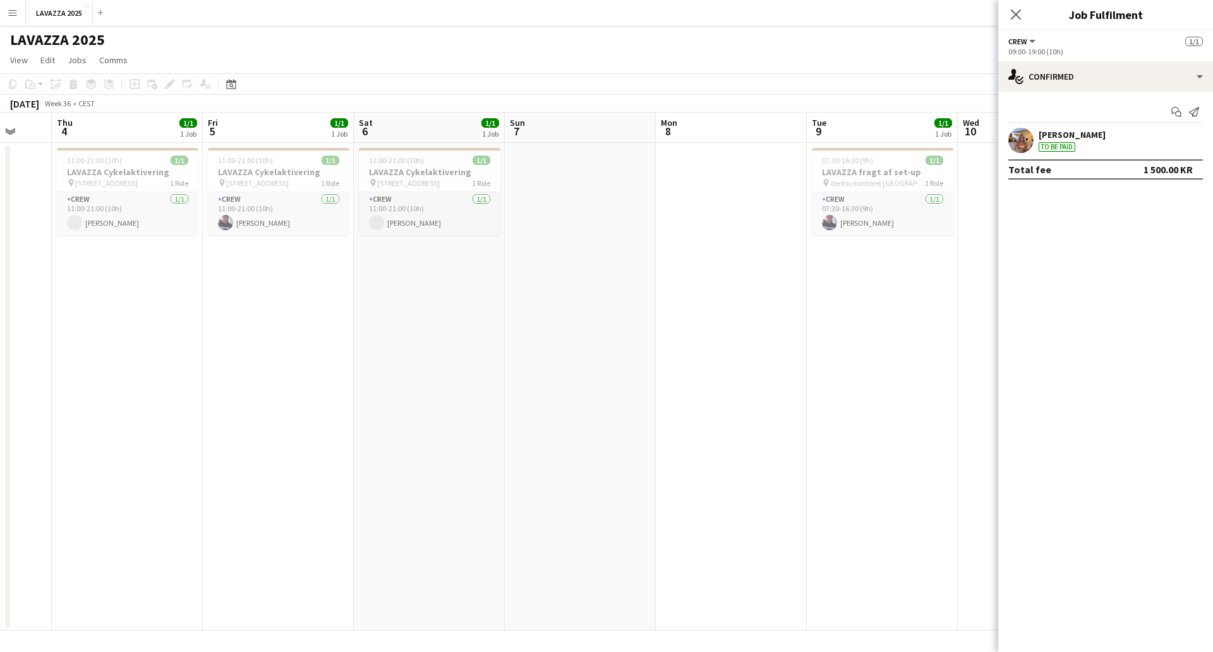
scroll to position [0, 401]
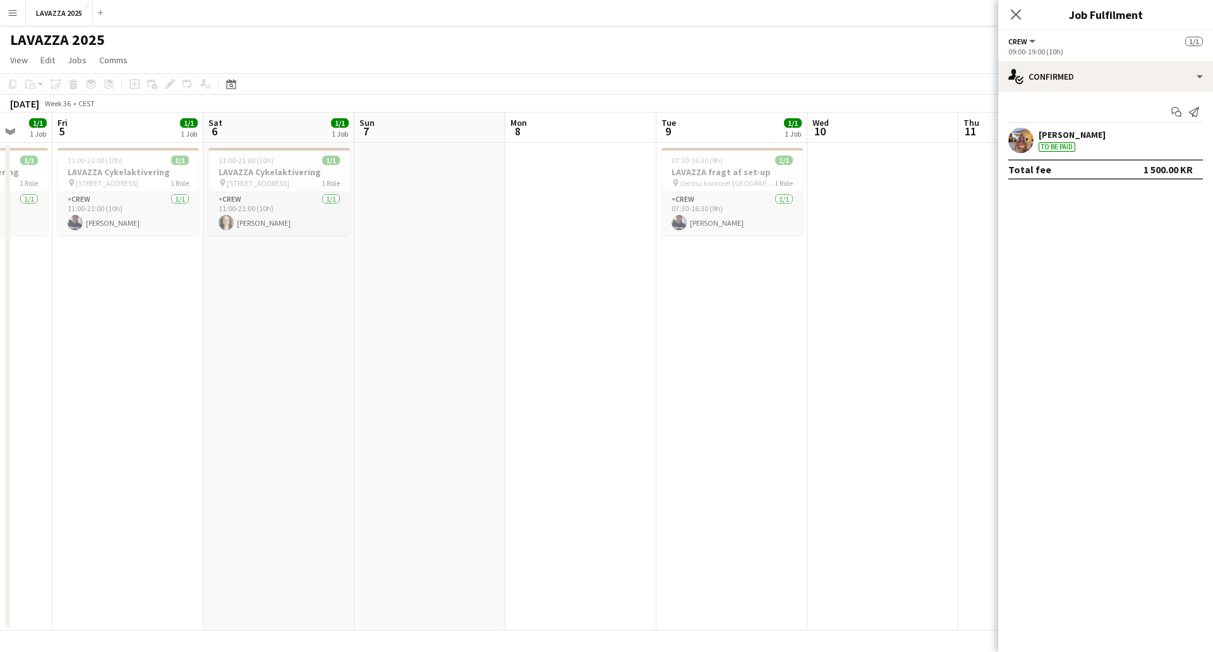
drag, startPoint x: 491, startPoint y: 363, endPoint x: 811, endPoint y: 365, distance: 320.4
click at [811, 365] on app-calendar-viewport "Tue 2 Wed 3 Thu 4 1/1 1 Job Fri 5 1/1 1 Job Sat 6 1/1 1 Job Sun 7 Mon 8 Tue 9 1…" at bounding box center [606, 371] width 1213 height 518
click at [576, 377] on app-date-cell at bounding box center [581, 386] width 151 height 487
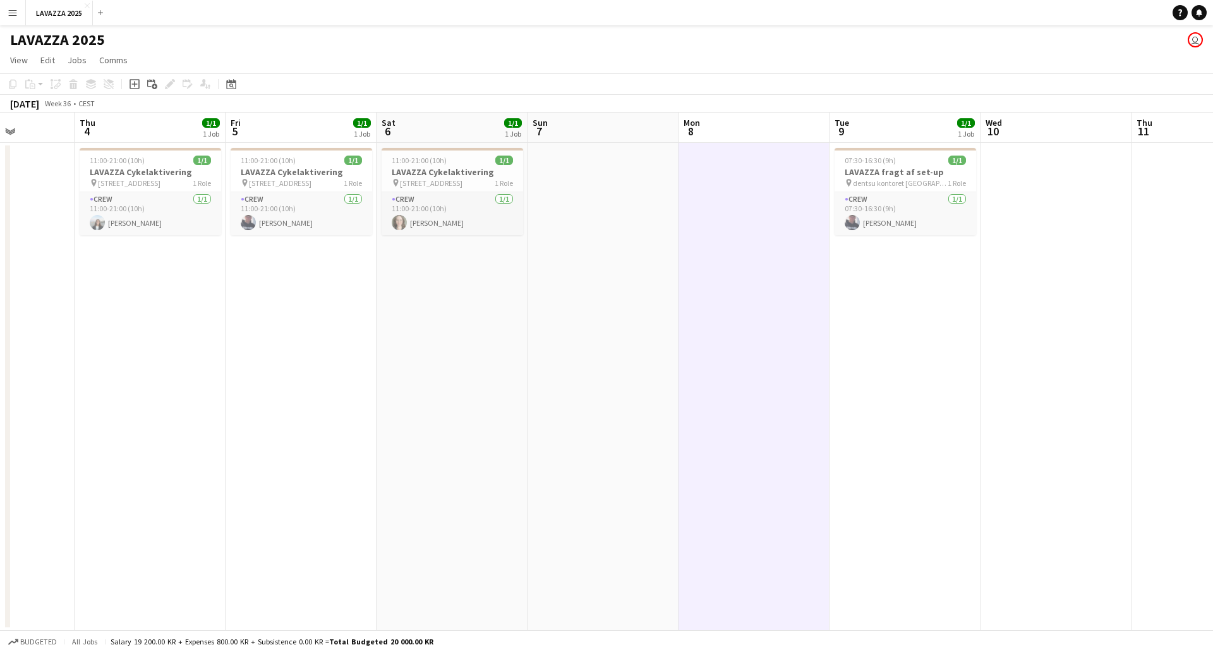
scroll to position [0, 302]
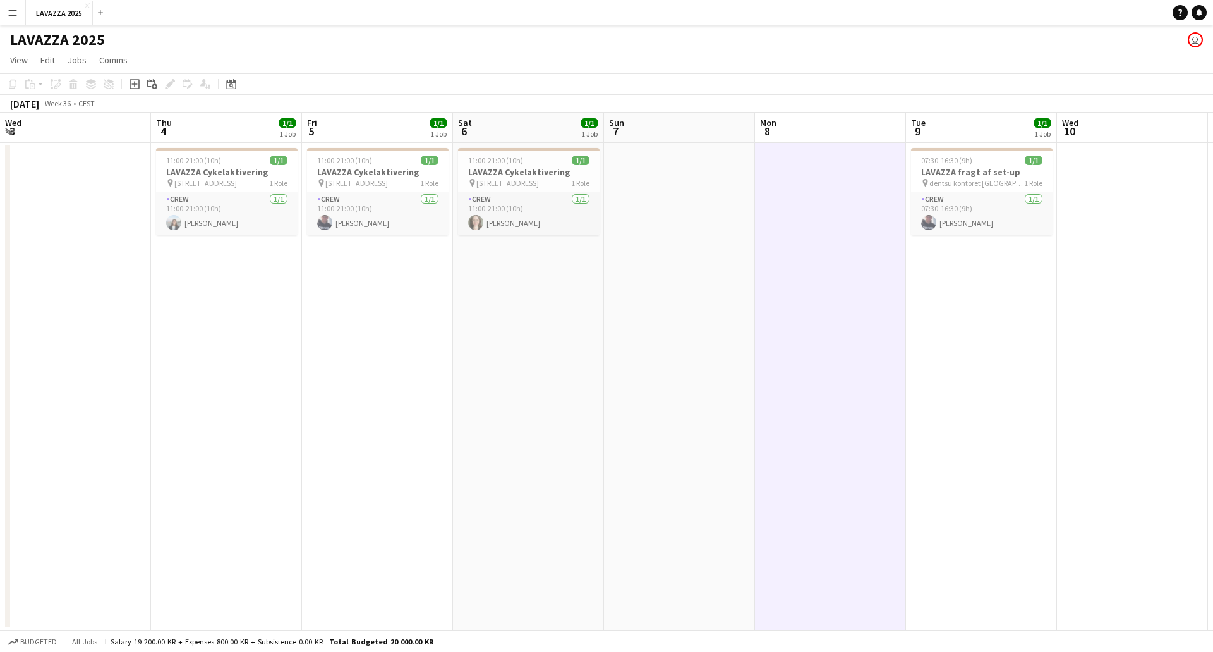
drag, startPoint x: 630, startPoint y: 375, endPoint x: 812, endPoint y: 382, distance: 182.1
click at [812, 382] on app-calendar-viewport "Mon 1 Tue 2 Wed 3 Thu 4 1/1 1 Job Fri 5 1/1 1 Job Sat 6 1/1 1 Job Sun 7 Mon 8 T…" at bounding box center [606, 371] width 1213 height 518
click at [233, 217] on app-card-role "Crew [DATE] 11:00-21:00 (10h) [PERSON_NAME]" at bounding box center [227, 213] width 142 height 43
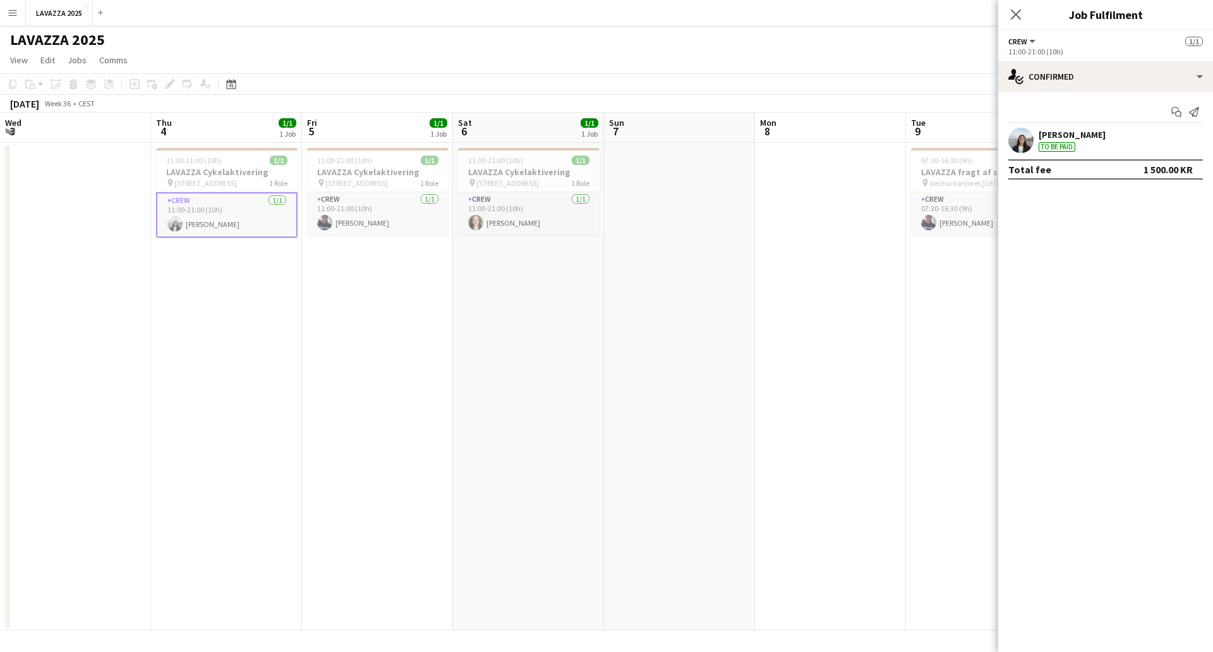
click at [495, 292] on app-date-cell "11:00-21:00 (10h) 1/1 LAVAZZA Cykelaktivering pin [STREET_ADDRESS] C 1 Role Cre…" at bounding box center [528, 386] width 151 height 487
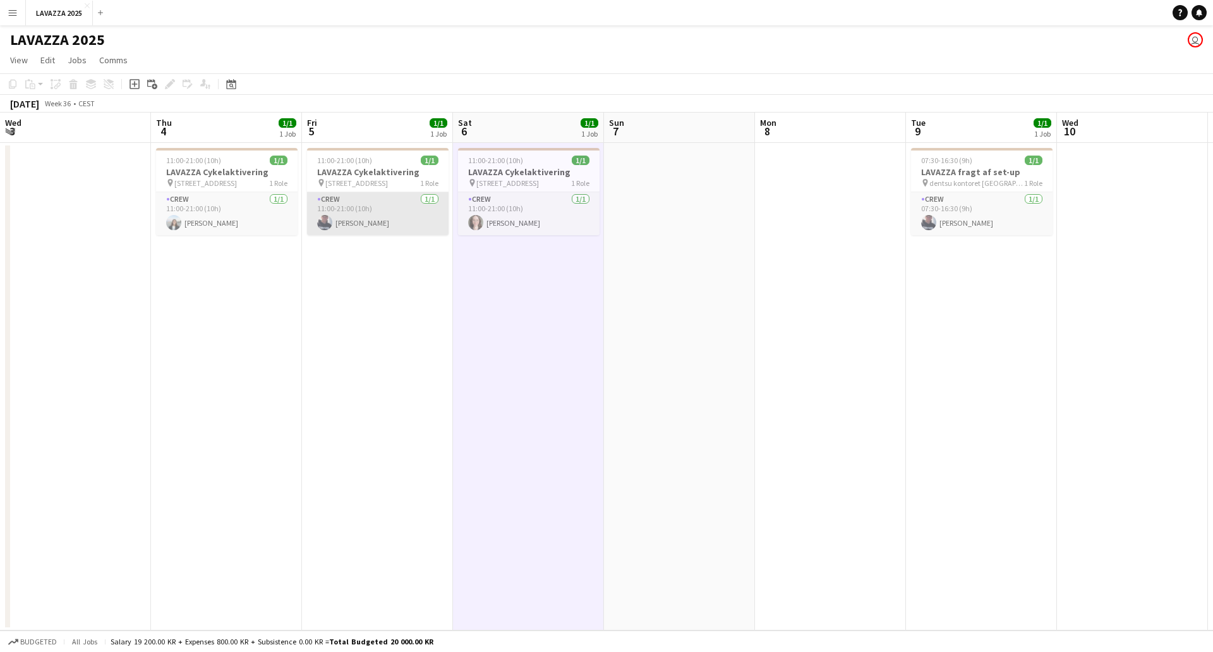
click at [360, 217] on app-card-role "Crew [DATE] 11:00-21:00 (10h) [PERSON_NAME]" at bounding box center [378, 213] width 142 height 43
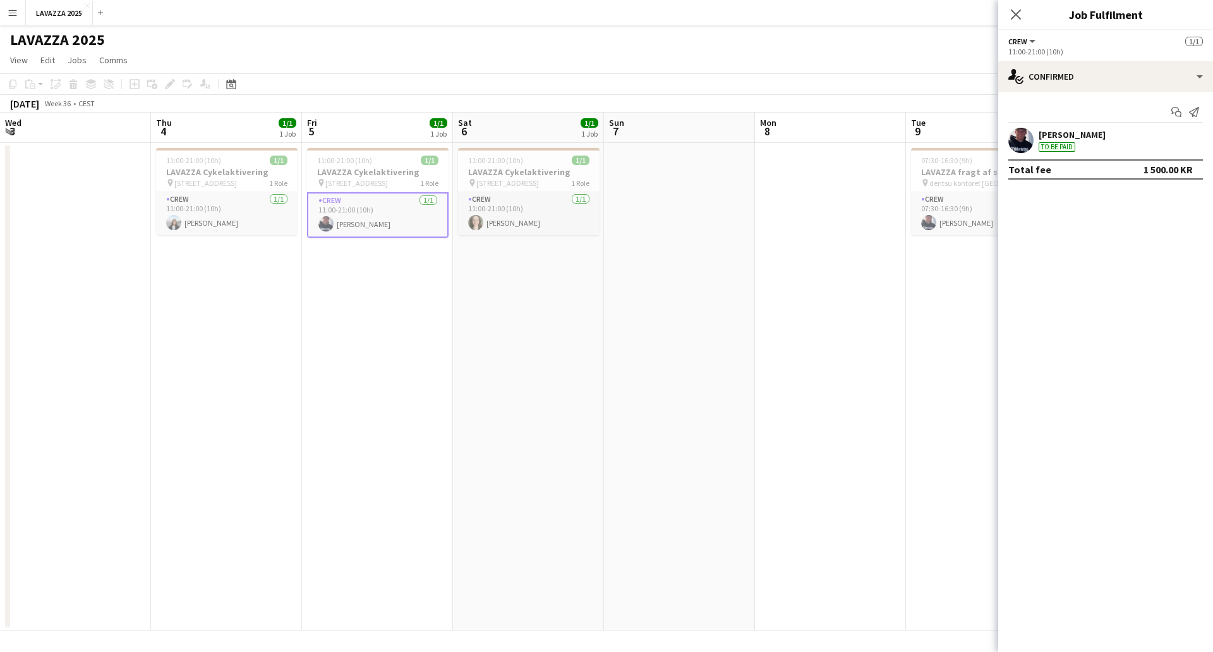
click at [452, 221] on app-date-cell "11:00-21:00 (10h) 1/1 LAVAZZA Cykelaktivering pin [STREET_ADDRESS] Role Crew [D…" at bounding box center [377, 386] width 151 height 487
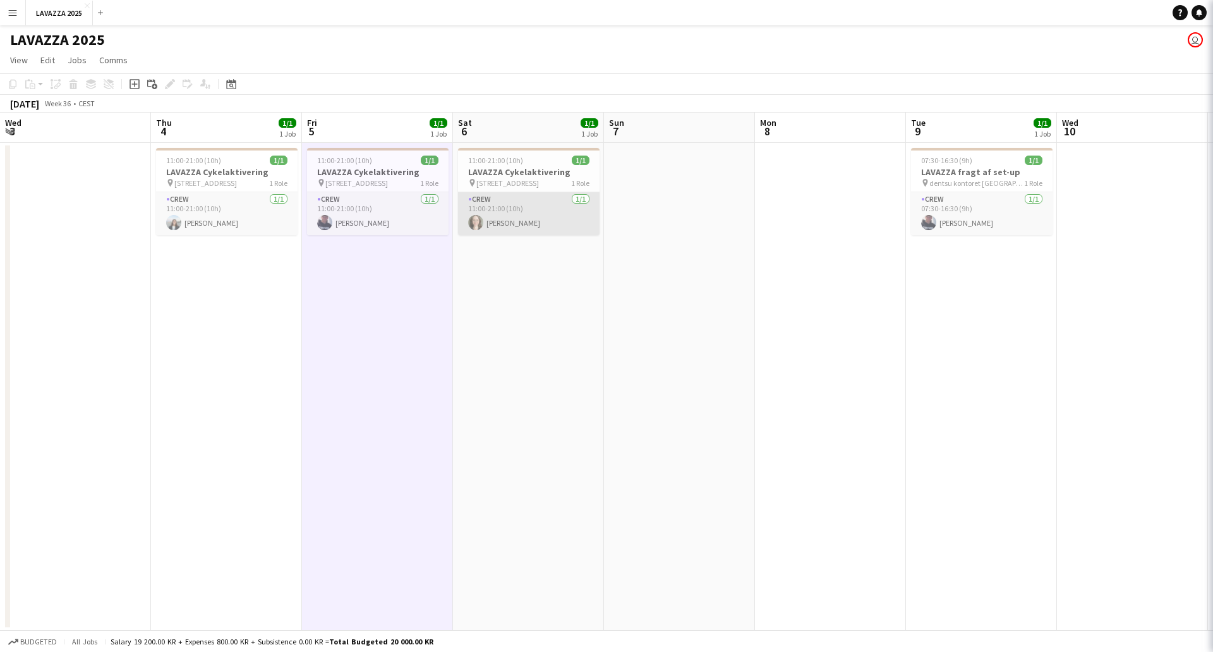
click at [564, 231] on app-card-role "Crew [DATE] 11:00-21:00 (10h) [PERSON_NAME]" at bounding box center [529, 213] width 142 height 43
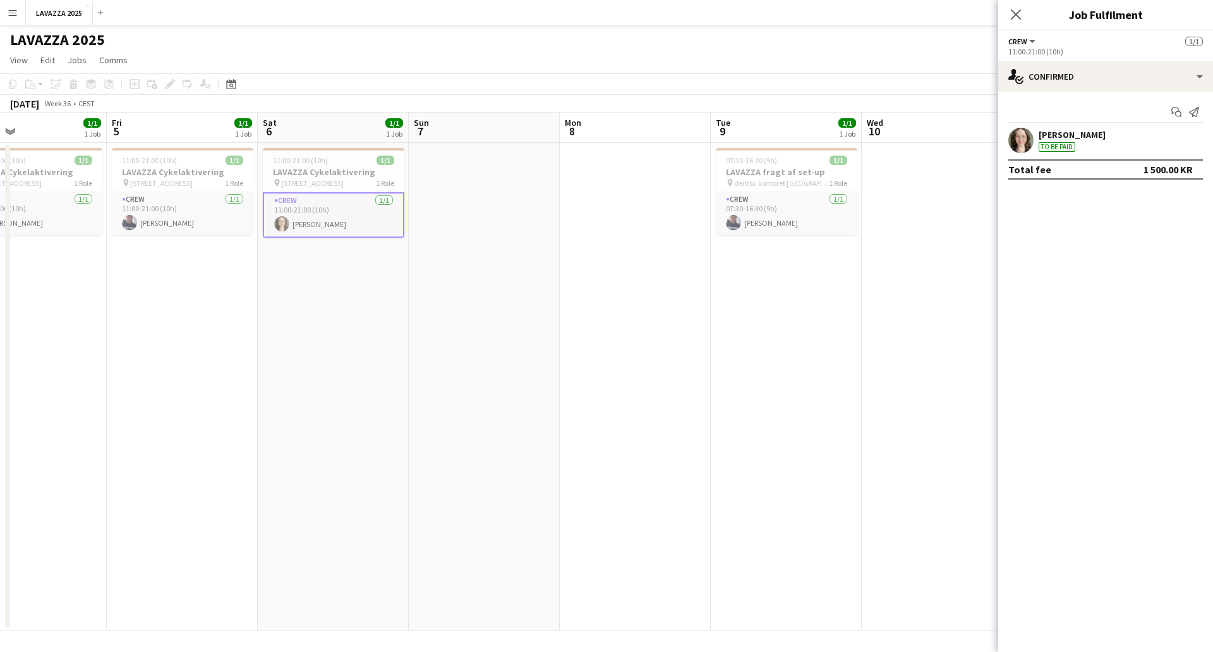
scroll to position [0, 459]
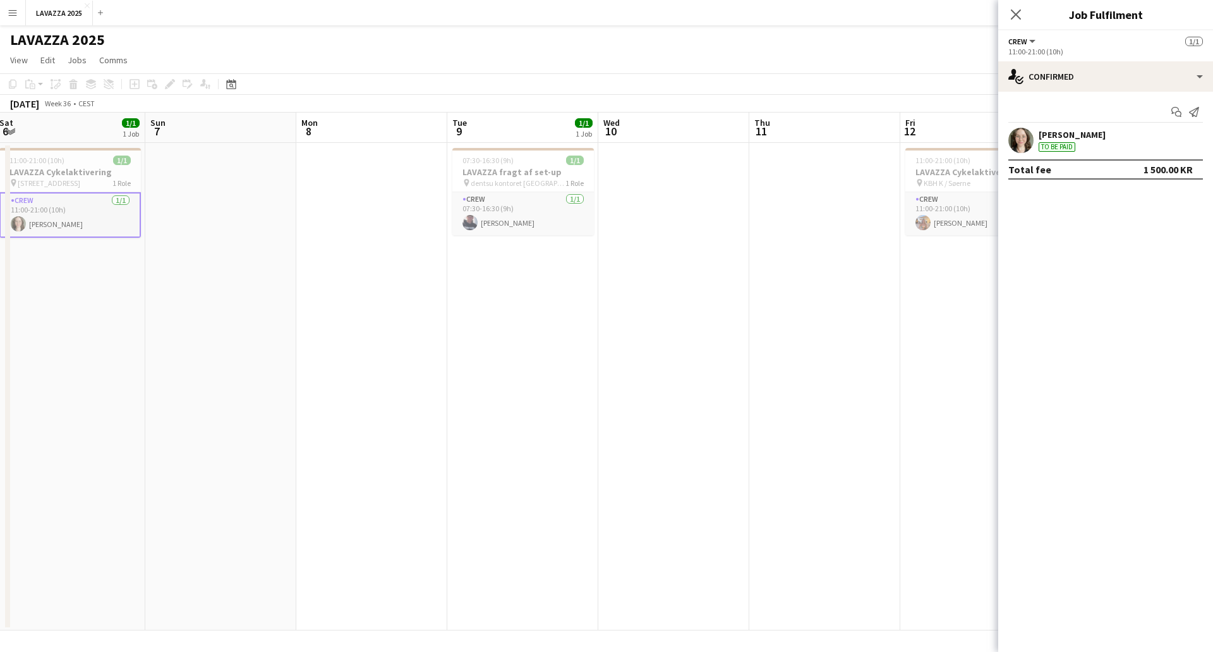
drag, startPoint x: 837, startPoint y: 269, endPoint x: 378, endPoint y: 269, distance: 458.8
click at [378, 269] on app-calendar-viewport "Wed 3 Thu 4 1/1 1 Job Fri 5 1/1 1 Job Sat 6 1/1 1 Job Sun 7 Mon 8 Tue 9 1/1 1 J…" at bounding box center [606, 371] width 1213 height 518
click at [514, 219] on app-card-role "Crew [DATE] 07:30-16:30 (9h) [PERSON_NAME]" at bounding box center [523, 213] width 142 height 43
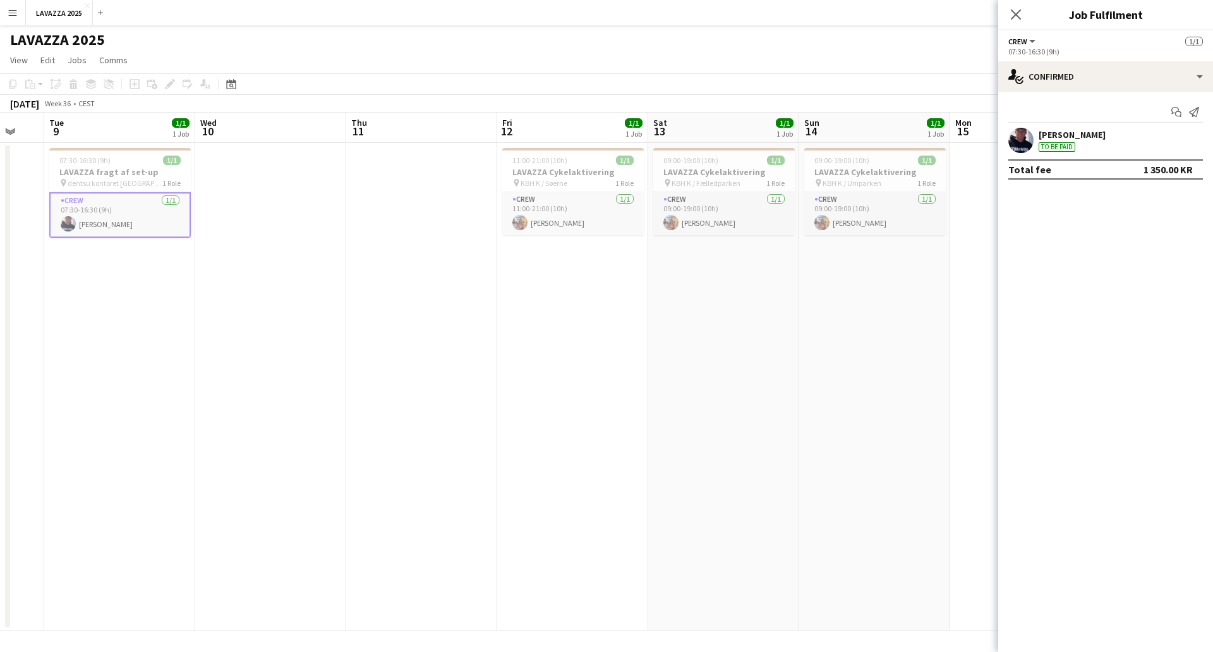
drag, startPoint x: 720, startPoint y: 270, endPoint x: 308, endPoint y: 280, distance: 411.5
click at [308, 280] on app-calendar-viewport "Sat 6 1/1 1 Job Sun 7 Mon 8 Tue 9 1/1 1 Job Wed 10 Thu 11 Fri 12 1/1 1 Job Sat …" at bounding box center [606, 371] width 1213 height 518
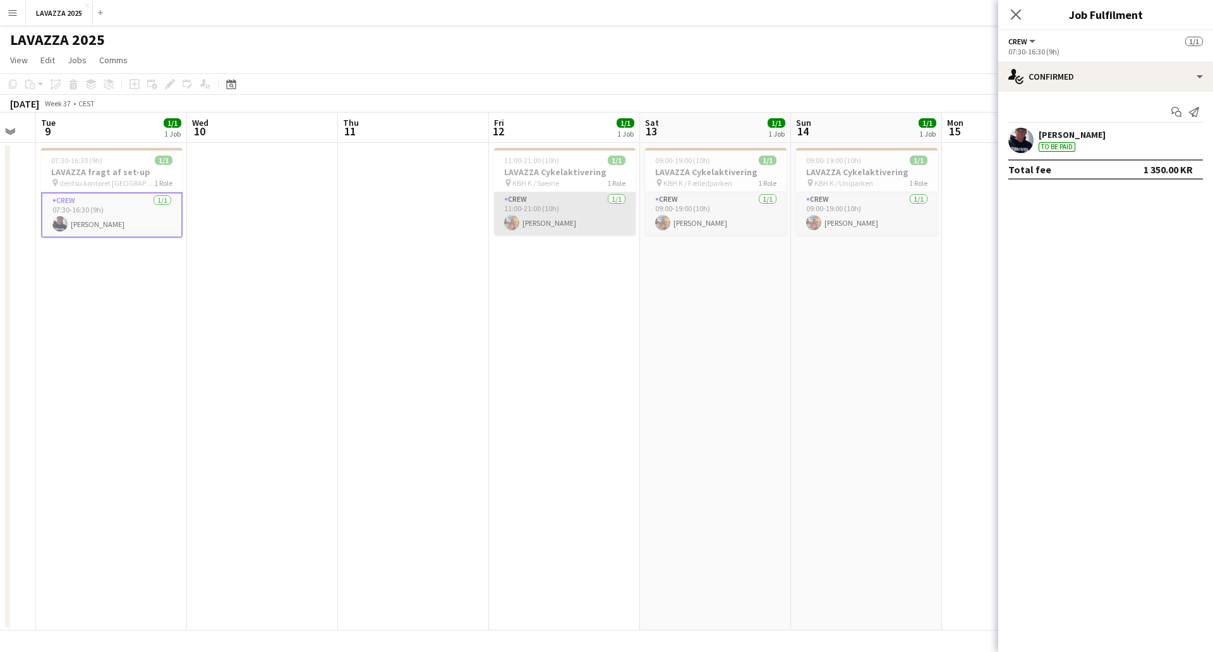
click at [527, 219] on app-card-role "Crew [DATE] 11:00-21:00 (10h) [PERSON_NAME]" at bounding box center [565, 213] width 142 height 43
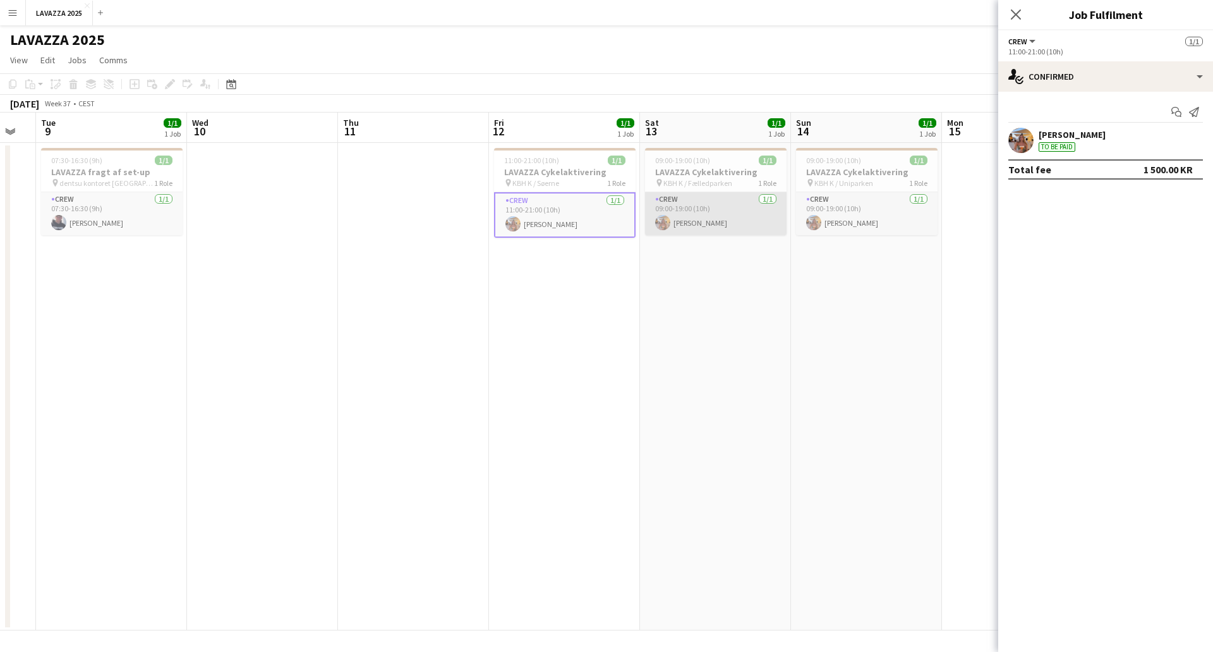
click at [701, 216] on app-card-role "Crew [DATE] 09:00-19:00 (10h) [PERSON_NAME]" at bounding box center [716, 213] width 142 height 43
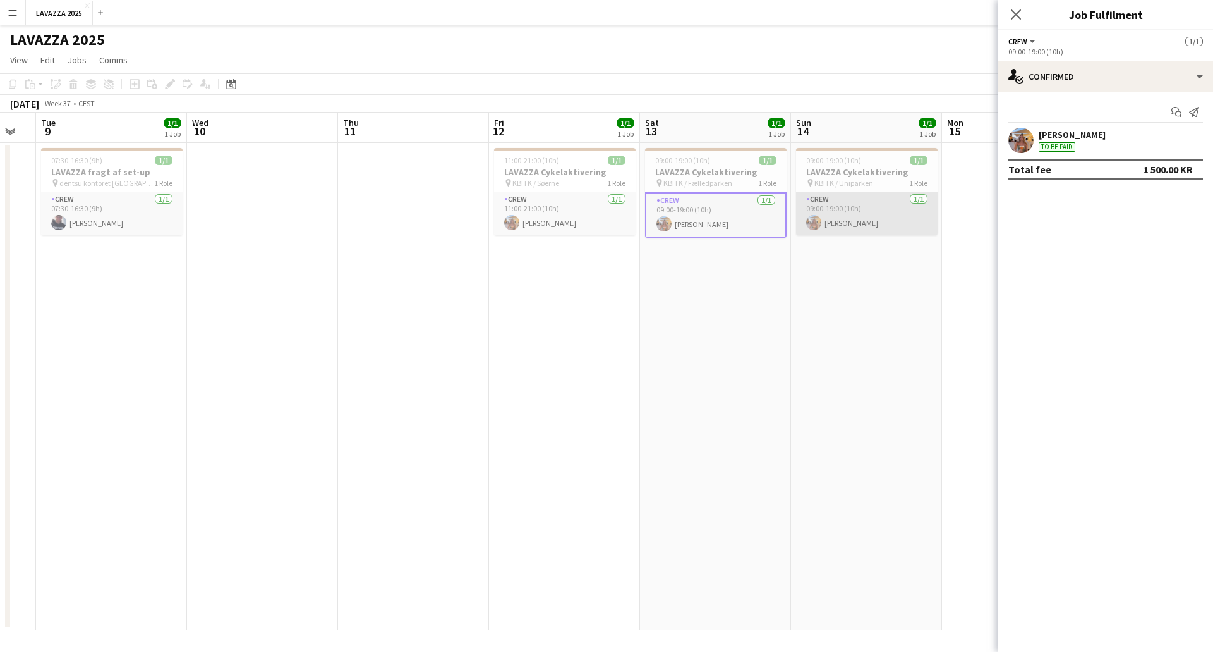
click at [837, 213] on app-card-role "Crew [DATE] 09:00-19:00 (10h) [PERSON_NAME]" at bounding box center [867, 213] width 142 height 43
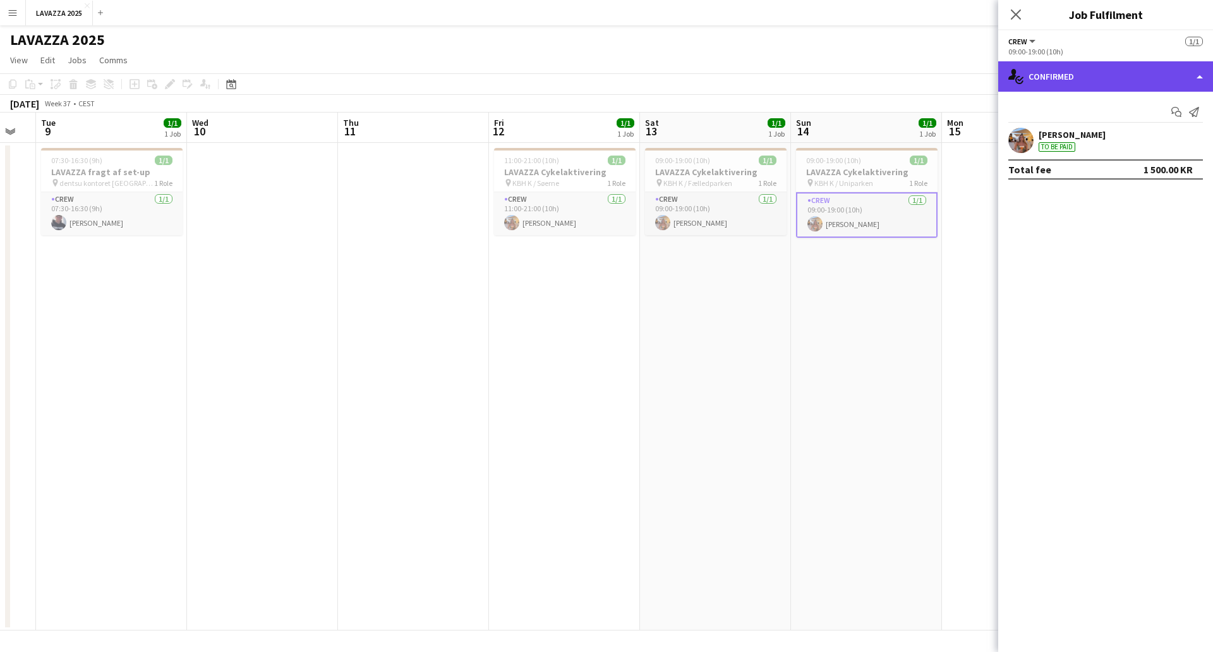
click at [1148, 73] on div "single-neutral-actions-check-2 Confirmed" at bounding box center [1105, 76] width 215 height 30
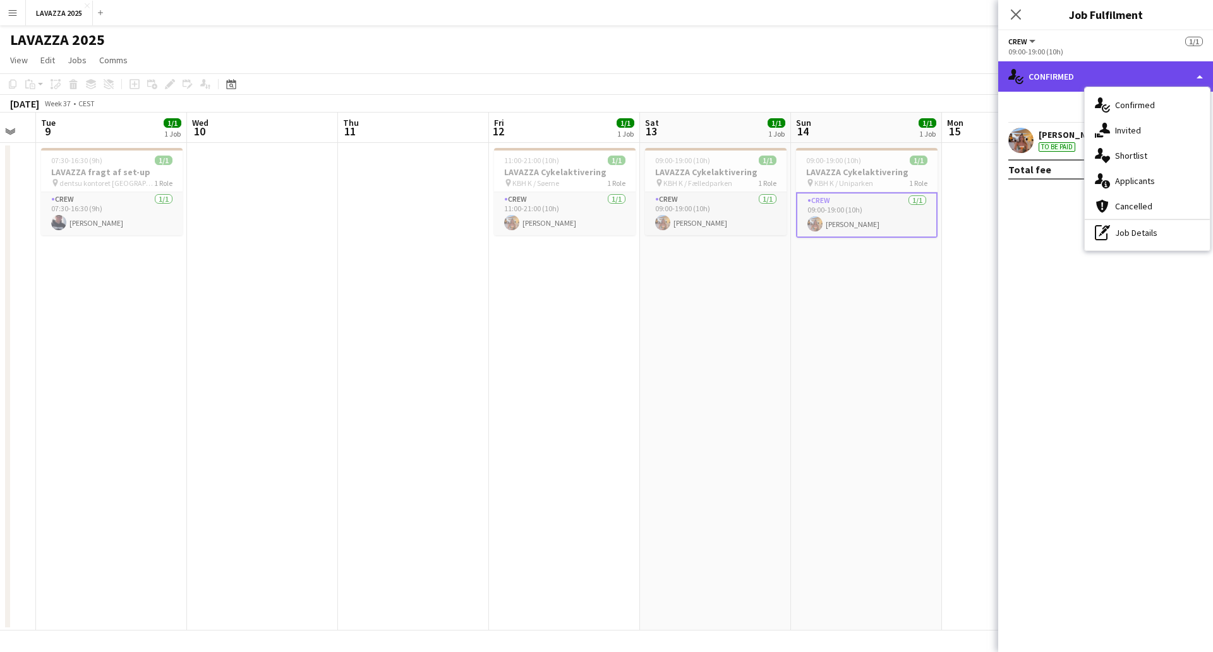
click at [1148, 73] on div "single-neutral-actions-check-2 Confirmed" at bounding box center [1105, 76] width 215 height 30
click at [1019, 14] on icon "Close pop-in" at bounding box center [1016, 14] width 12 height 12
